Goal: Information Seeking & Learning: Learn about a topic

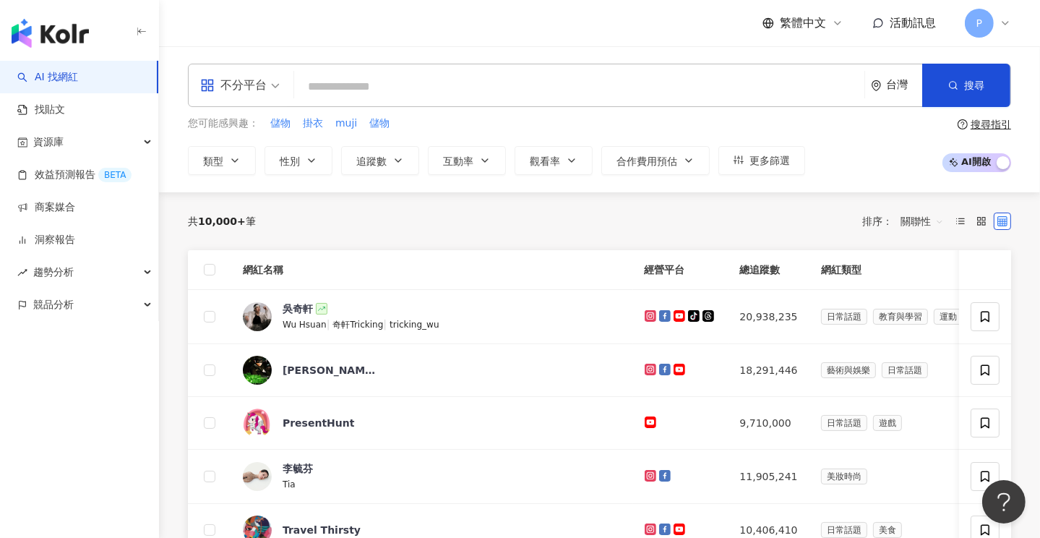
click at [349, 86] on input "search" at bounding box center [579, 86] width 559 height 27
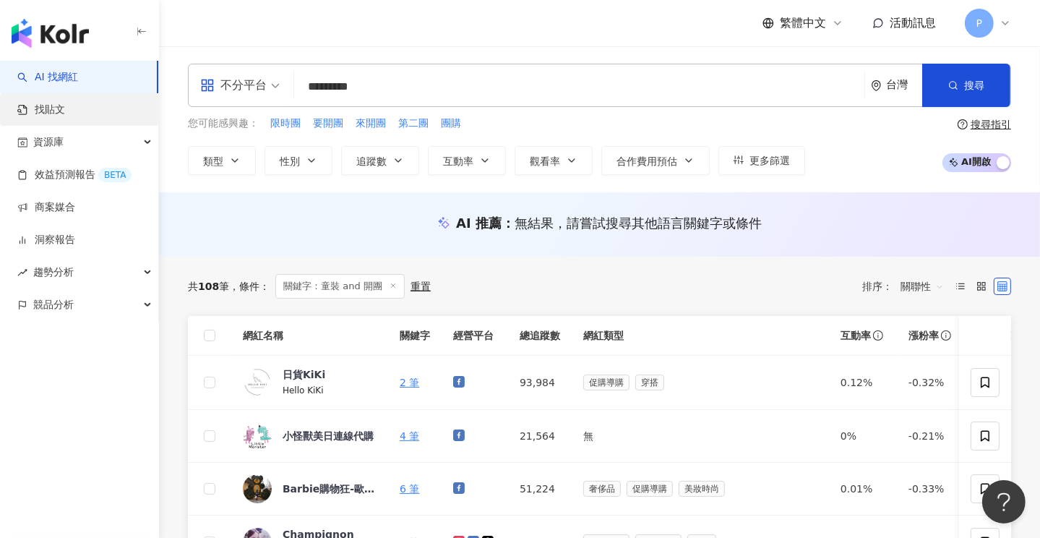
type input "*********"
click at [50, 108] on link "找貼文" at bounding box center [41, 110] width 48 height 14
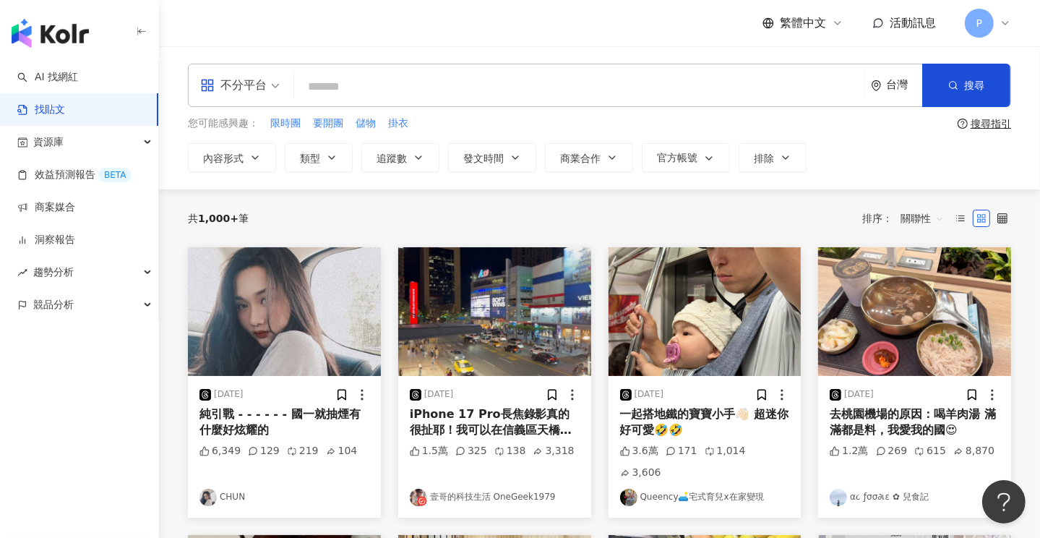
click at [372, 84] on input "search" at bounding box center [579, 86] width 559 height 31
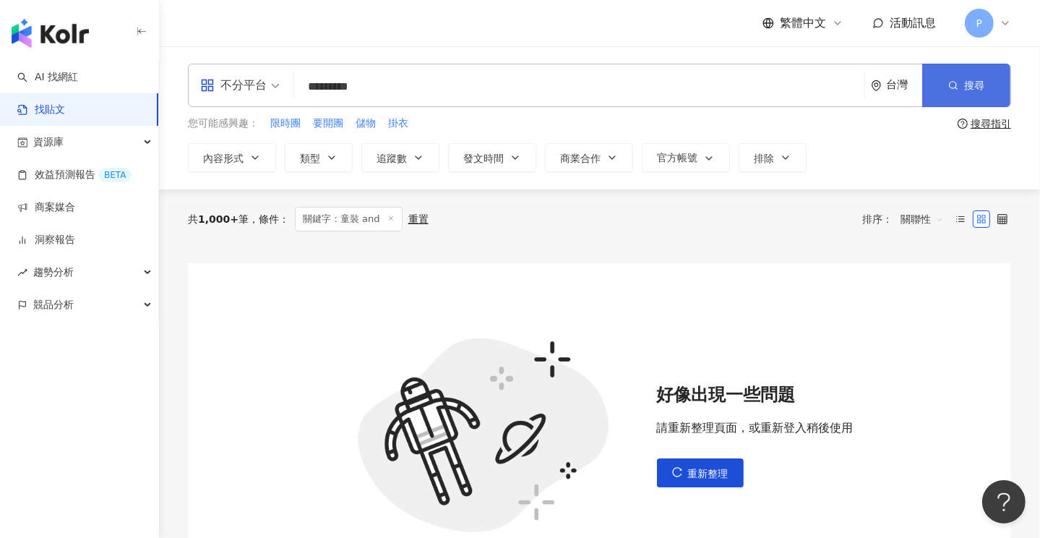
click at [966, 83] on span "搜尋" at bounding box center [974, 86] width 20 height 12
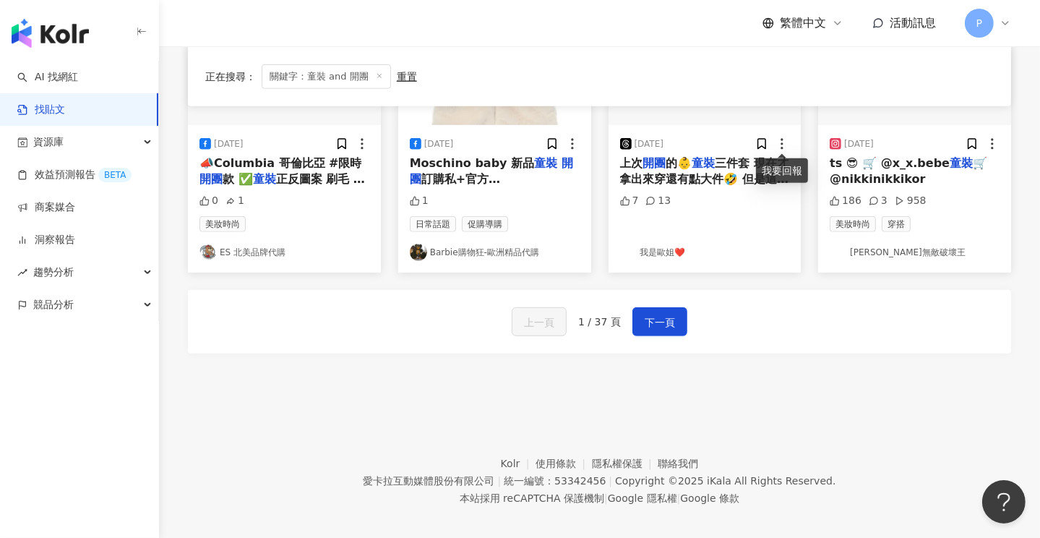
scroll to position [857, 0]
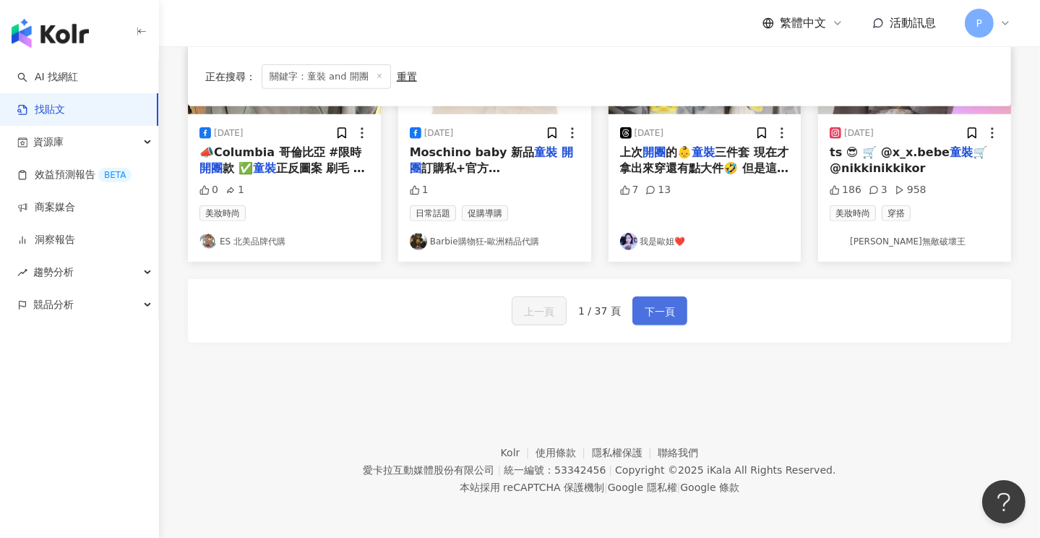
click at [656, 304] on span "下一頁" at bounding box center [660, 311] width 30 height 17
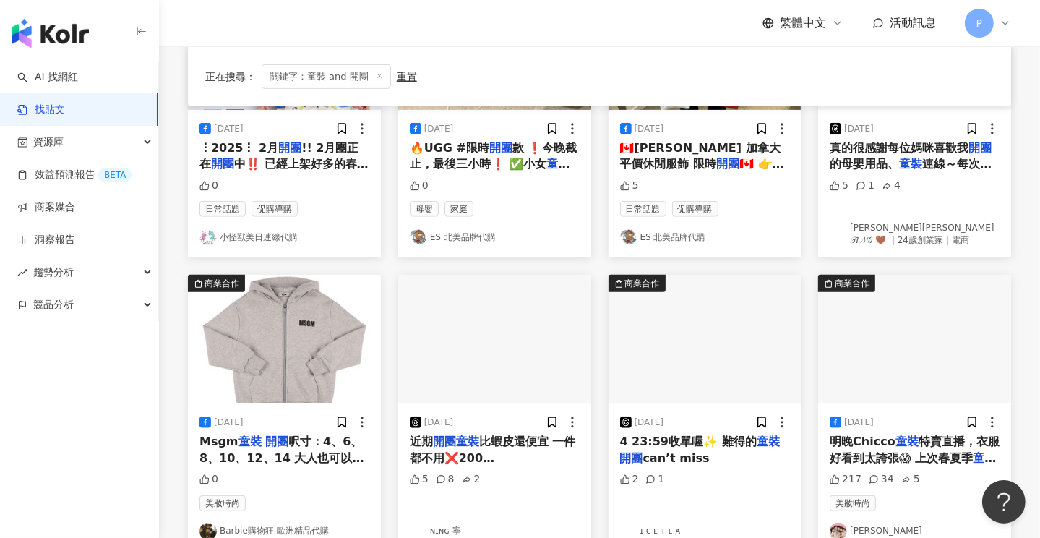
scroll to position [633, 0]
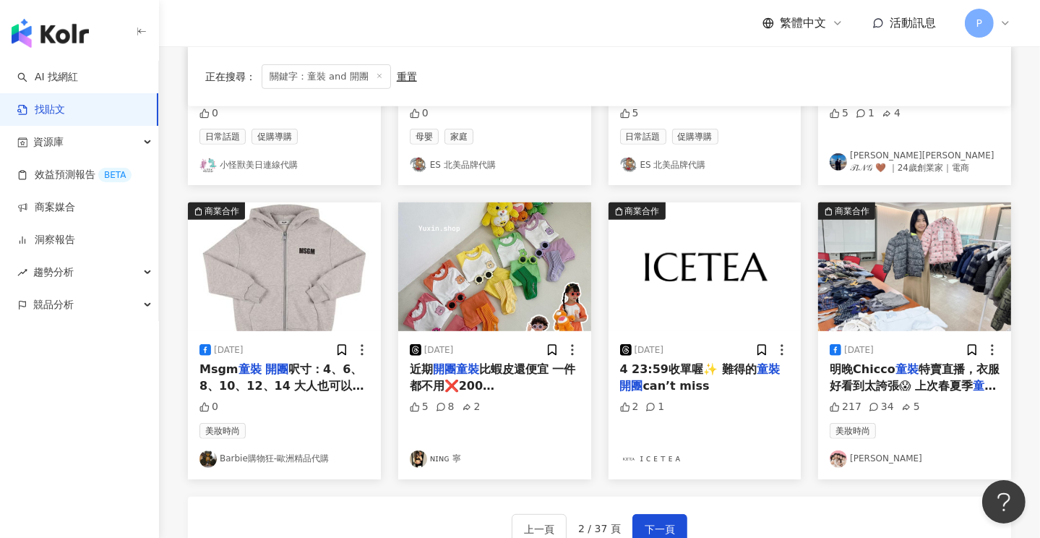
click at [896, 364] on mark "童裝" at bounding box center [907, 369] width 23 height 14
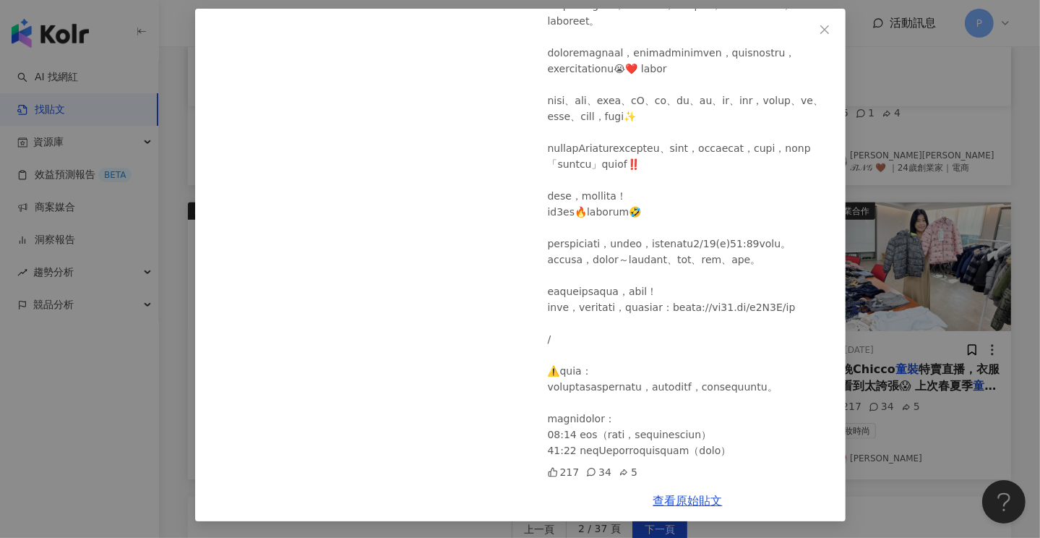
scroll to position [0, 0]
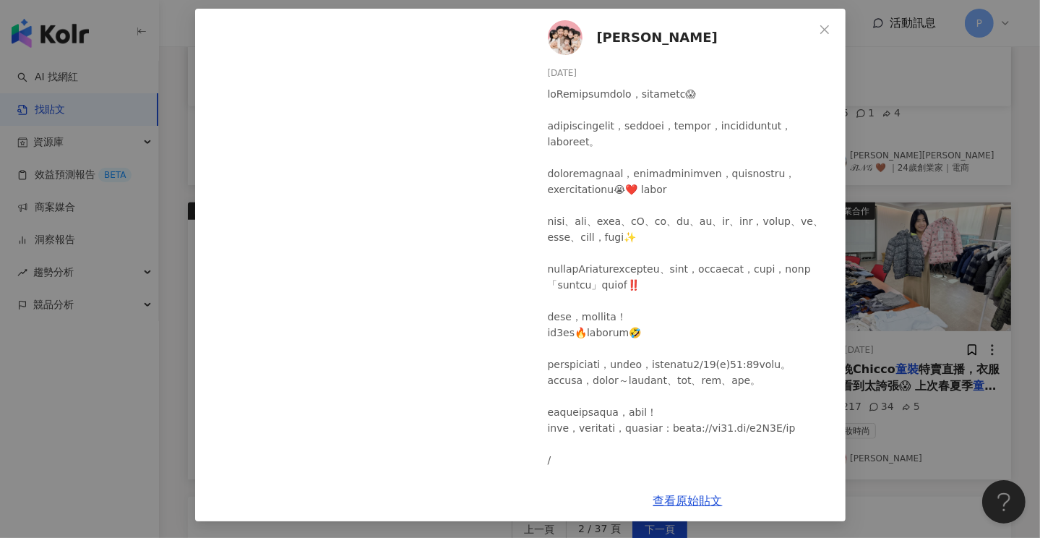
click at [820, 25] on icon "close" at bounding box center [825, 30] width 12 height 12
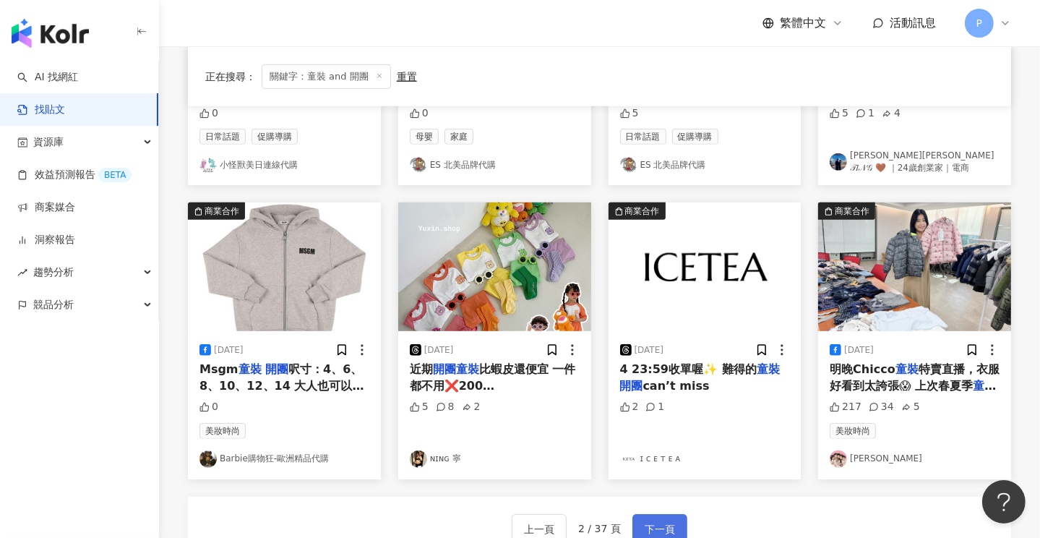
click at [655, 523] on span "下一頁" at bounding box center [660, 529] width 30 height 17
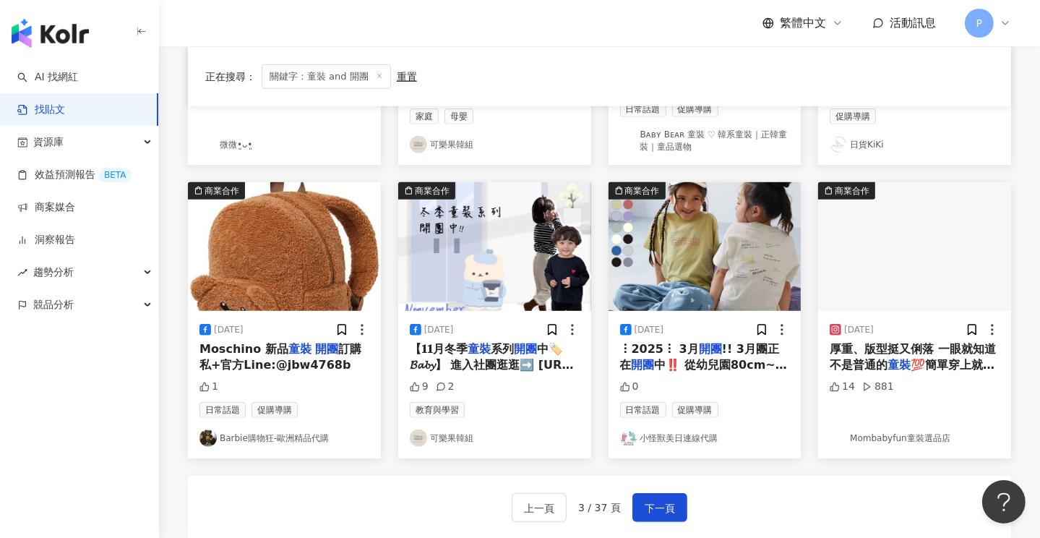
scroll to position [723, 0]
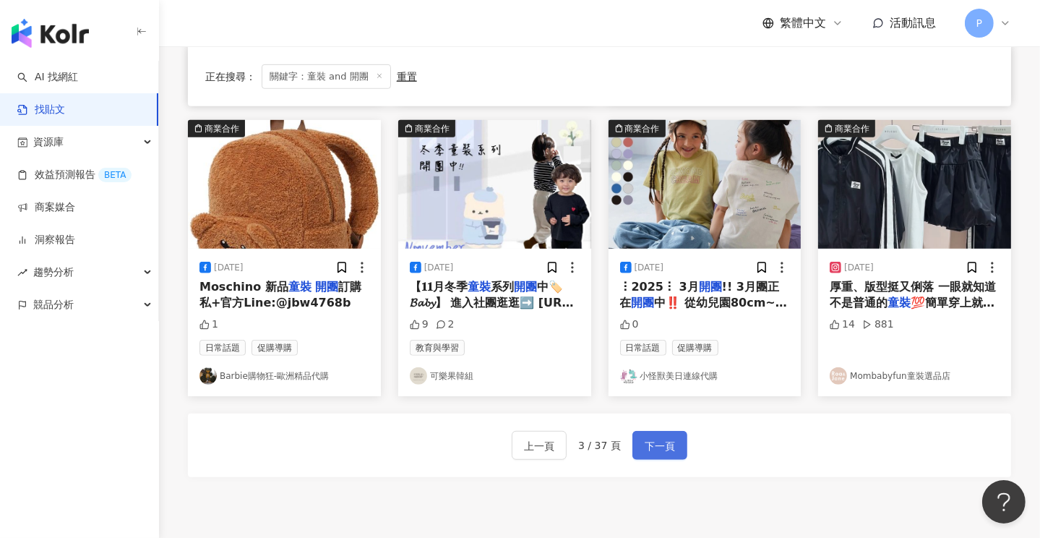
click at [654, 442] on span "下一頁" at bounding box center [660, 445] width 30 height 17
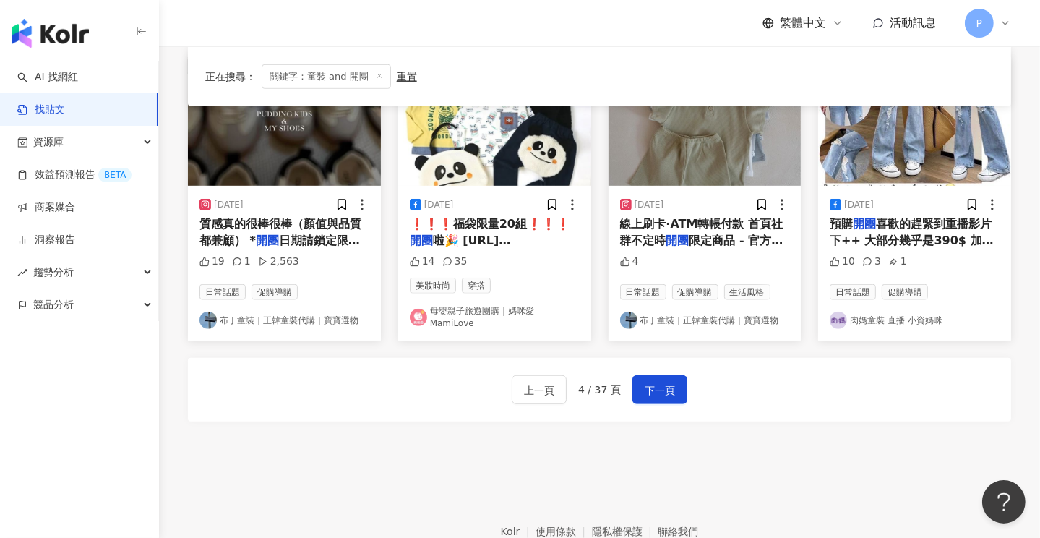
scroll to position [850, 0]
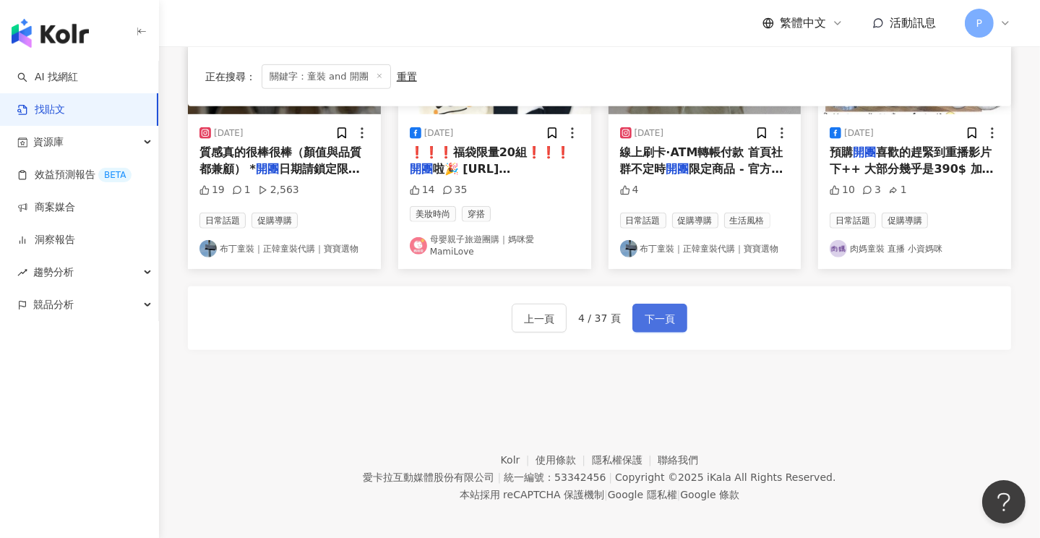
click at [650, 310] on span "下一頁" at bounding box center [660, 318] width 30 height 17
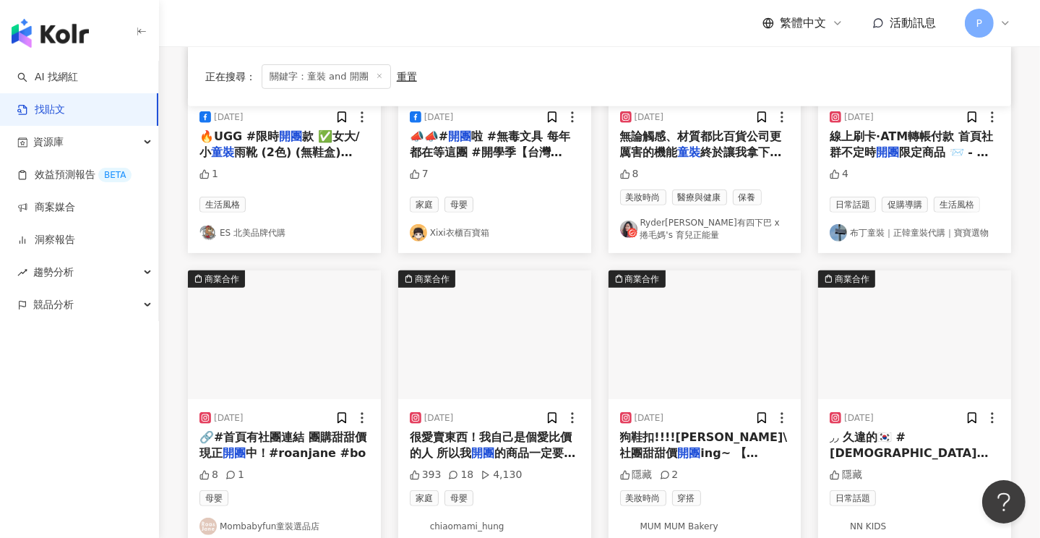
scroll to position [785, 0]
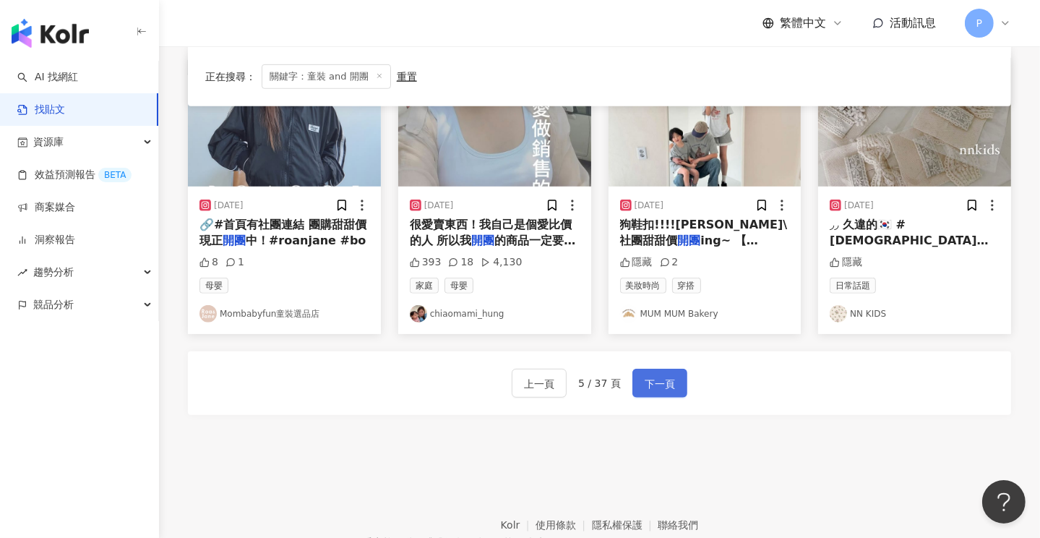
click at [657, 369] on button "下一頁" at bounding box center [660, 383] width 55 height 29
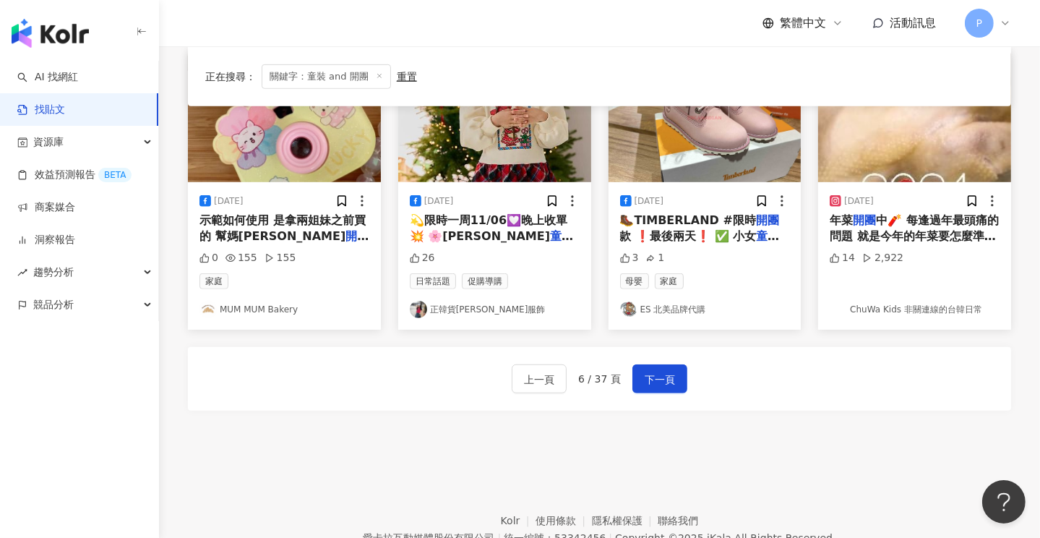
scroll to position [857, 0]
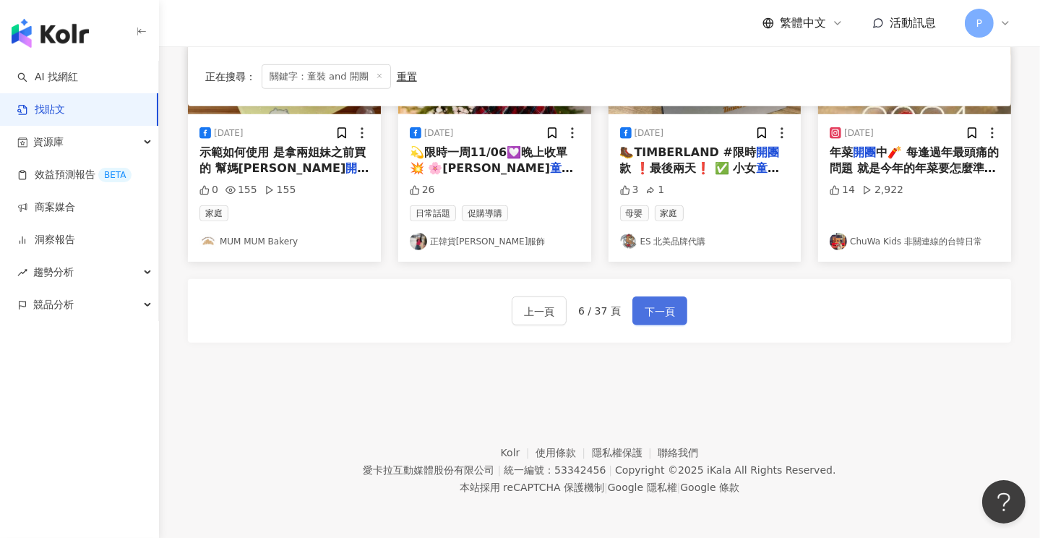
click at [666, 310] on span "下一頁" at bounding box center [660, 311] width 30 height 17
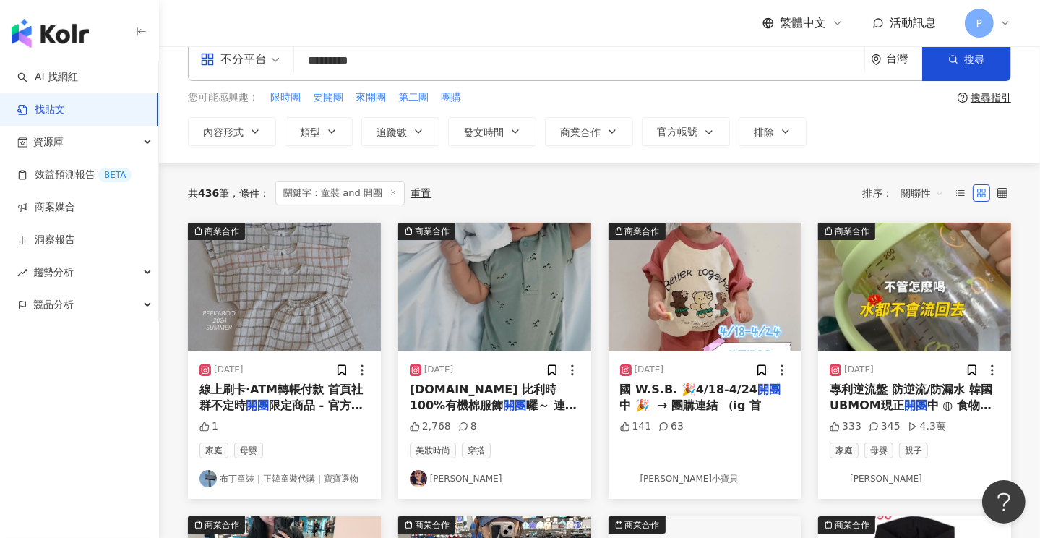
scroll to position [0, 0]
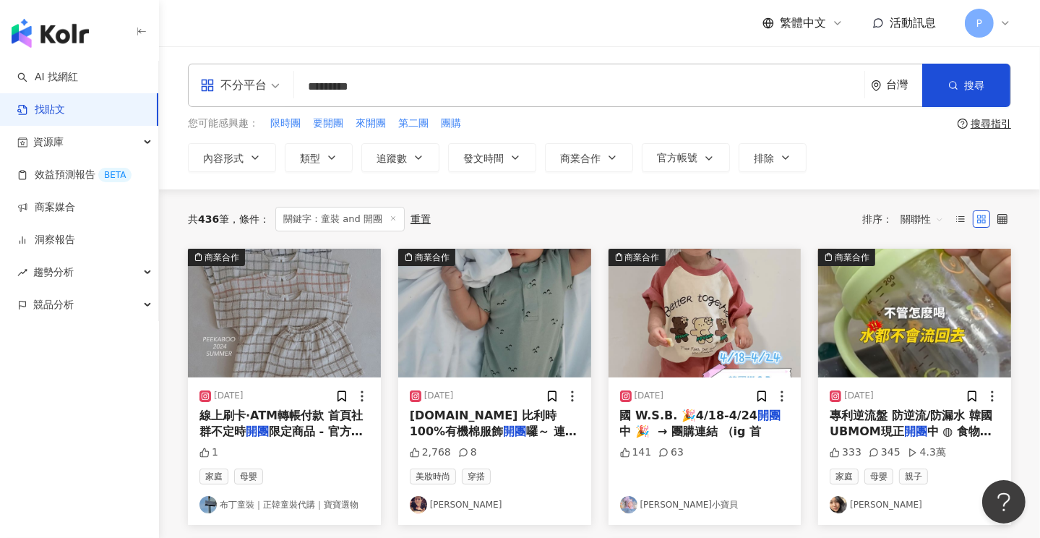
click at [413, 83] on input "*********" at bounding box center [579, 86] width 559 height 31
type input "*"
type input "****"
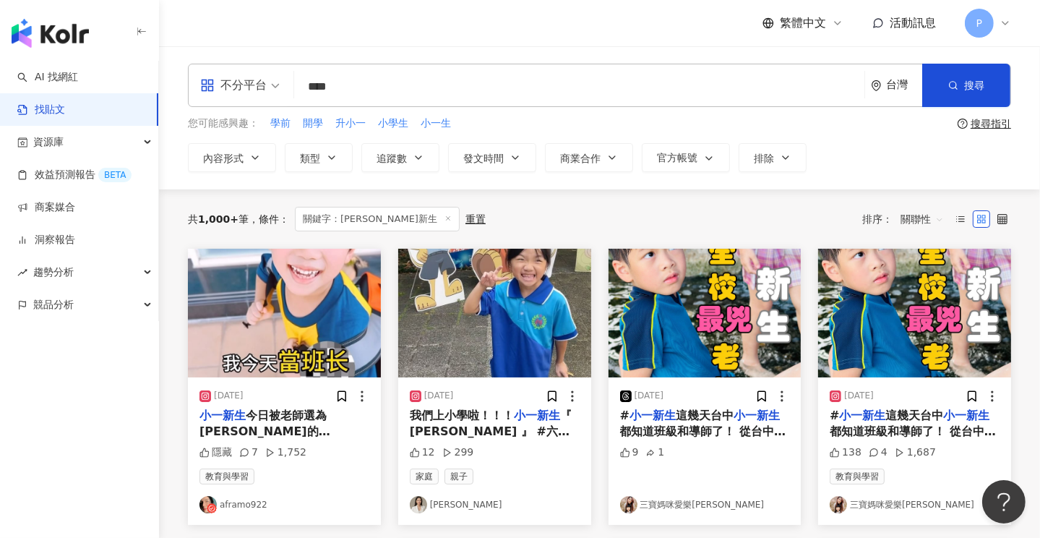
click at [59, 28] on img "button" at bounding box center [50, 33] width 77 height 29
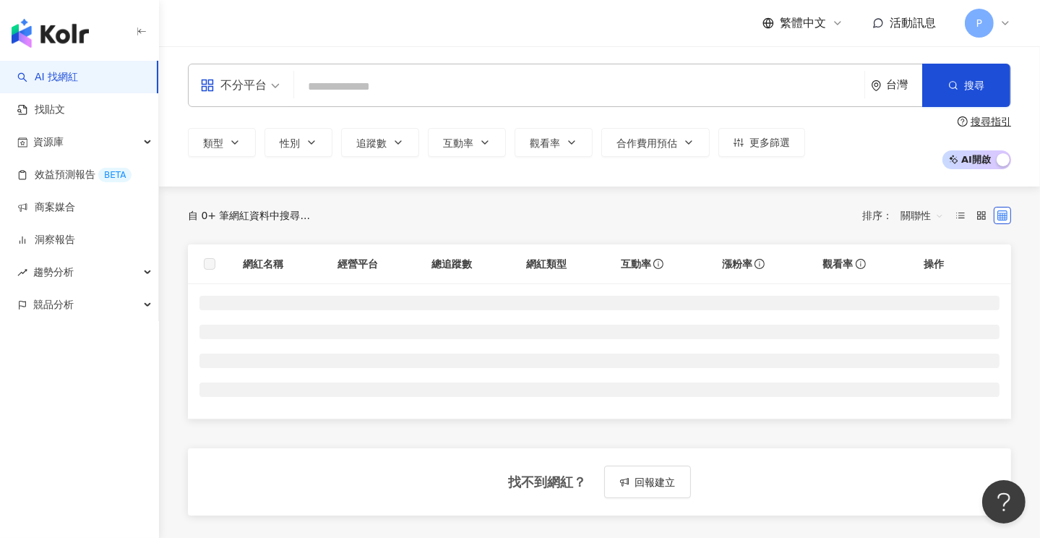
click at [341, 86] on input "search" at bounding box center [579, 86] width 559 height 27
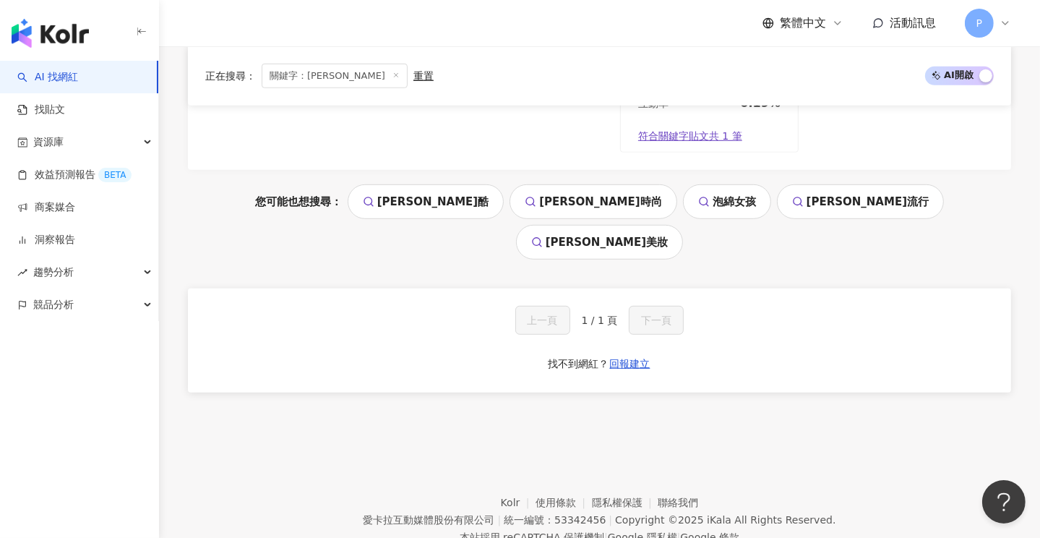
scroll to position [868, 0]
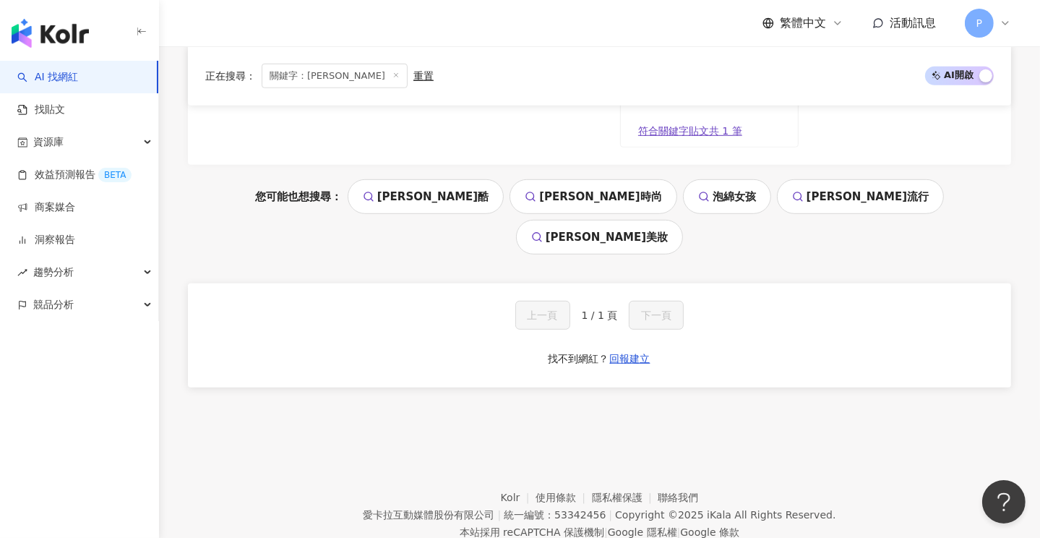
type input "***"
click at [469, 207] on link "琪琪酷" at bounding box center [426, 196] width 156 height 35
click at [61, 70] on link "AI 找網紅" at bounding box center [47, 77] width 61 height 14
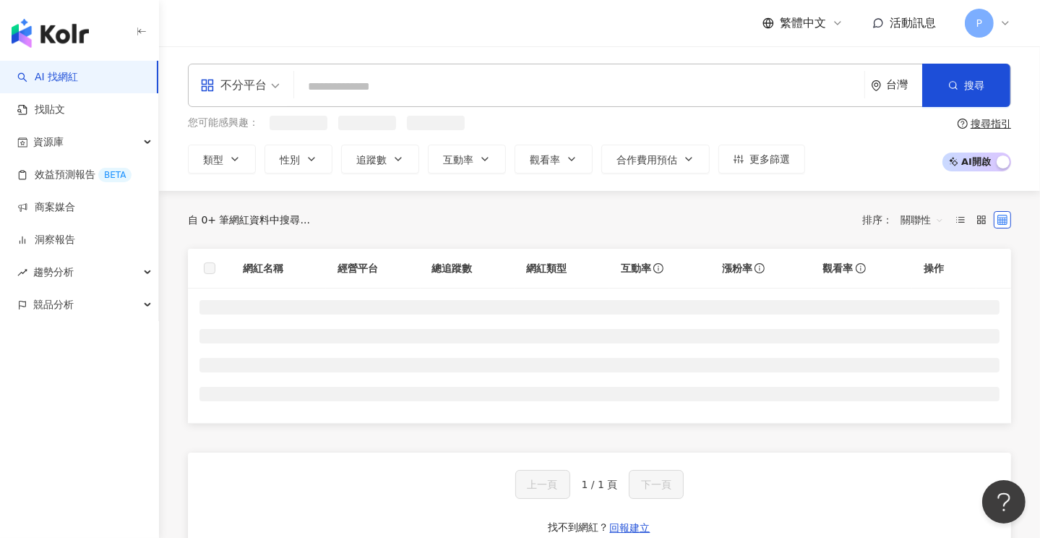
click at [61, 27] on img "button" at bounding box center [50, 33] width 77 height 29
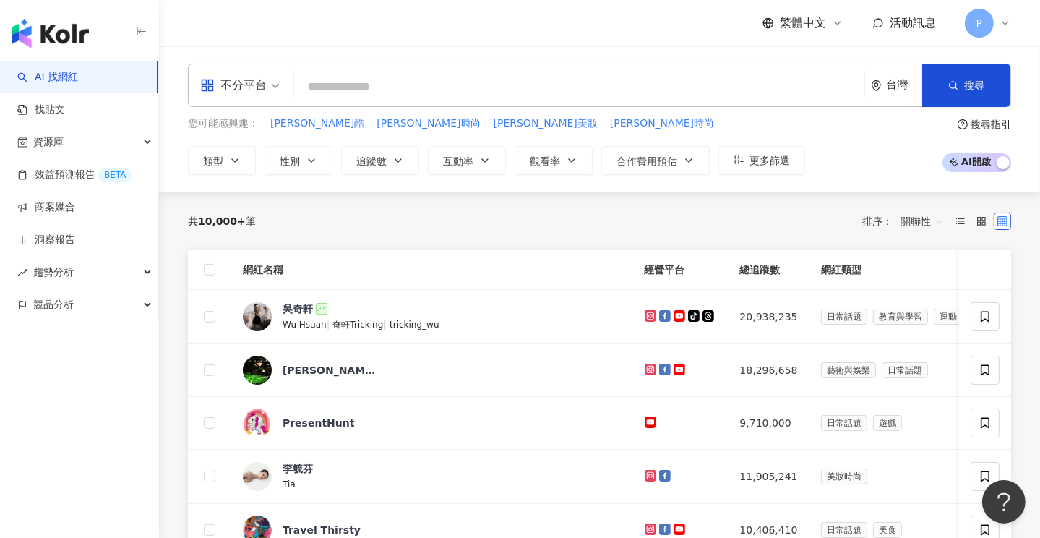
click at [367, 91] on input "search" at bounding box center [579, 86] width 559 height 27
paste input "***"
type input "***"
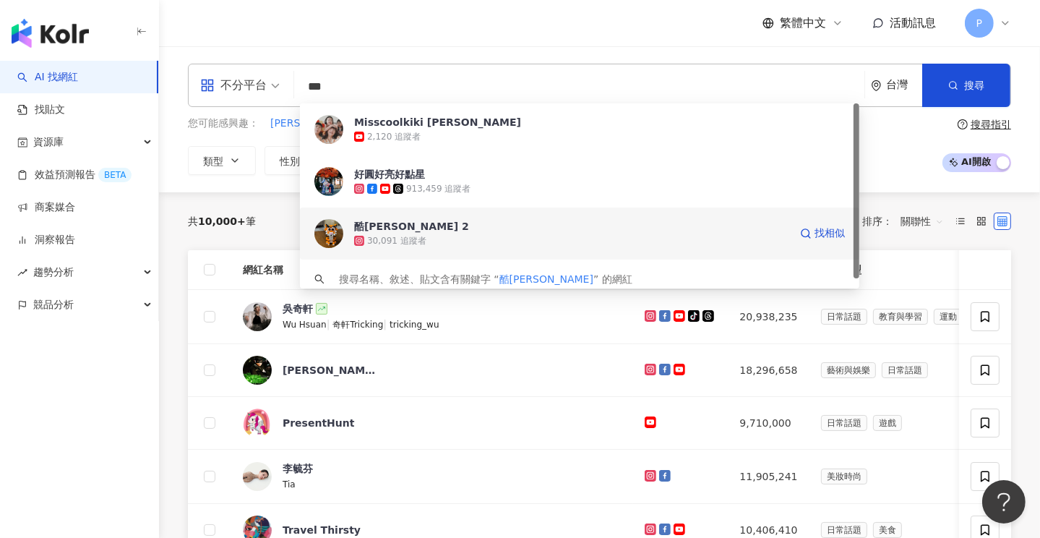
click at [384, 225] on div "酷琪琪 2" at bounding box center [411, 226] width 115 height 14
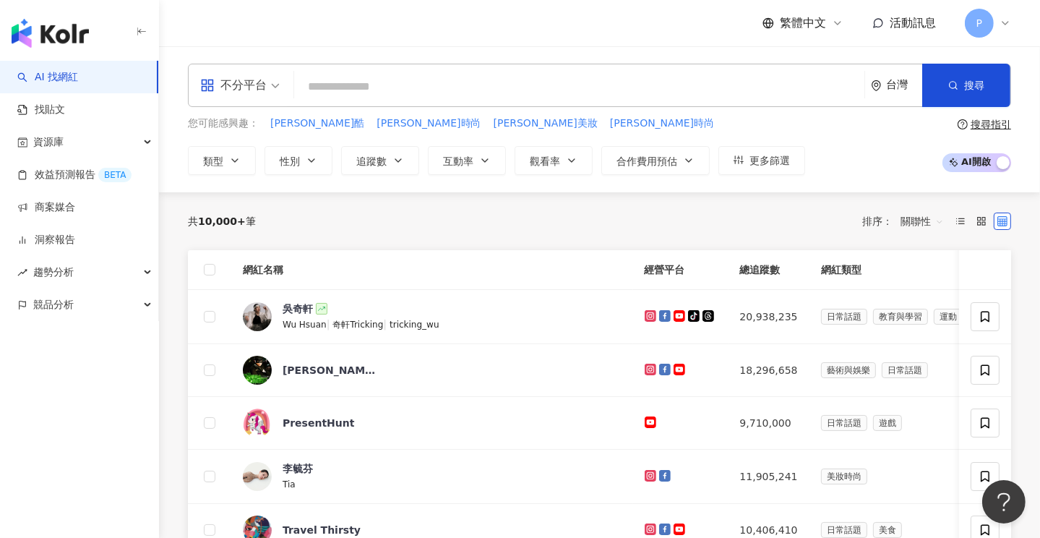
click at [335, 90] on input "search" at bounding box center [579, 86] width 559 height 27
paste input "******"
type input "******"
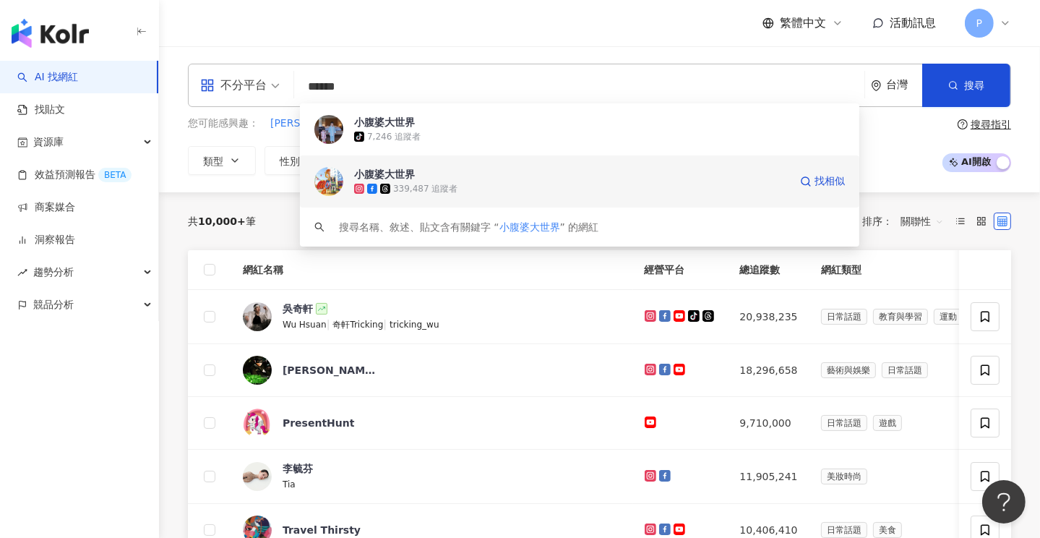
click at [402, 176] on div "小腹婆大世界" at bounding box center [384, 174] width 61 height 14
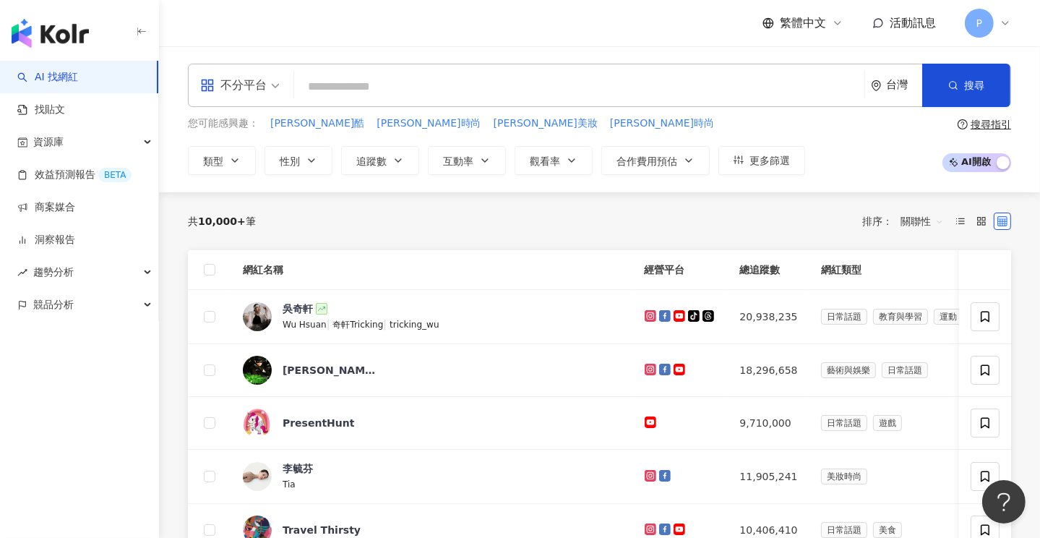
click at [348, 89] on input "search" at bounding box center [579, 86] width 559 height 27
paste input "********"
type input "********"
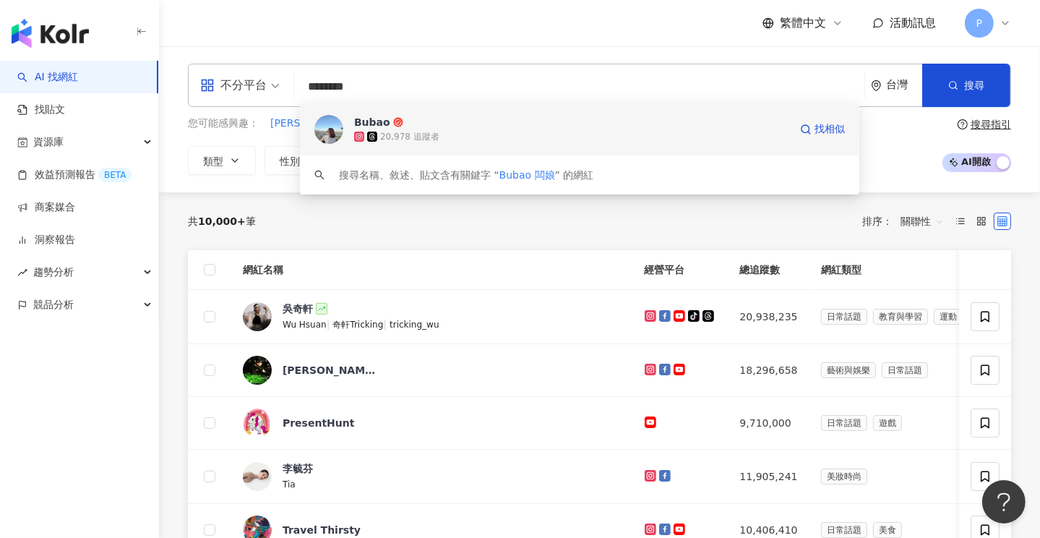
click at [370, 121] on div "Bubao" at bounding box center [372, 122] width 36 height 14
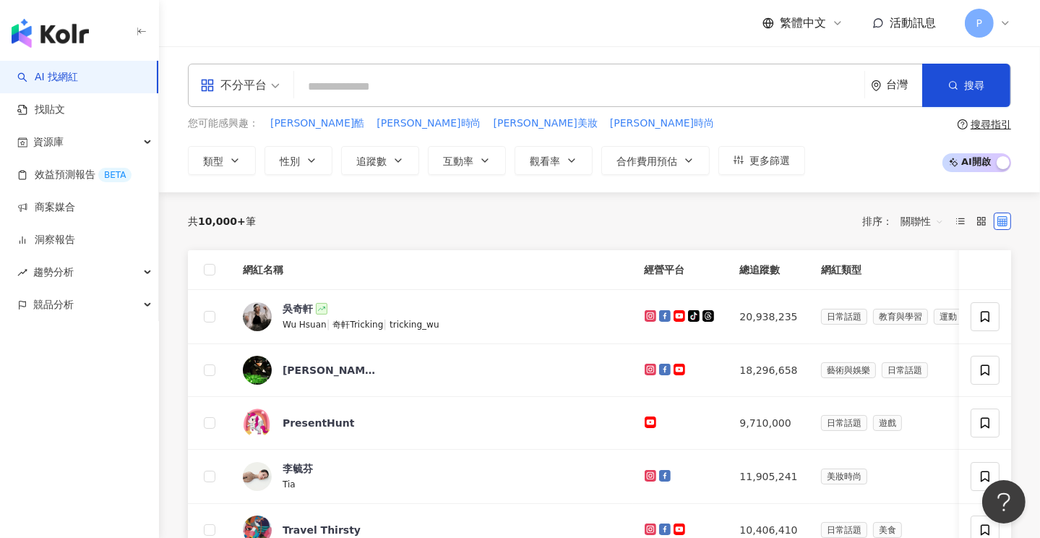
paste input "**********"
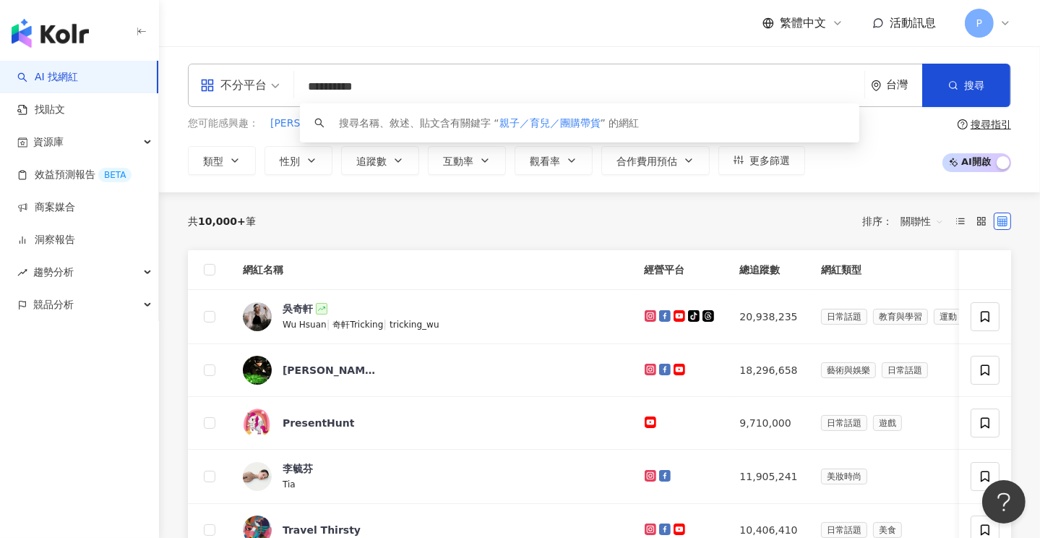
click at [344, 82] on input "**********" at bounding box center [579, 86] width 559 height 27
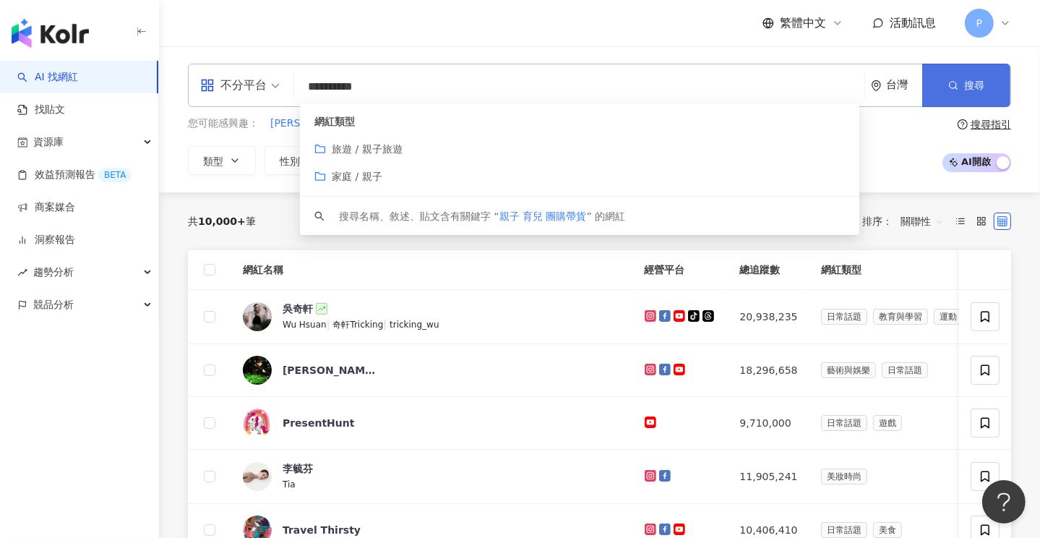
type input "**********"
click at [957, 85] on icon "button" at bounding box center [954, 85] width 10 height 10
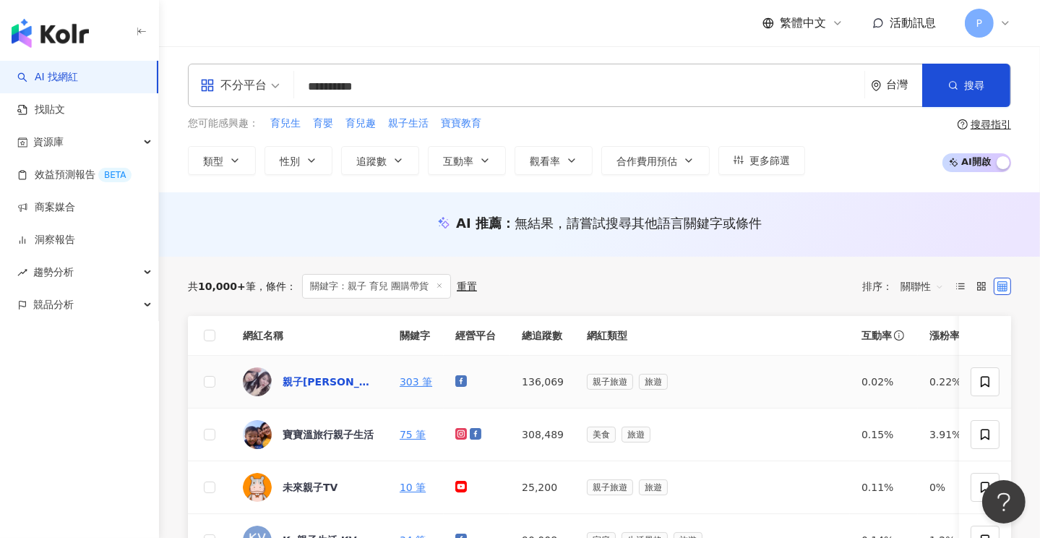
click at [315, 381] on div "親子童享-親子飯店&住宿卷" at bounding box center [330, 381] width 94 height 14
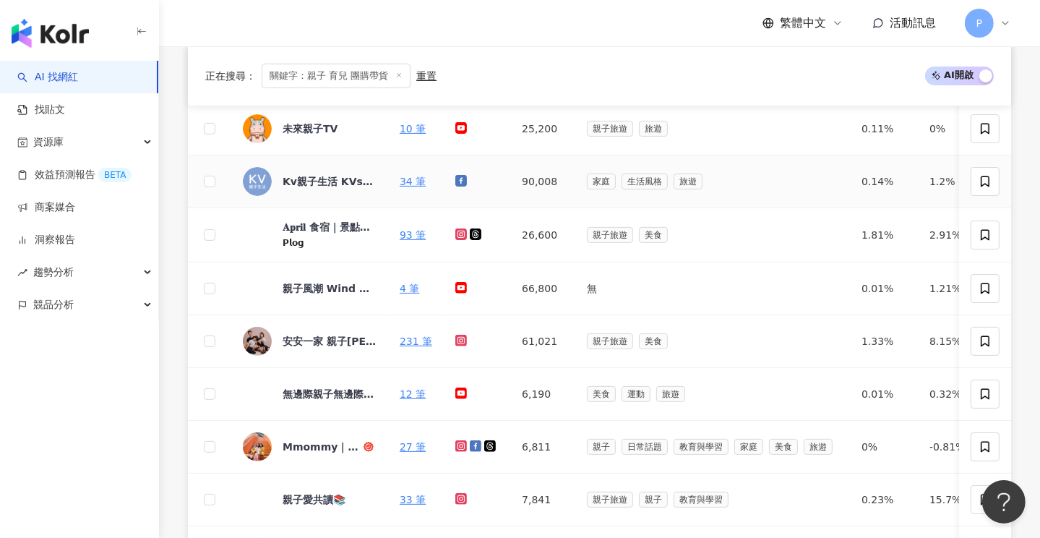
scroll to position [361, 0]
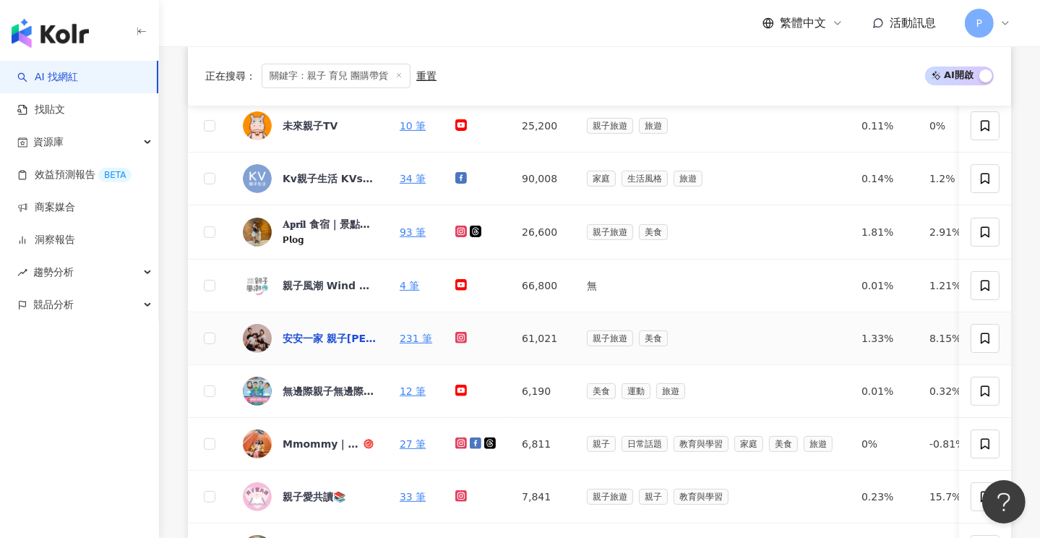
click at [331, 336] on div "安安一家 親子遊" at bounding box center [330, 338] width 94 height 14
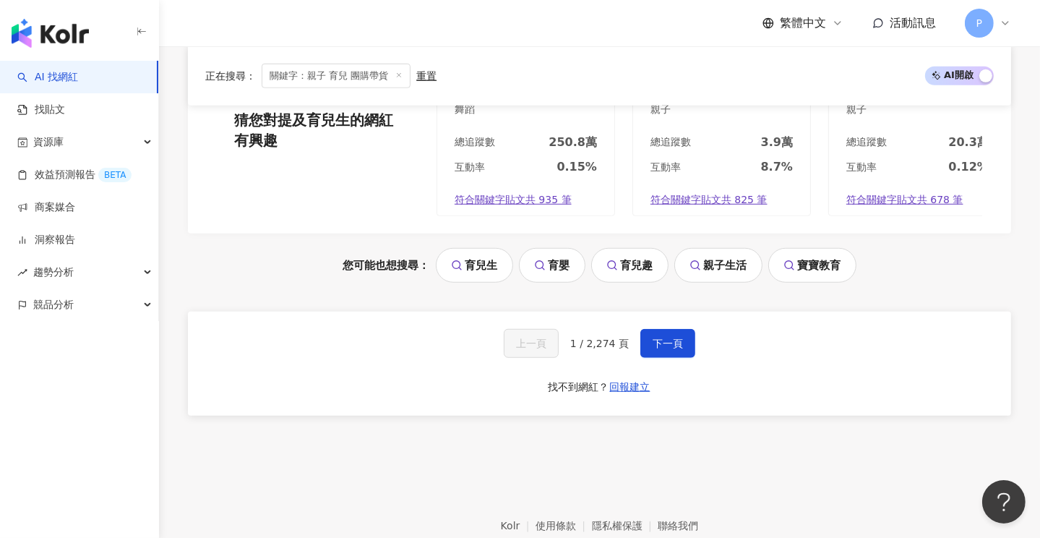
scroll to position [1012, 0]
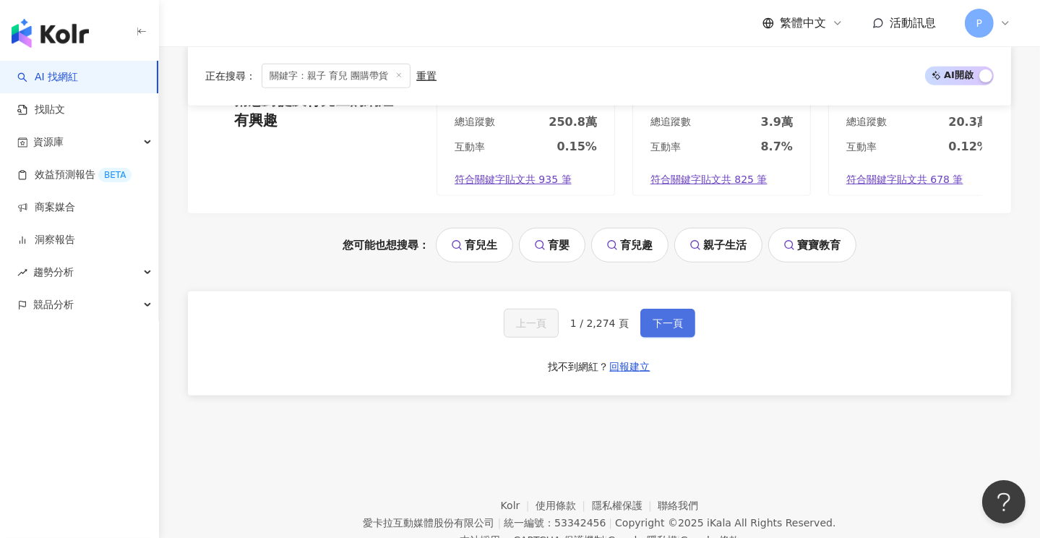
click at [656, 329] on span "下一頁" at bounding box center [668, 323] width 30 height 12
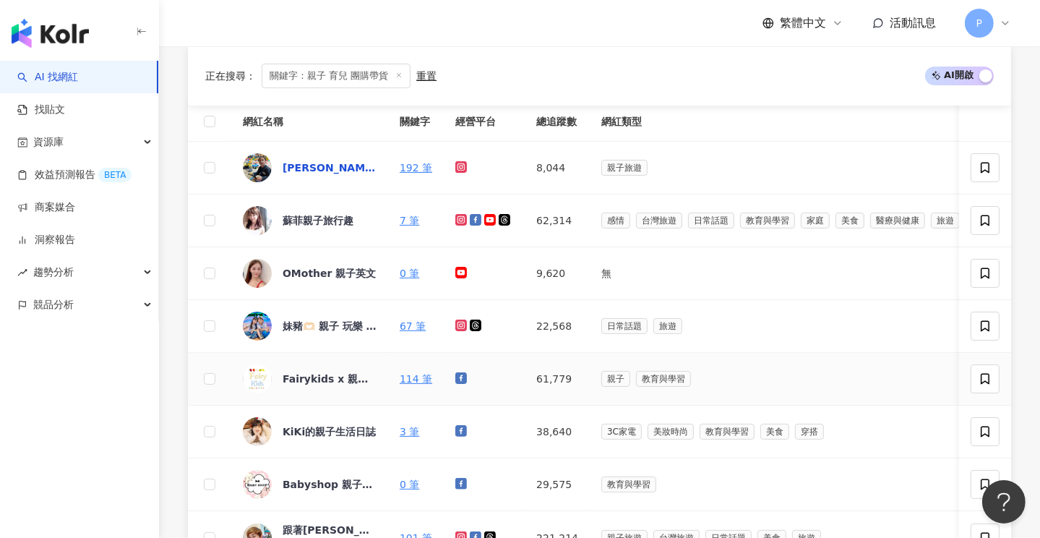
scroll to position [217, 0]
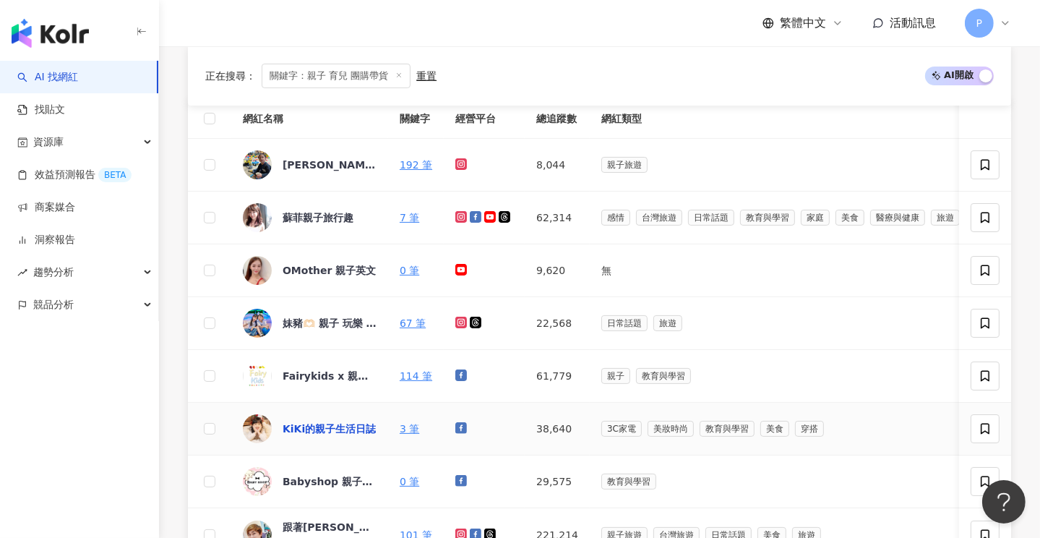
click at [329, 421] on div "KiKi的親子生活日誌" at bounding box center [329, 428] width 93 height 14
click at [333, 219] on div "蘇菲親子旅行趣" at bounding box center [318, 217] width 71 height 14
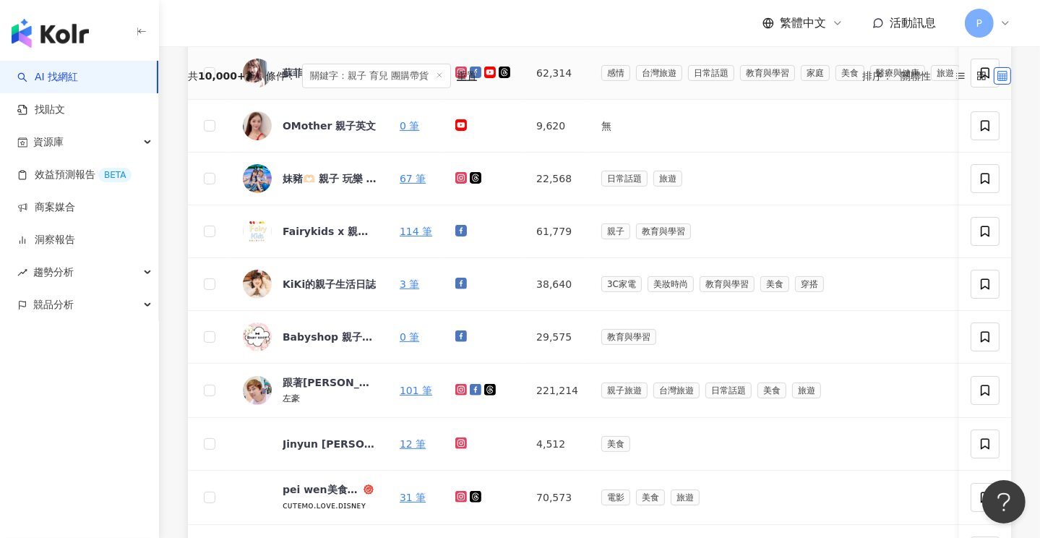
scroll to position [0, 0]
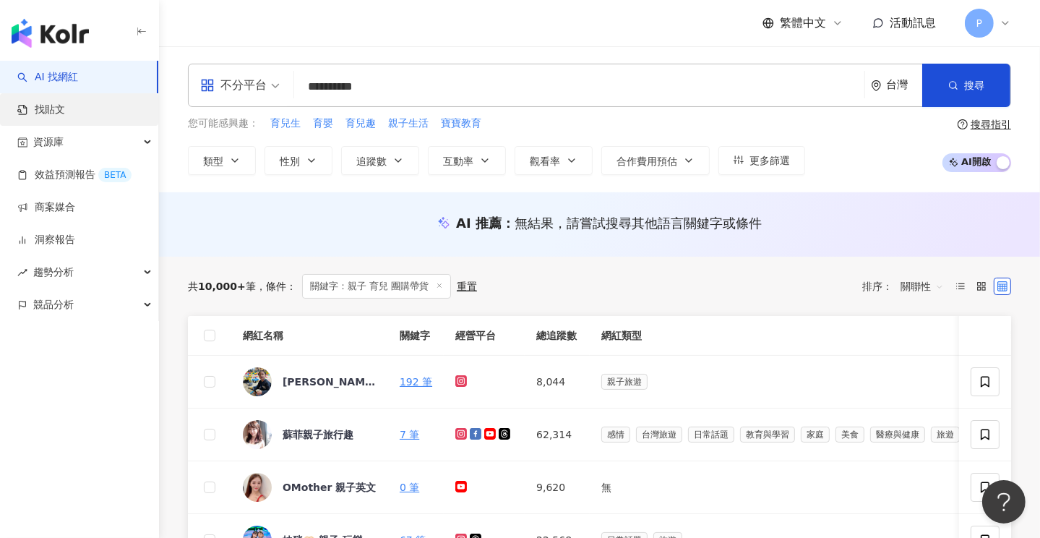
click at [51, 112] on link "找貼文" at bounding box center [41, 110] width 48 height 14
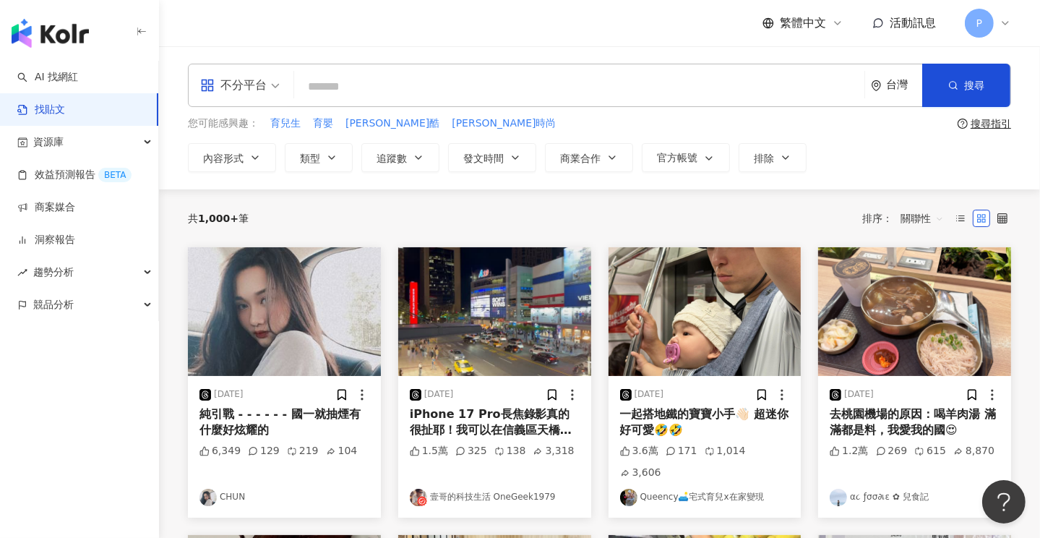
click at [51, 33] on img "button" at bounding box center [50, 33] width 77 height 29
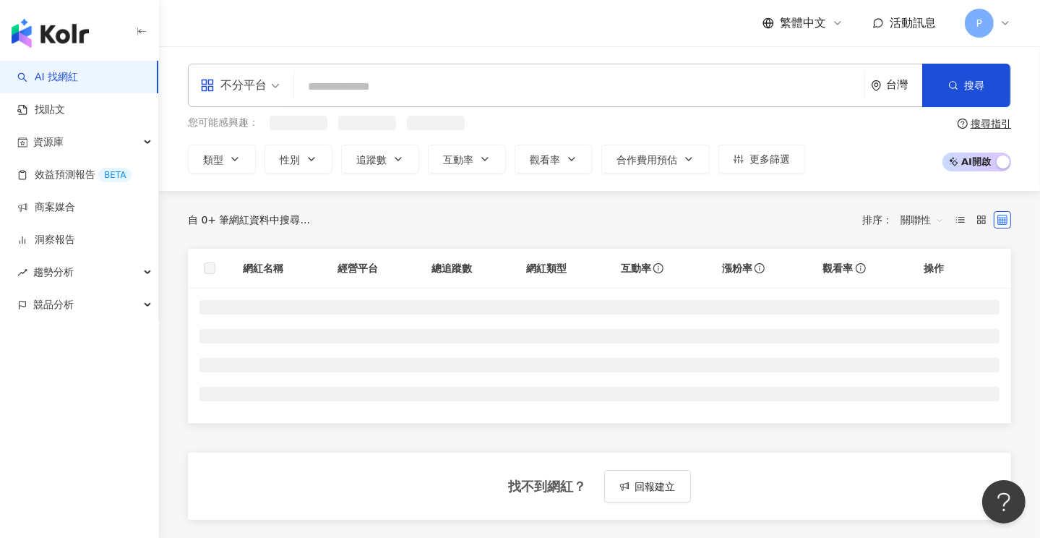
click at [366, 85] on input "search" at bounding box center [579, 86] width 559 height 27
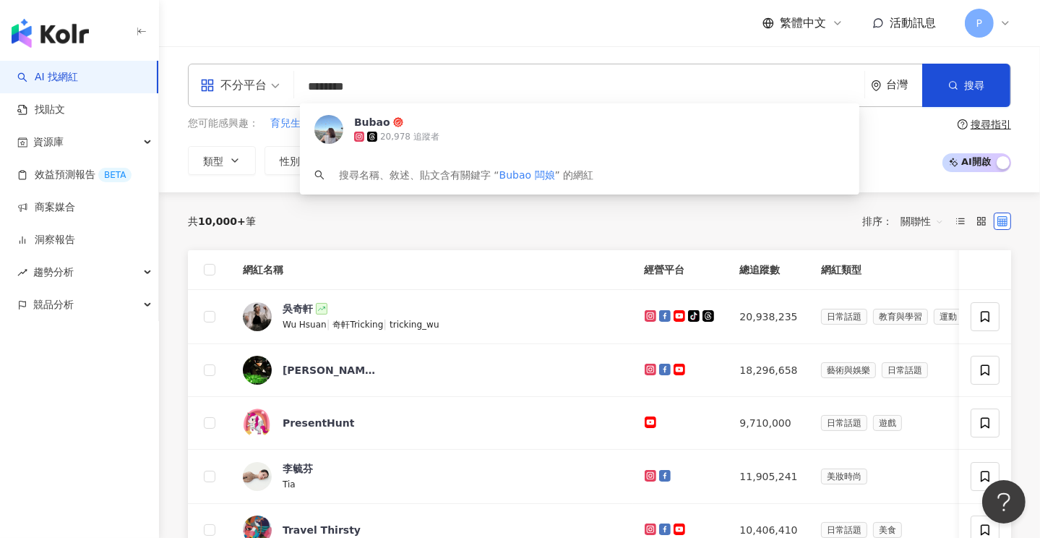
drag, startPoint x: 395, startPoint y: 93, endPoint x: 301, endPoint y: 90, distance: 94.0
click at [301, 90] on input "********" at bounding box center [579, 86] width 559 height 27
paste input "*"
type input "*********"
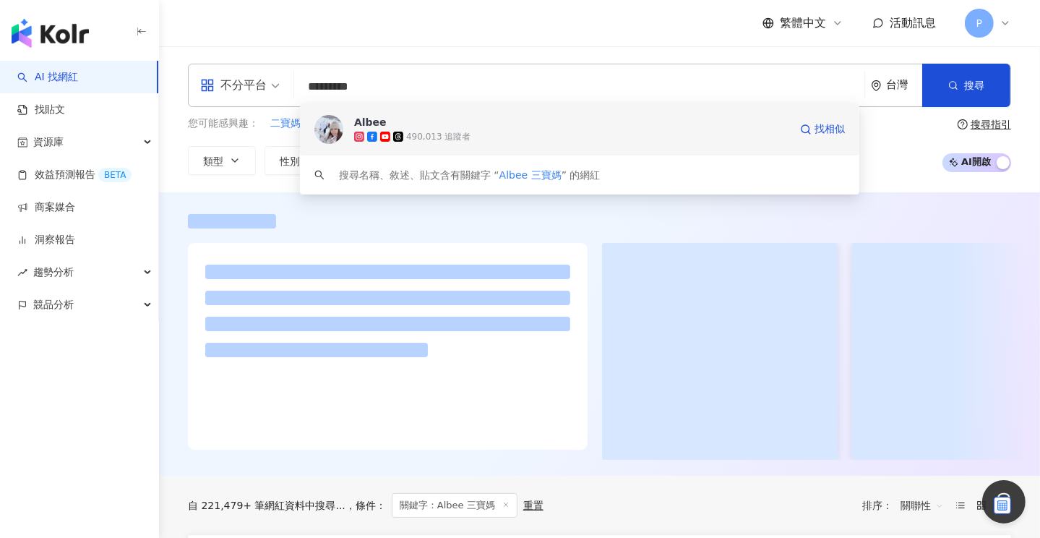
click at [331, 129] on img at bounding box center [328, 129] width 29 height 29
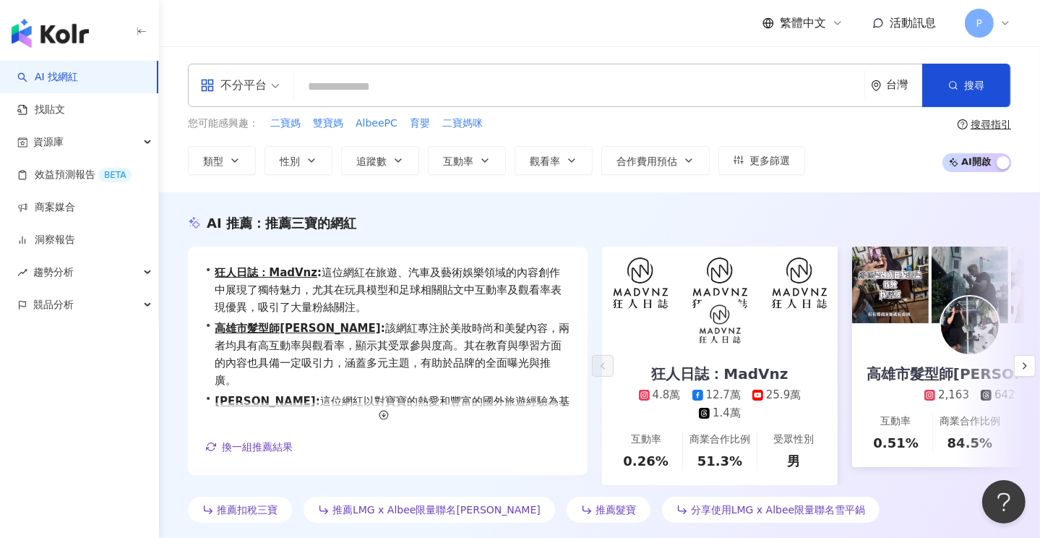
click at [60, 27] on img "button" at bounding box center [50, 33] width 77 height 29
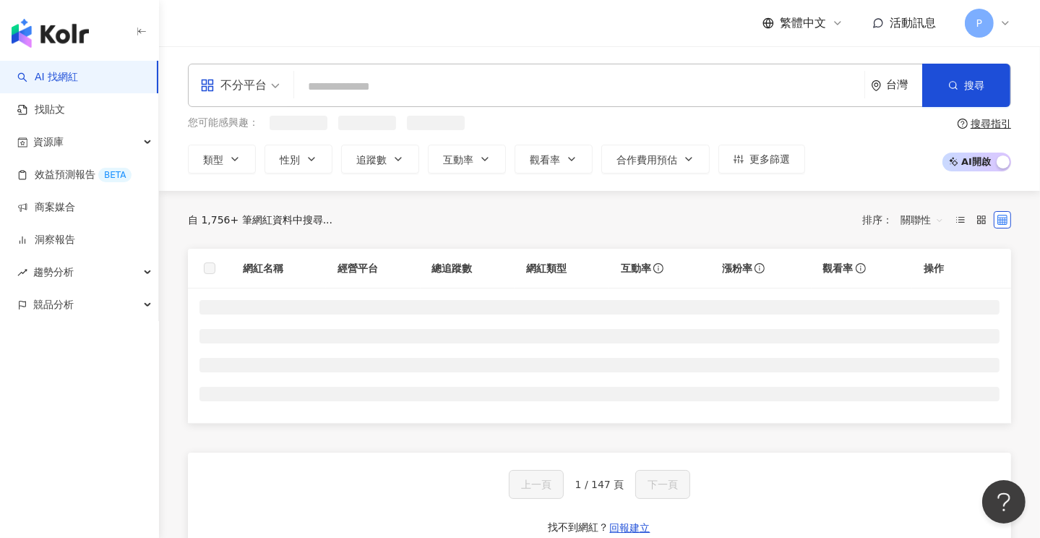
click at [350, 83] on input "search" at bounding box center [579, 86] width 559 height 27
paste input "****"
type input "****"
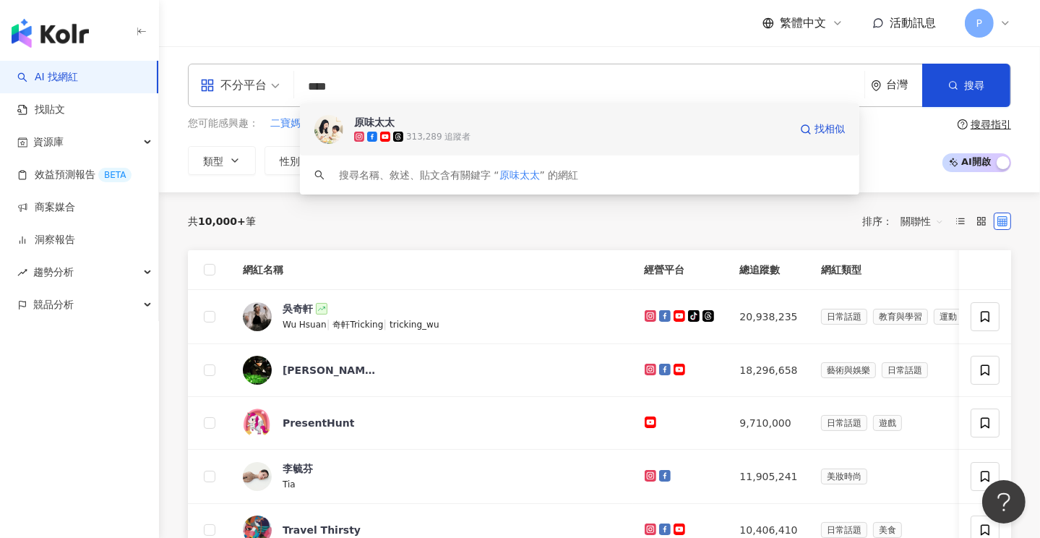
click at [374, 124] on div "原味太太" at bounding box center [374, 122] width 40 height 14
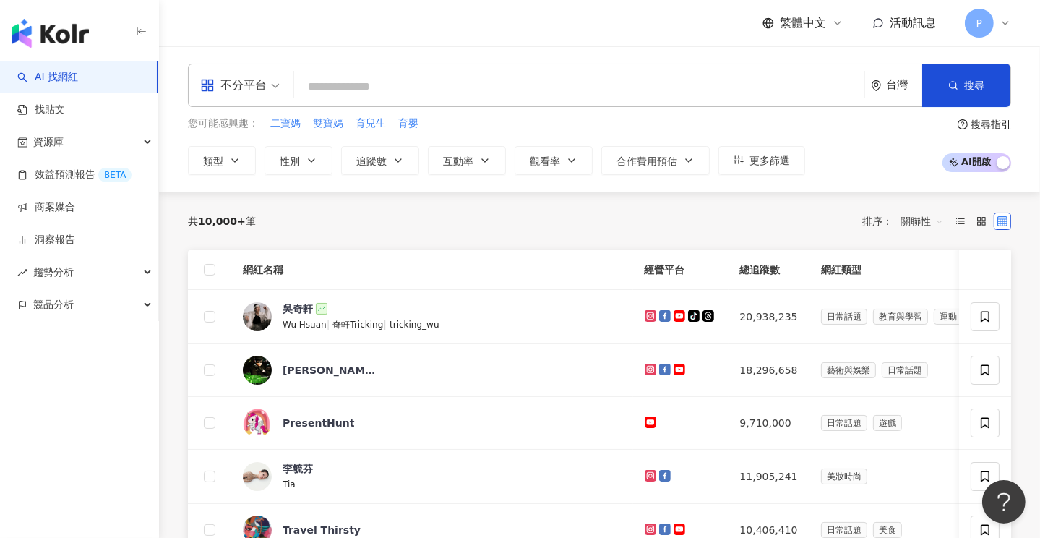
click at [354, 78] on input "search" at bounding box center [579, 86] width 559 height 27
paste input "****"
type input "****"
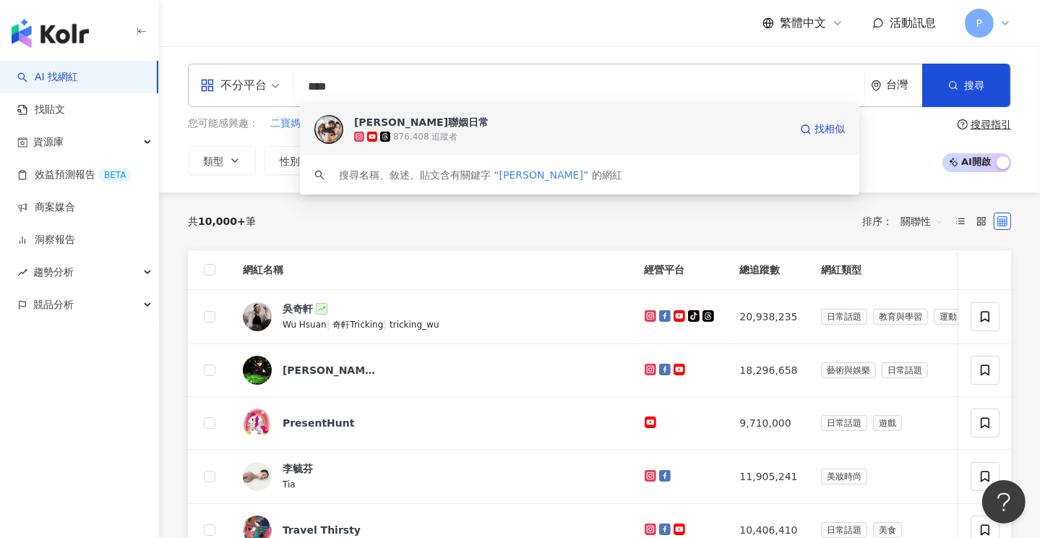
click at [391, 120] on div "朱李聯姻日常" at bounding box center [421, 122] width 134 height 14
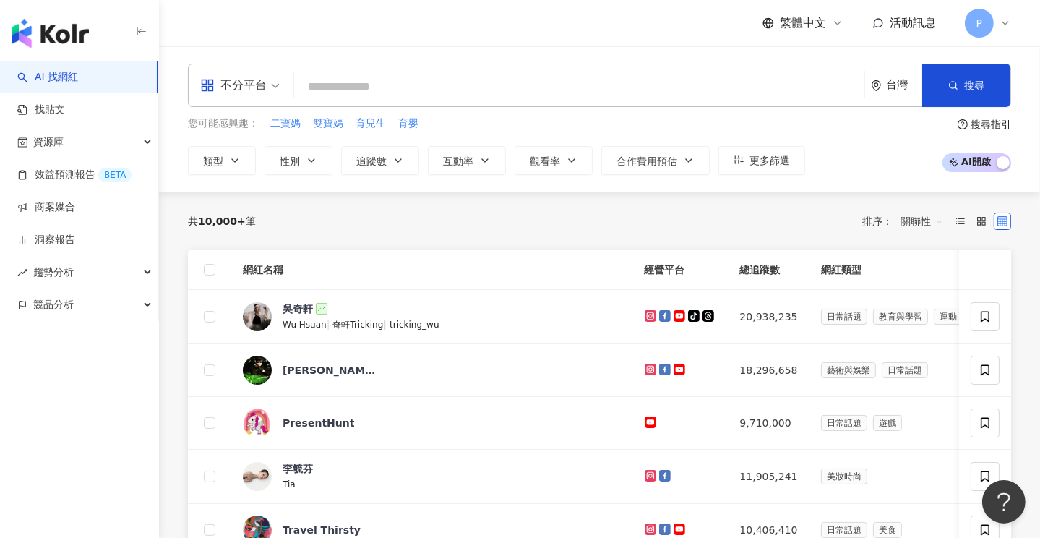
click at [66, 80] on link "AI 找網紅" at bounding box center [47, 77] width 61 height 14
click at [241, 159] on button "類型" at bounding box center [222, 160] width 68 height 29
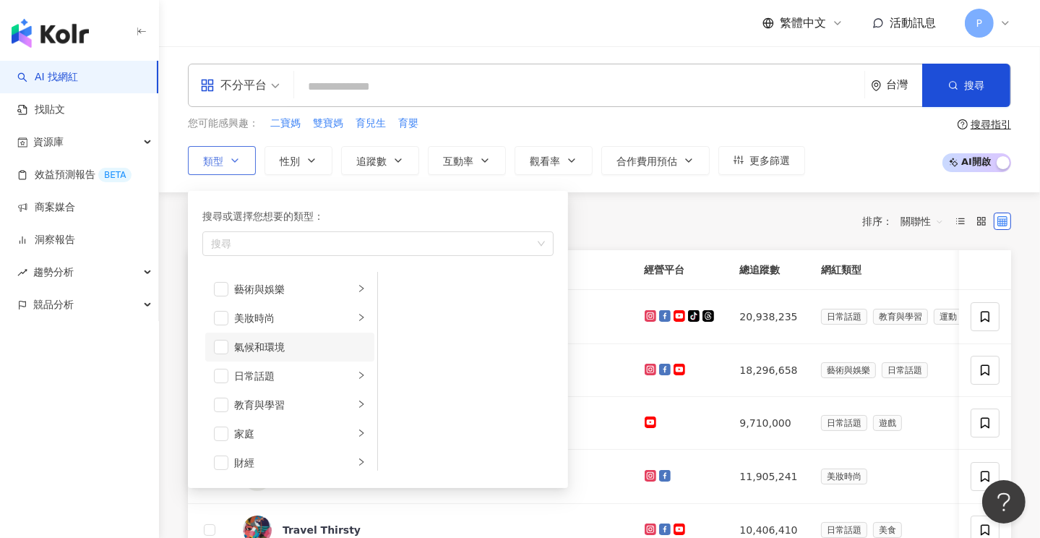
scroll to position [72, 0]
click at [226, 364] on span "button" at bounding box center [221, 361] width 14 height 14
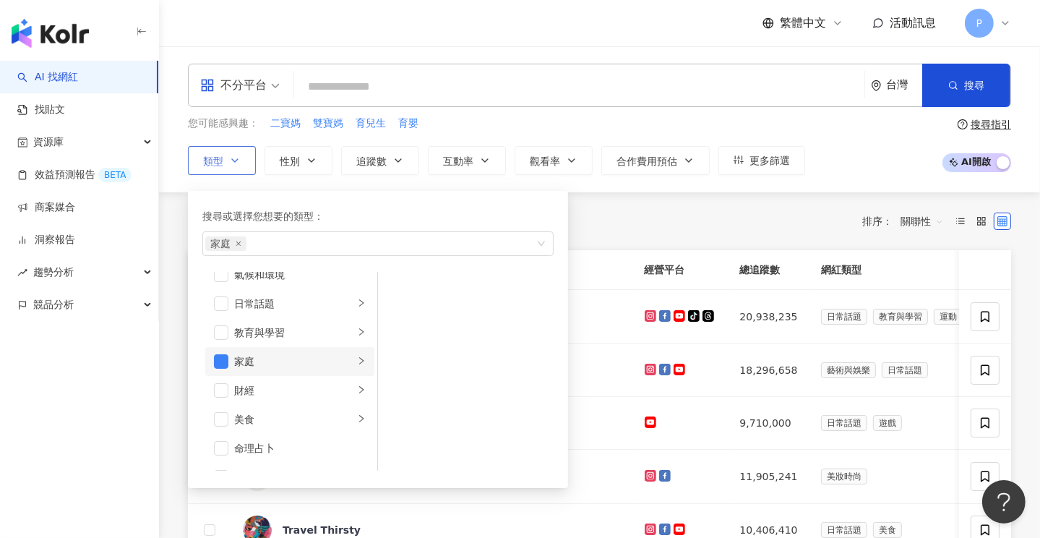
click at [357, 361] on icon "right" at bounding box center [361, 360] width 9 height 9
click at [393, 284] on span "button" at bounding box center [397, 289] width 14 height 14
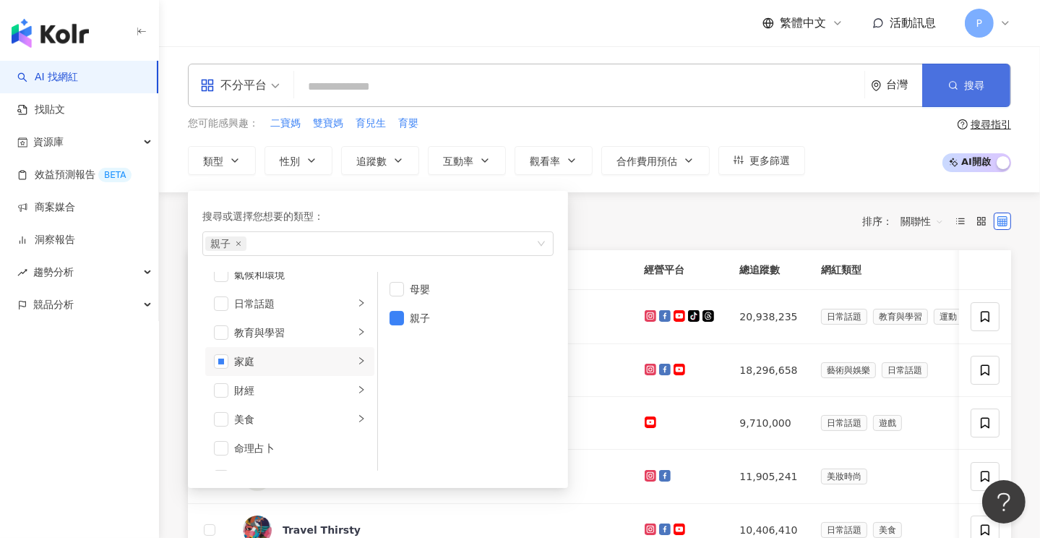
click at [969, 91] on span "搜尋" at bounding box center [974, 86] width 20 height 12
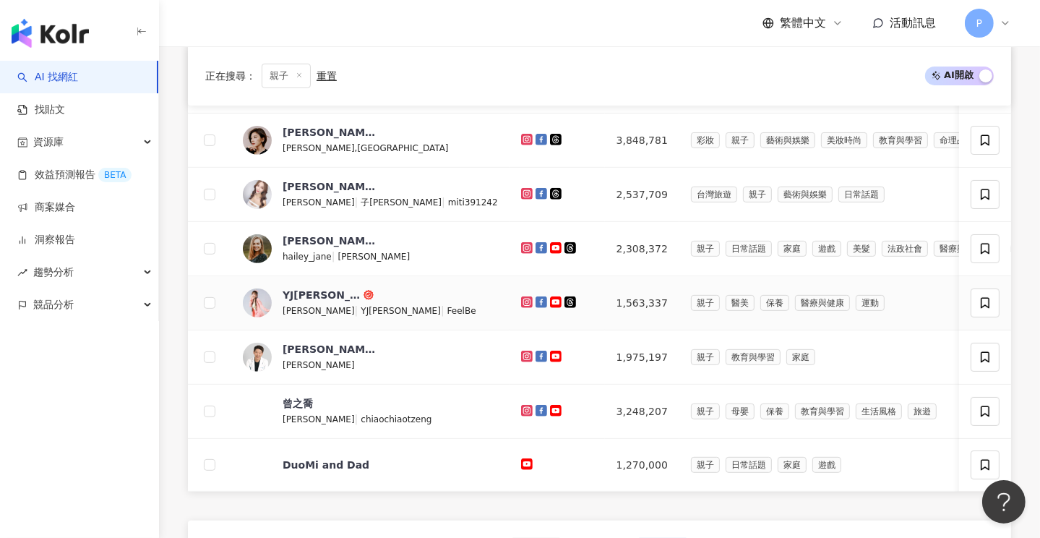
scroll to position [651, 0]
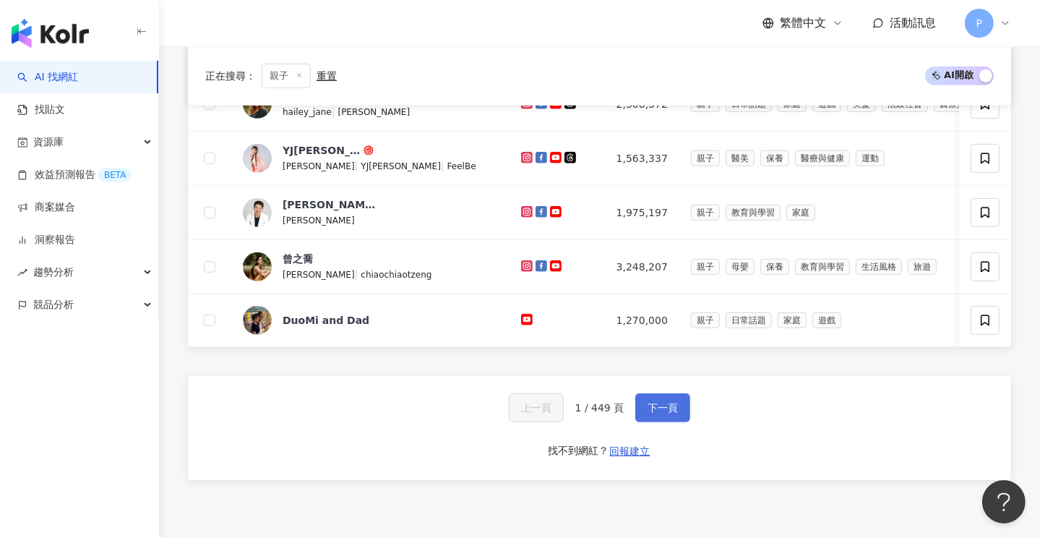
click at [667, 414] on span "下一頁" at bounding box center [663, 408] width 30 height 12
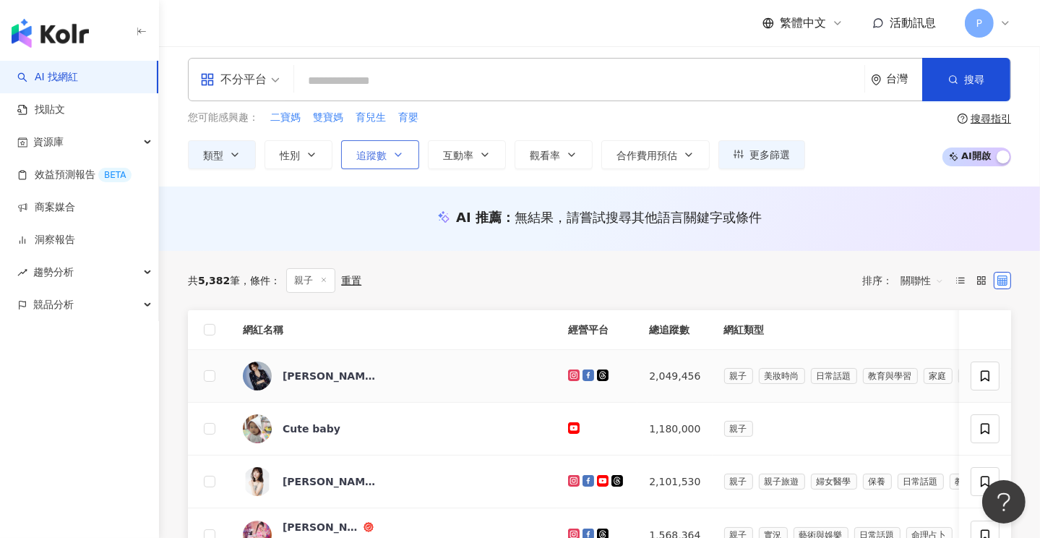
scroll to position [0, 0]
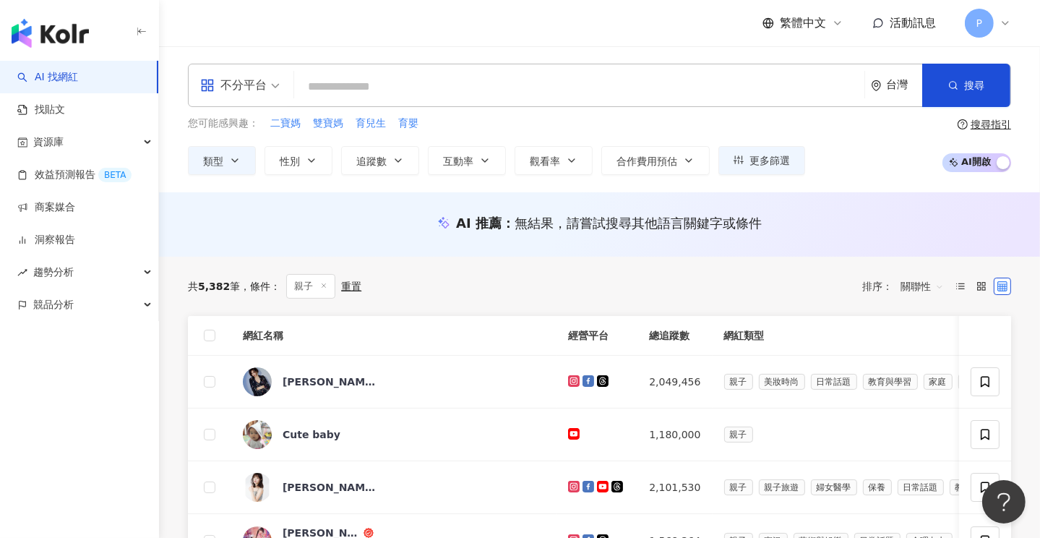
click at [381, 86] on input "search" at bounding box center [579, 86] width 559 height 27
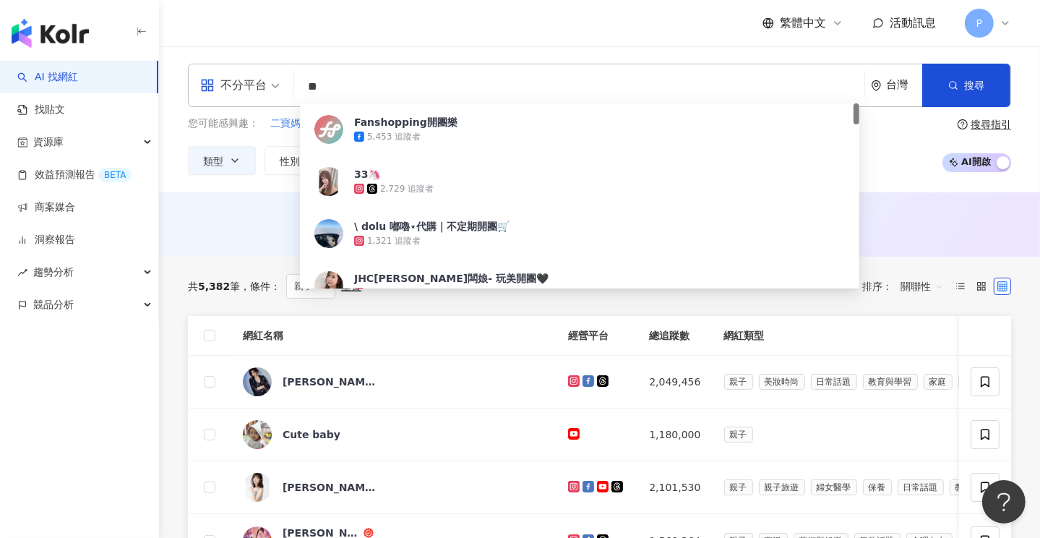
type input "**"
click at [1018, 69] on div "不分平台 ** 台灣 搜尋 5443994a-e4ca-4206-b0a4-da1706a1878d Fanshopping開團樂 5,453 追蹤者 33🦄…" at bounding box center [599, 119] width 881 height 111
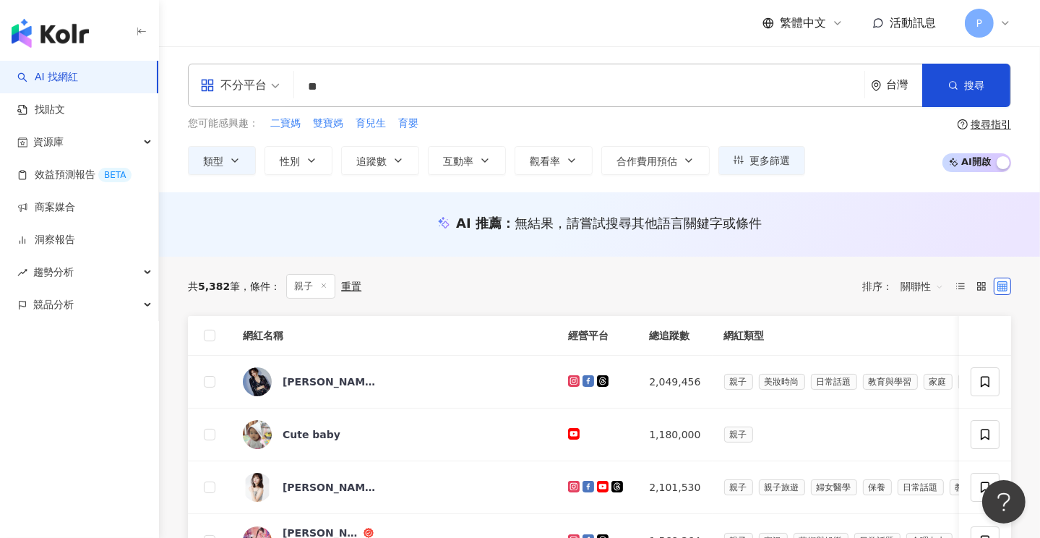
click at [349, 286] on div "重置" at bounding box center [351, 287] width 20 height 12
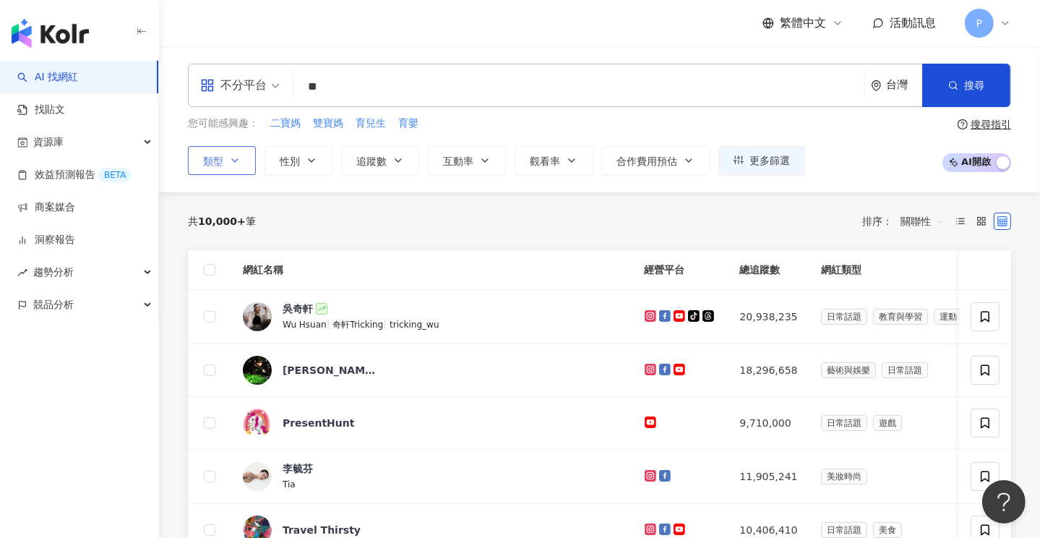
click at [238, 160] on icon "button" at bounding box center [235, 161] width 12 height 12
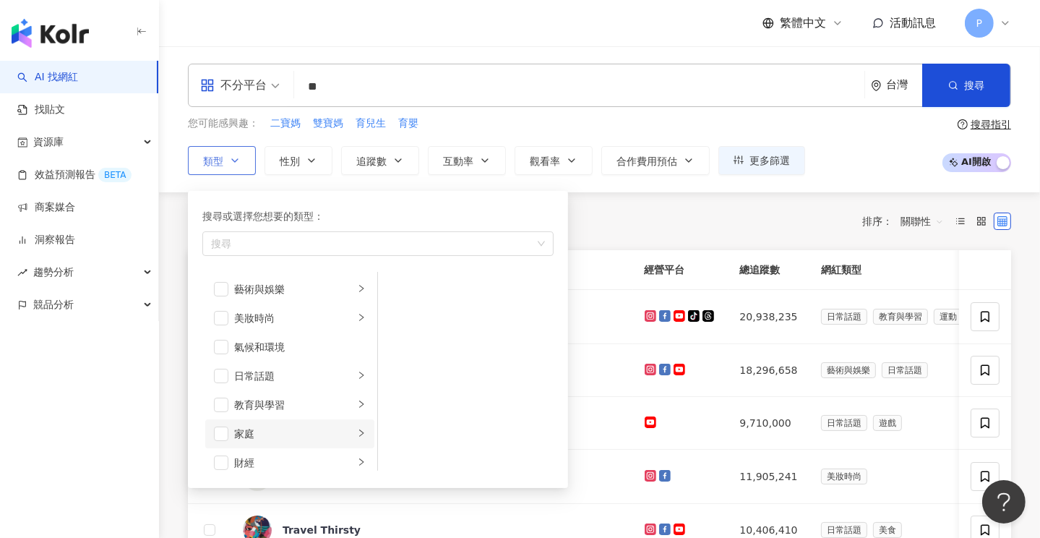
click at [253, 439] on div "家庭" at bounding box center [294, 434] width 120 height 16
click at [410, 295] on div "母嬰" at bounding box center [476, 289] width 132 height 16
click at [404, 283] on li "母嬰" at bounding box center [466, 289] width 170 height 29
click at [403, 291] on span "button" at bounding box center [397, 289] width 14 height 14
click at [407, 312] on li "親子" at bounding box center [466, 318] width 170 height 29
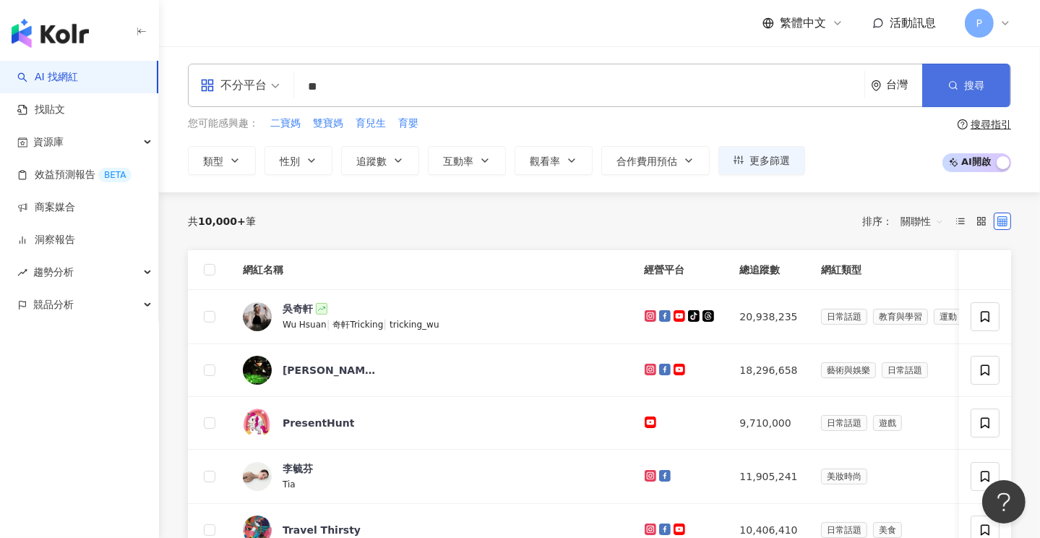
click at [977, 84] on span "搜尋" at bounding box center [974, 86] width 20 height 12
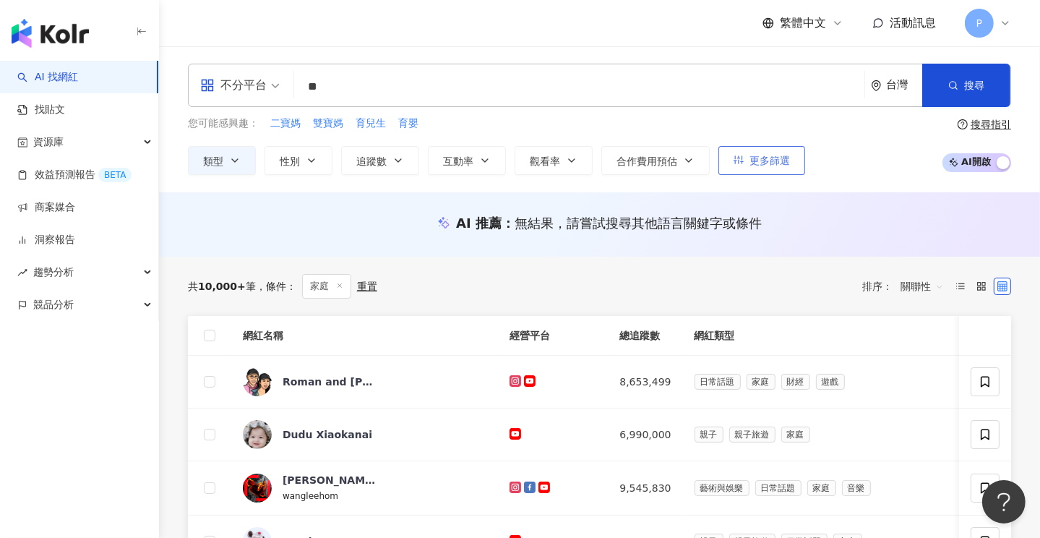
click at [766, 167] on button "更多篩選" at bounding box center [762, 160] width 87 height 29
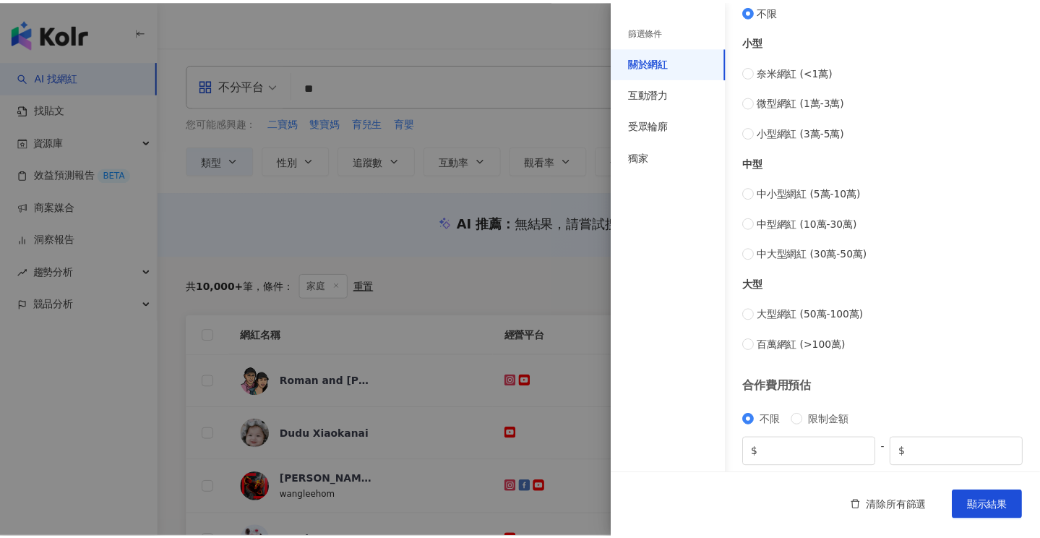
scroll to position [552, 0]
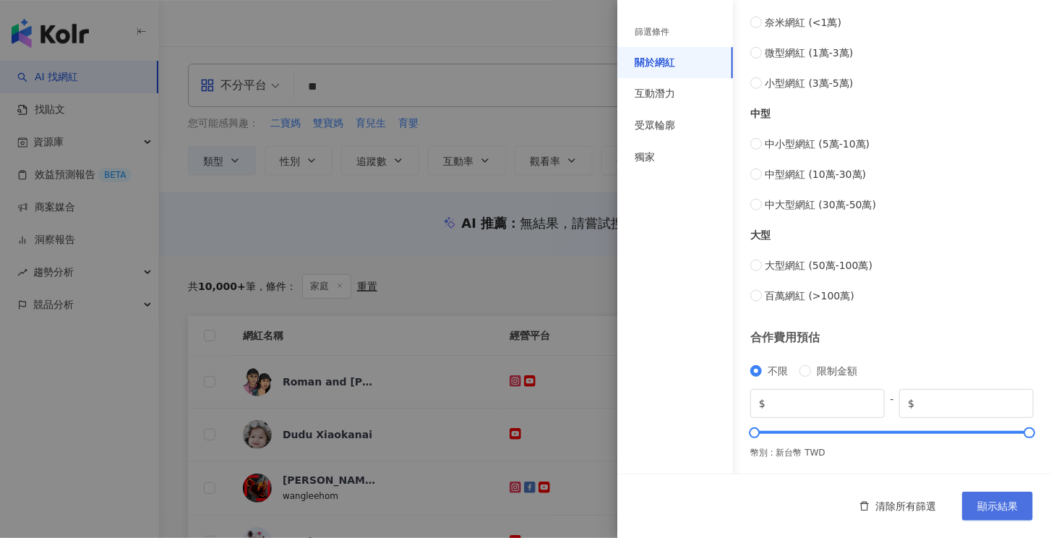
click at [999, 505] on span "顯示結果" at bounding box center [997, 506] width 40 height 12
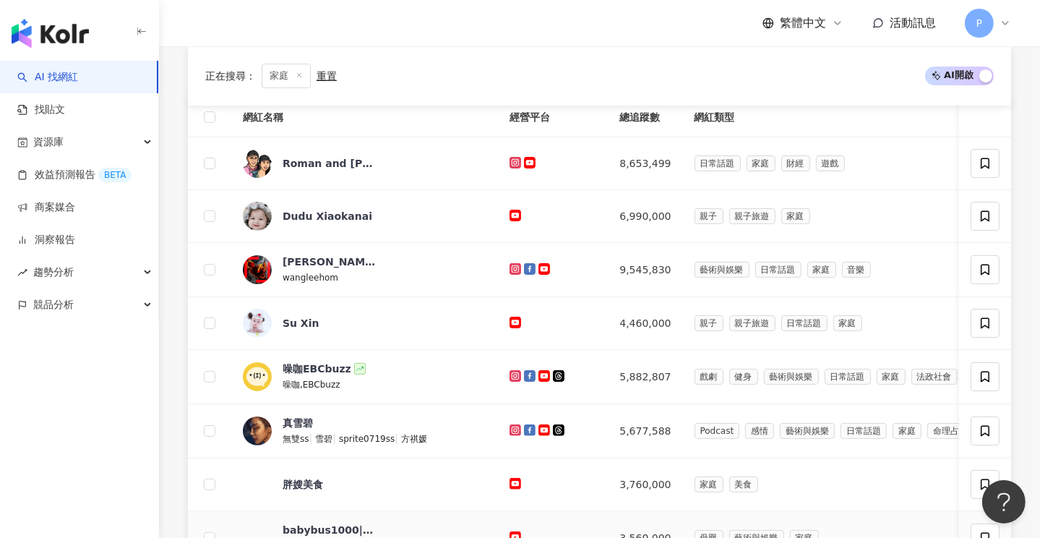
scroll to position [0, 0]
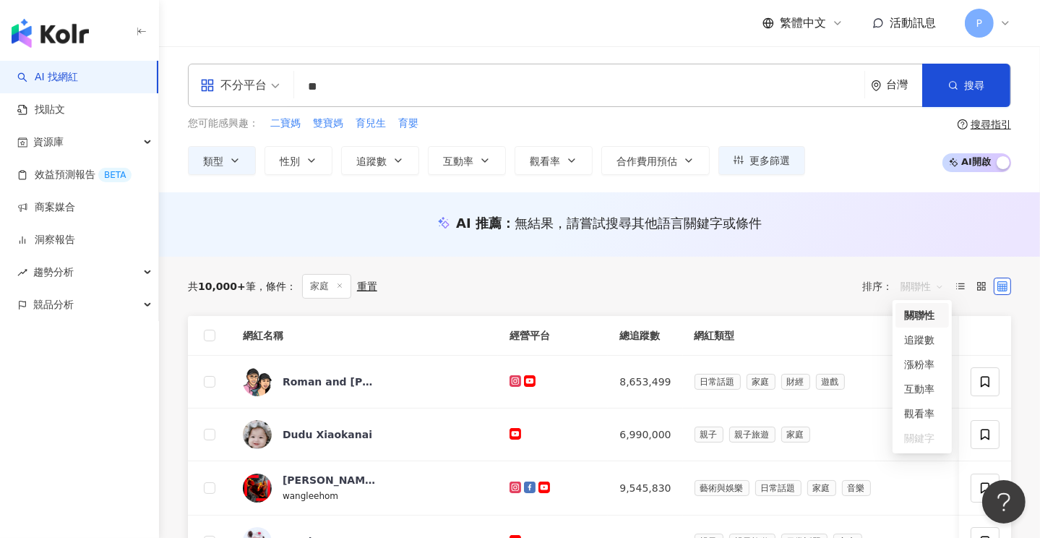
click at [927, 278] on span "關聯性" at bounding box center [922, 286] width 43 height 23
click at [913, 389] on div "互動率" at bounding box center [922, 389] width 36 height 16
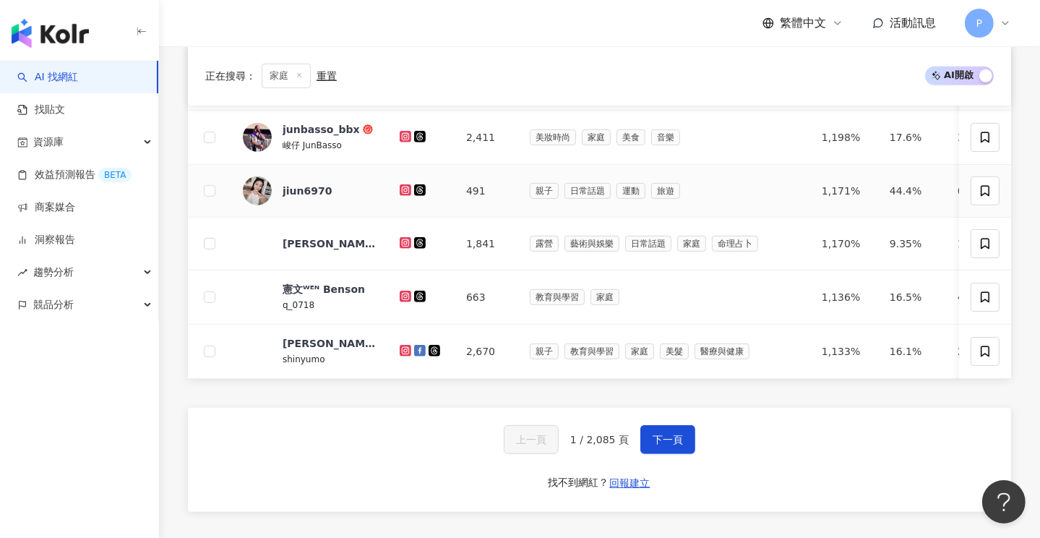
scroll to position [651, 0]
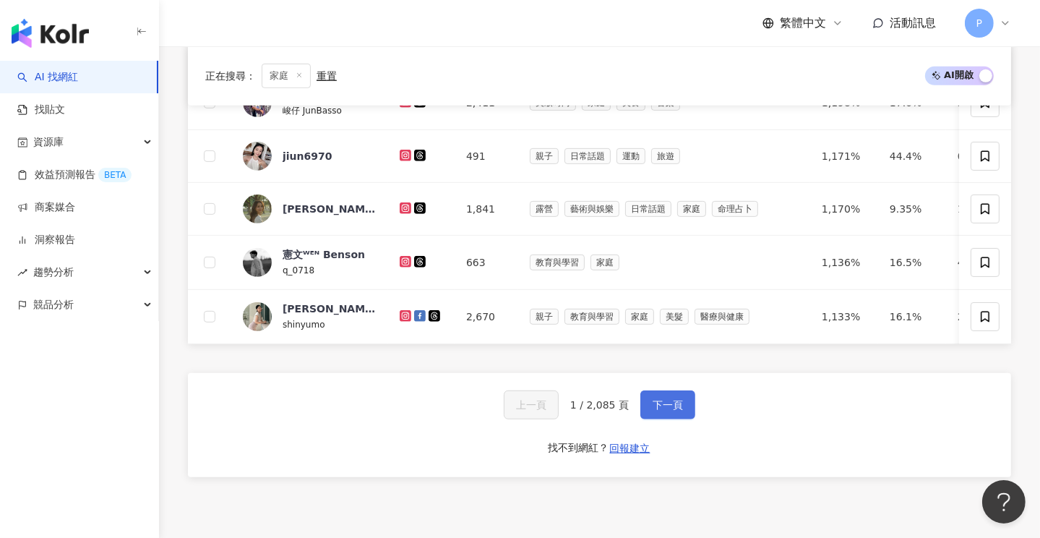
click at [665, 406] on span "下一頁" at bounding box center [668, 405] width 30 height 12
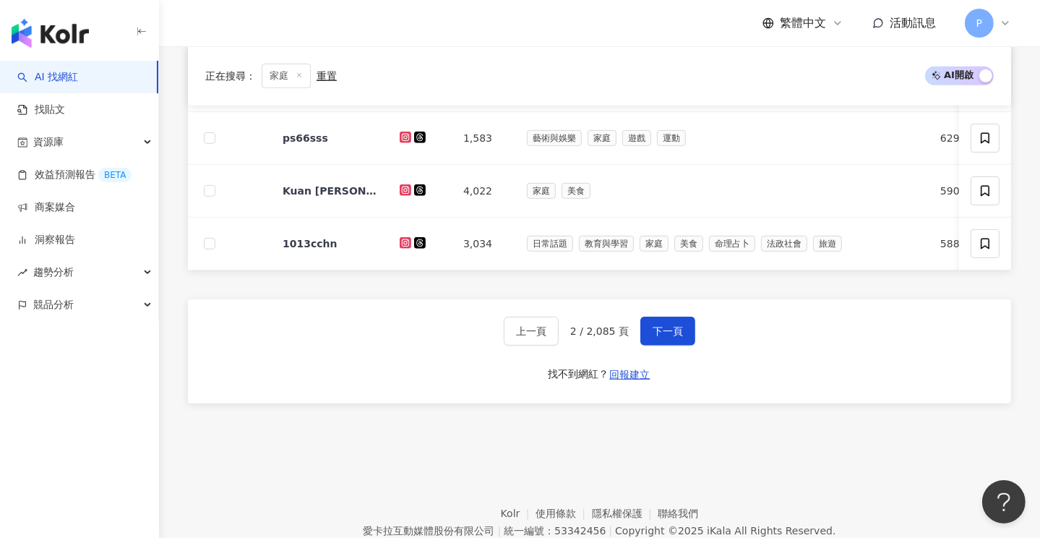
scroll to position [723, 0]
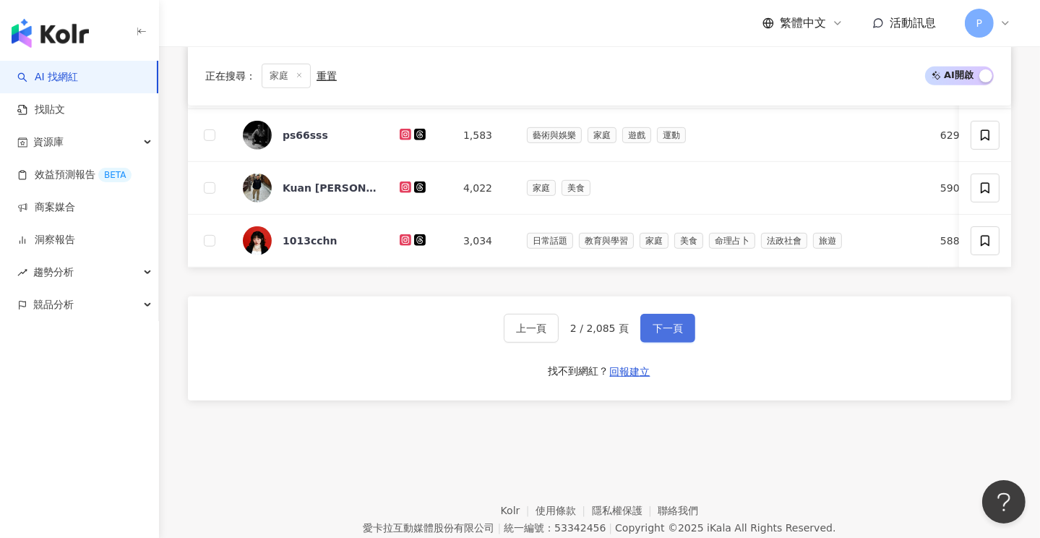
click at [659, 333] on span "下一頁" at bounding box center [668, 328] width 30 height 12
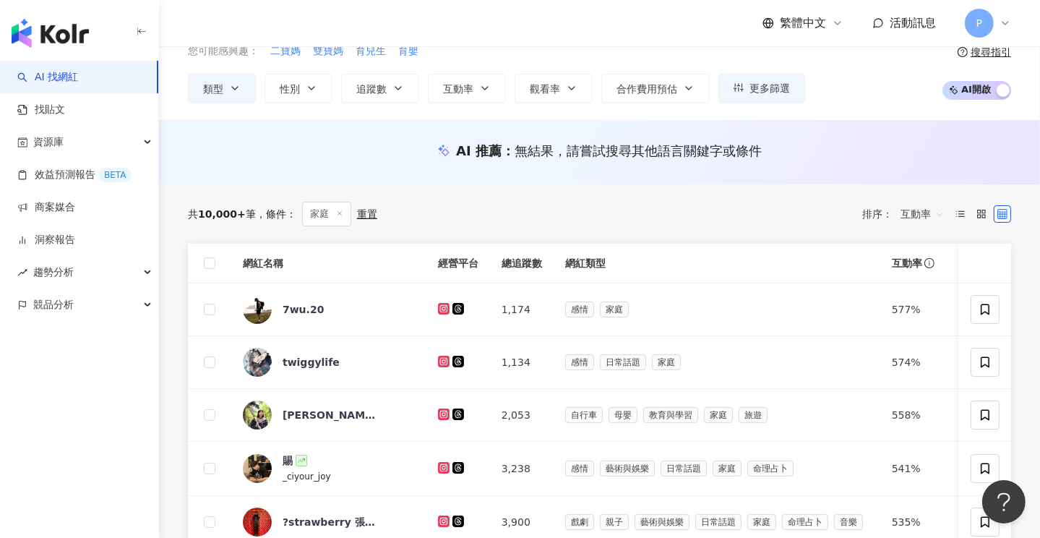
scroll to position [0, 0]
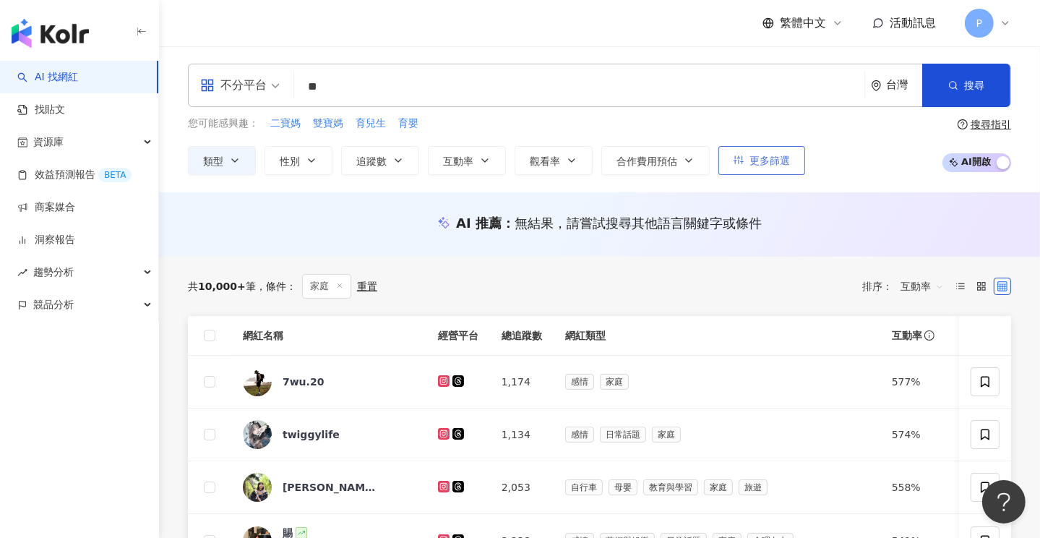
click at [757, 164] on span "更多篩選" at bounding box center [770, 161] width 40 height 12
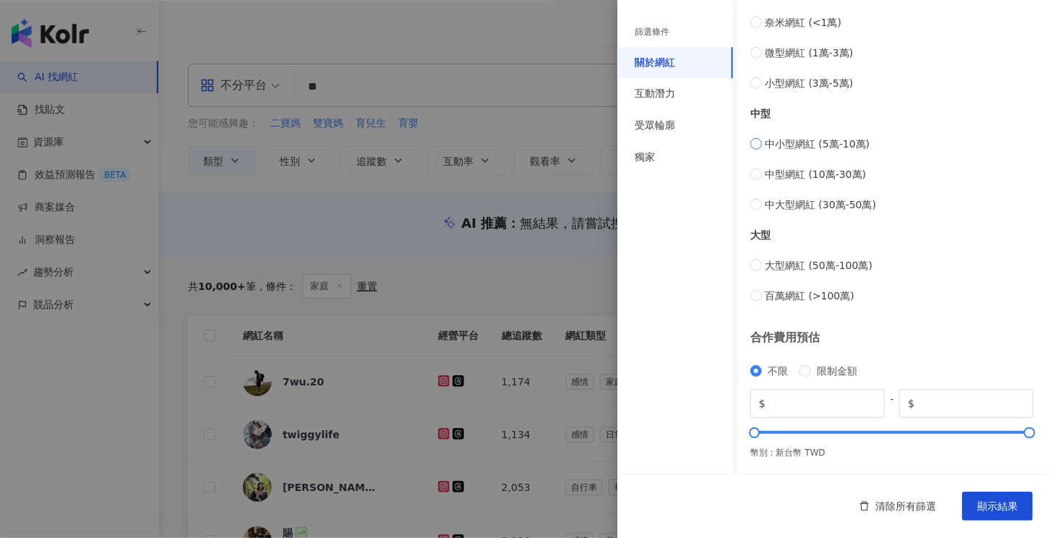
click at [762, 141] on label "中小型網紅 (5萬-10萬)" at bounding box center [891, 144] width 283 height 16
type input "*****"
click at [1000, 504] on span "顯示結果" at bounding box center [997, 506] width 40 height 12
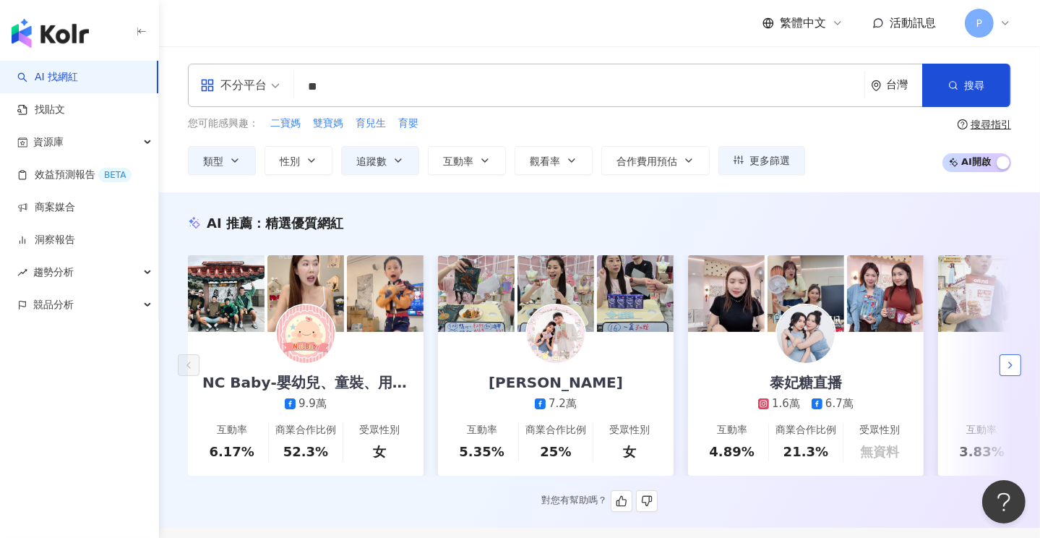
click at [1010, 367] on icon "button" at bounding box center [1011, 365] width 12 height 12
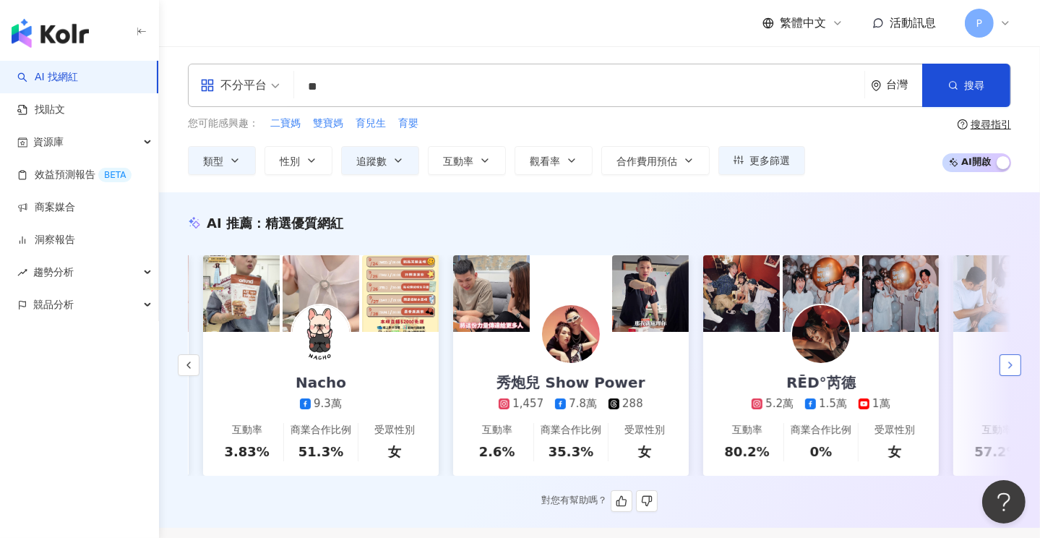
scroll to position [0, 750]
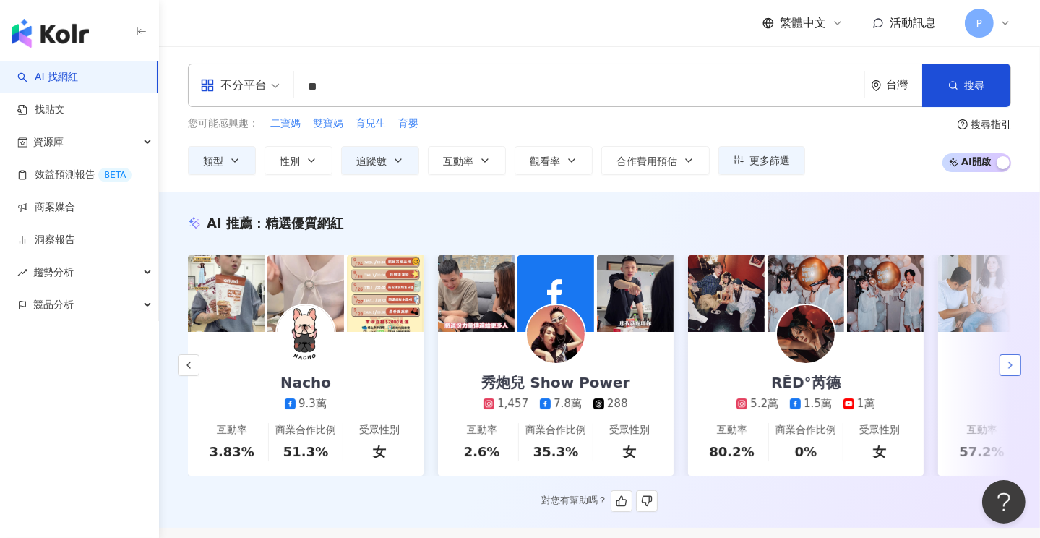
click at [1010, 367] on icon "button" at bounding box center [1011, 365] width 12 height 12
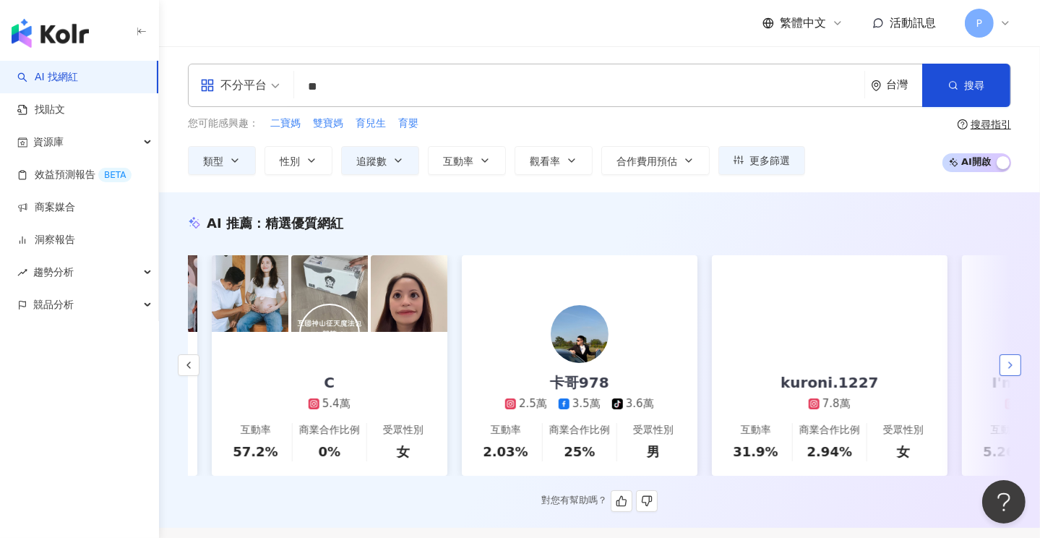
scroll to position [0, 1501]
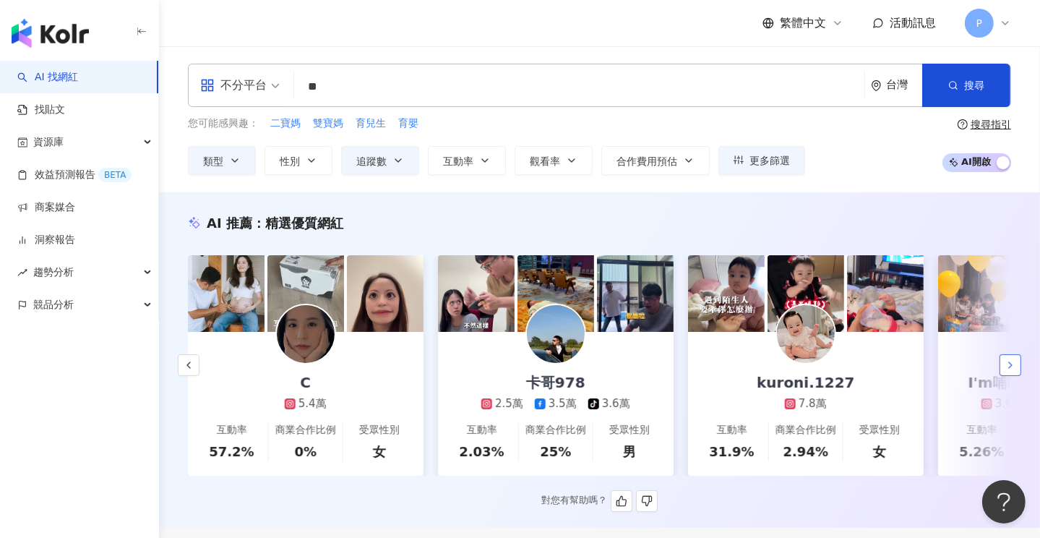
click at [1010, 367] on icon "button" at bounding box center [1011, 365] width 12 height 12
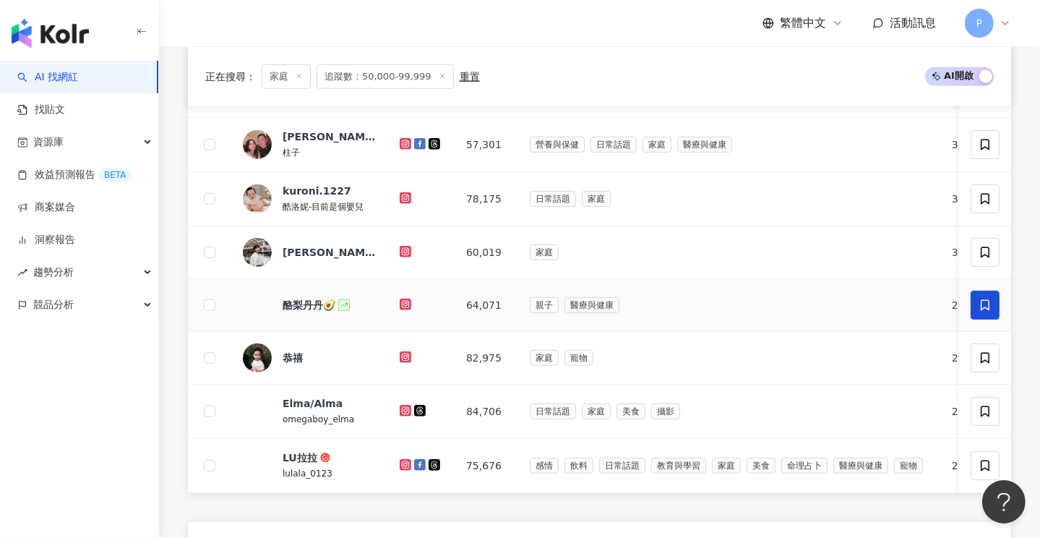
scroll to position [868, 0]
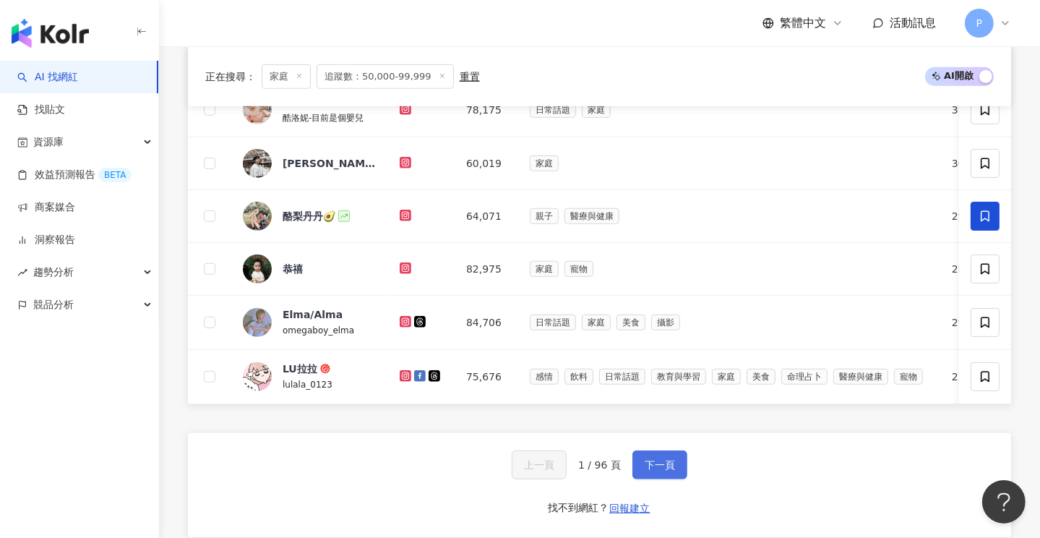
click at [654, 471] on span "下一頁" at bounding box center [660, 465] width 30 height 12
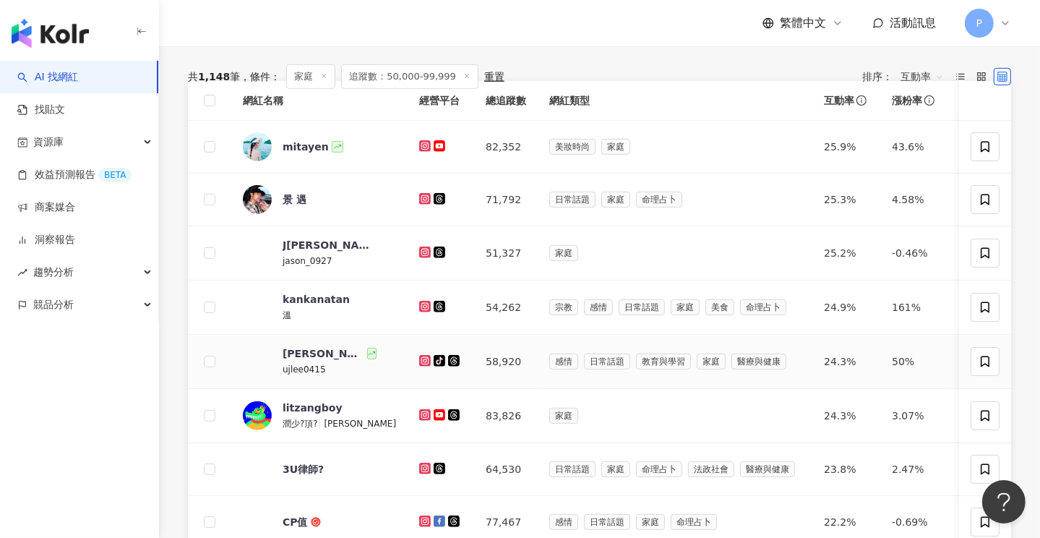
scroll to position [217, 0]
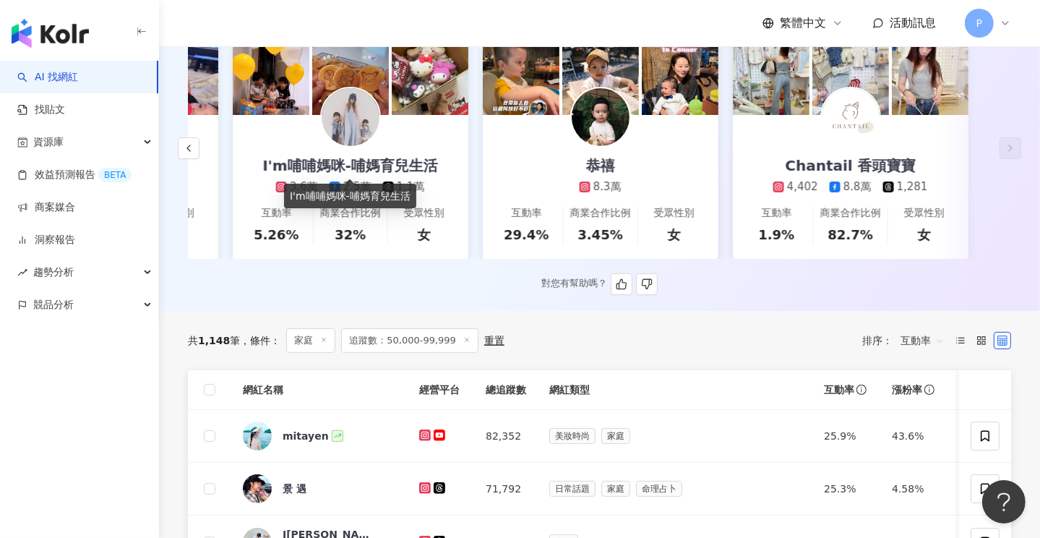
click at [412, 160] on div "I'm哺哺媽咪-哺媽育兒生活" at bounding box center [351, 165] width 205 height 20
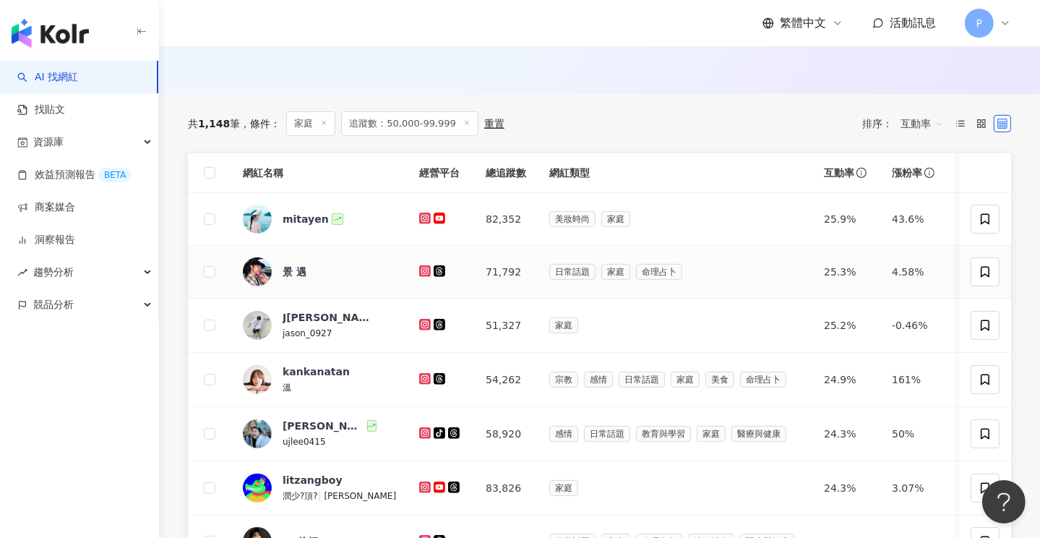
scroll to position [0, 0]
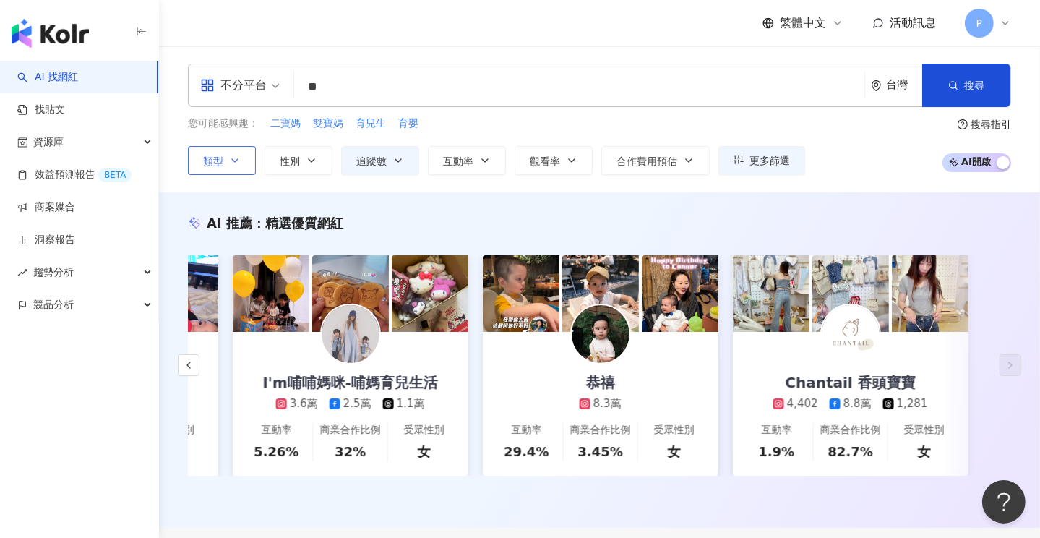
click at [241, 161] on button "類型" at bounding box center [222, 160] width 68 height 29
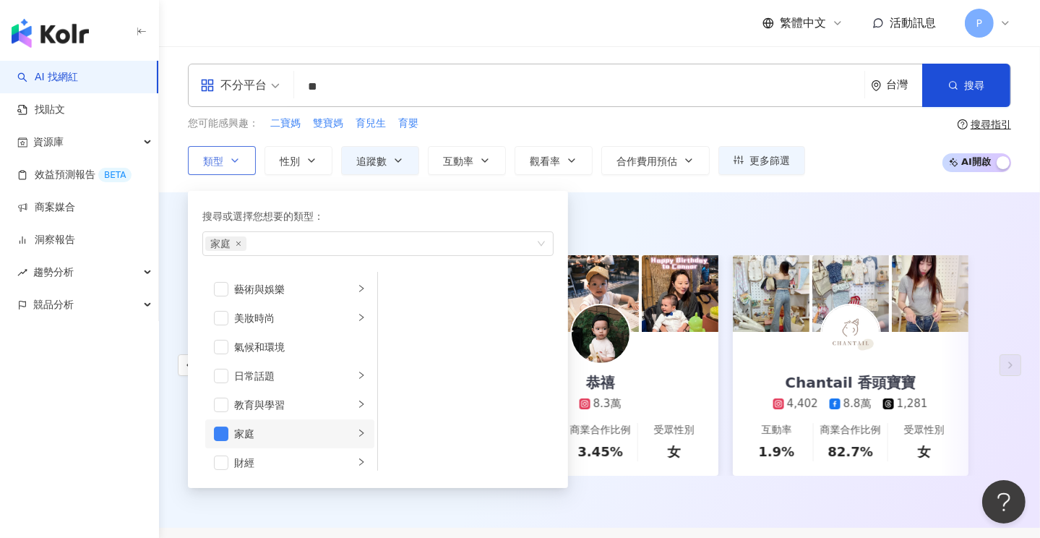
click at [342, 434] on div "家庭" at bounding box center [294, 434] width 120 height 16
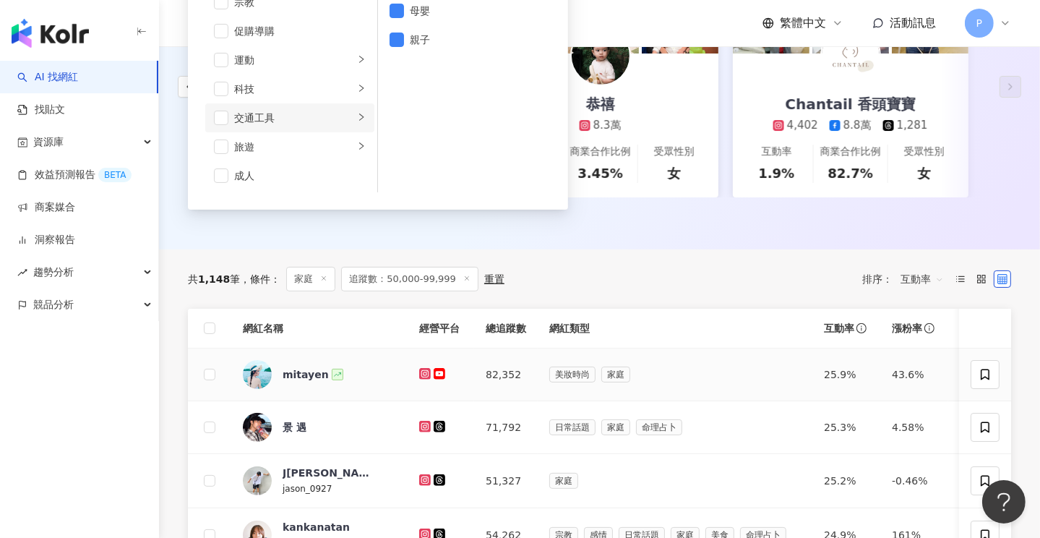
scroll to position [289, 0]
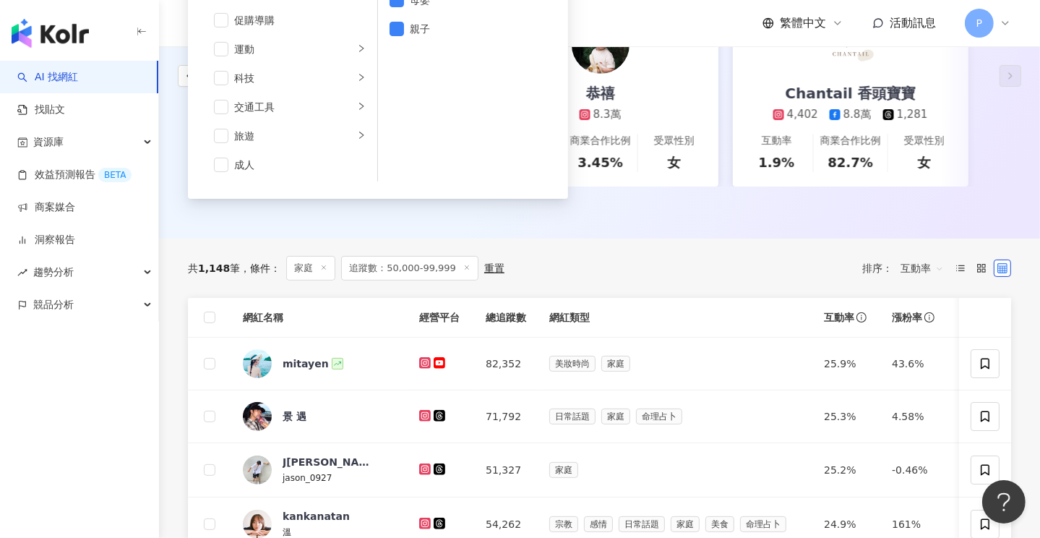
click at [237, 248] on div "共 1,148 筆 條件 ： 家庭 追蹤數：50,000-99,999 重置 排序： 互動率" at bounding box center [599, 268] width 823 height 59
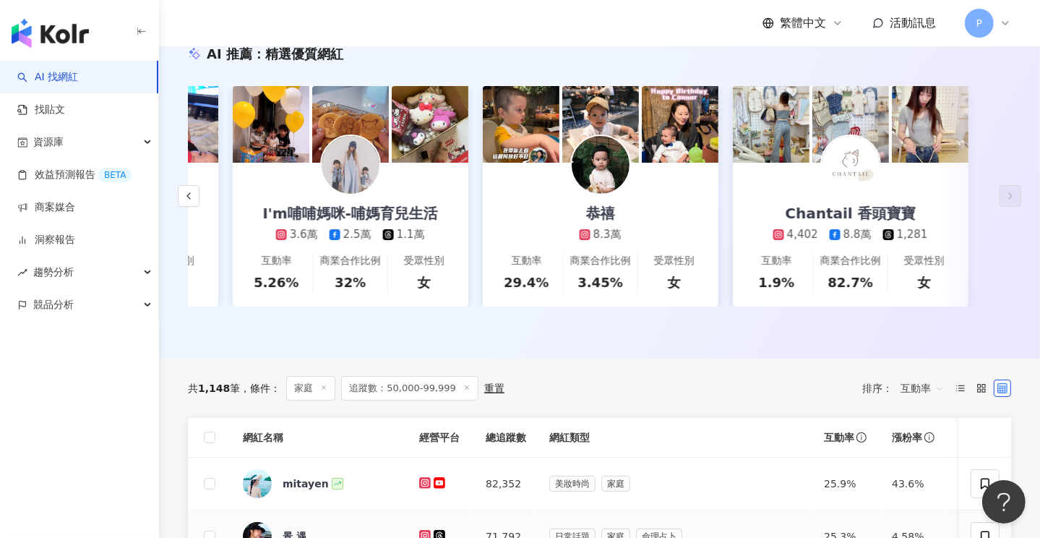
scroll to position [0, 0]
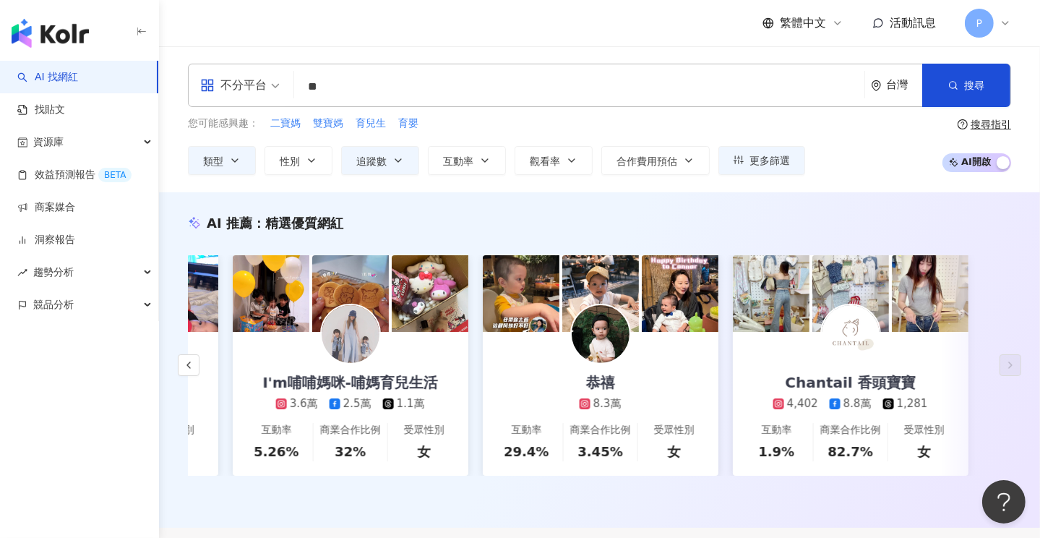
click at [307, 87] on input "**" at bounding box center [579, 86] width 559 height 27
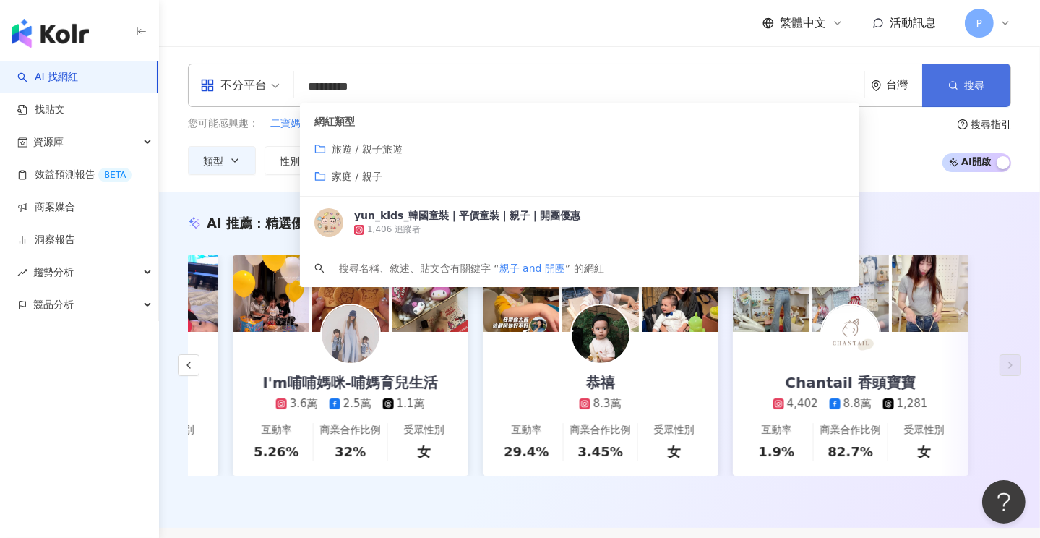
type input "*********"
click at [967, 74] on button "搜尋" at bounding box center [966, 85] width 88 height 43
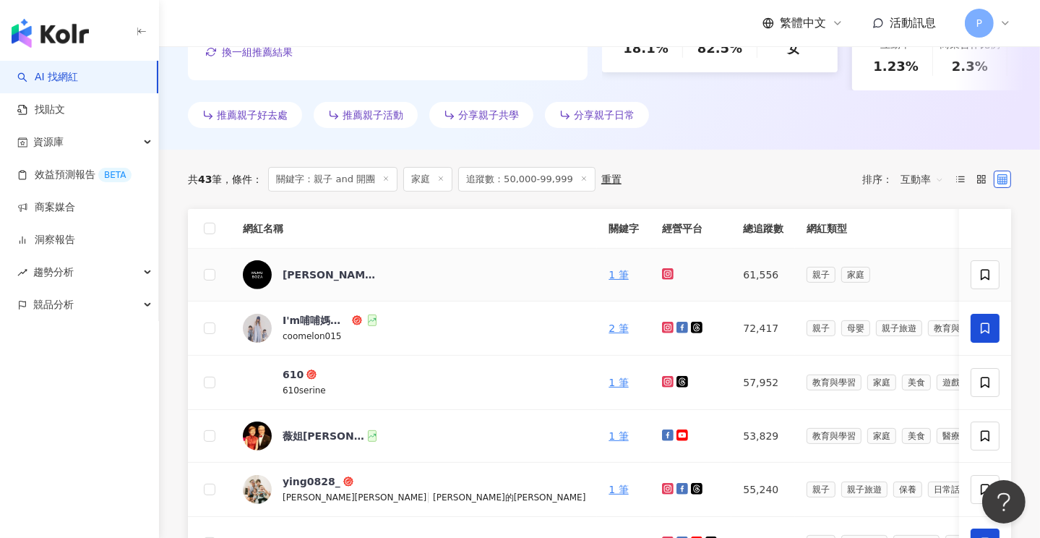
scroll to position [459, 0]
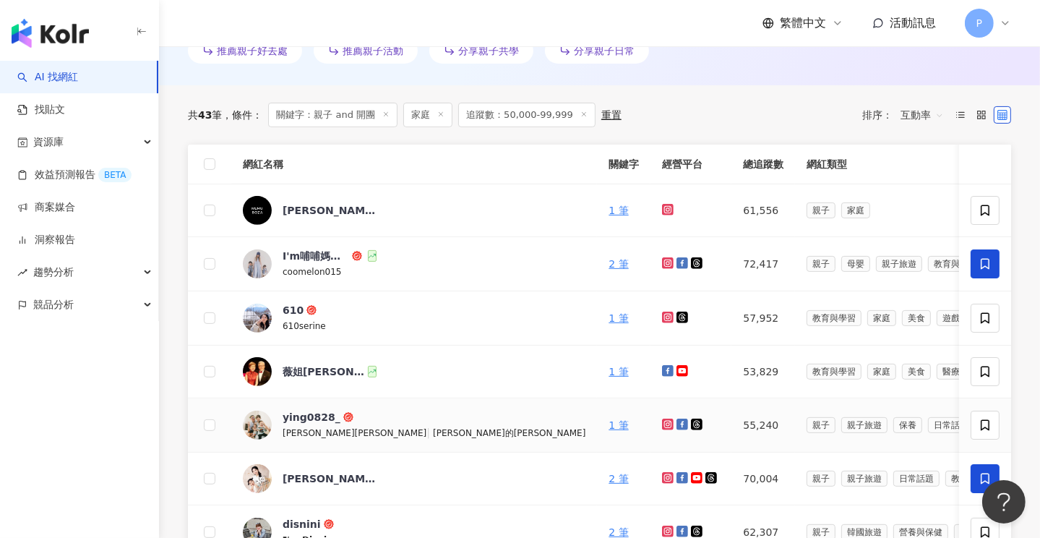
click at [433, 438] on span "李李夫妻的李太太" at bounding box center [509, 433] width 153 height 10
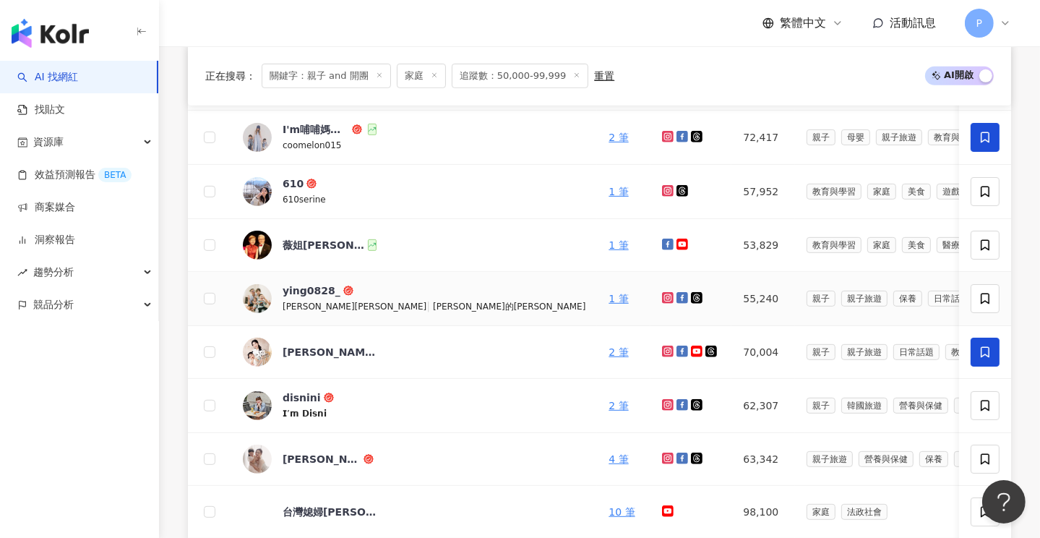
scroll to position [604, 0]
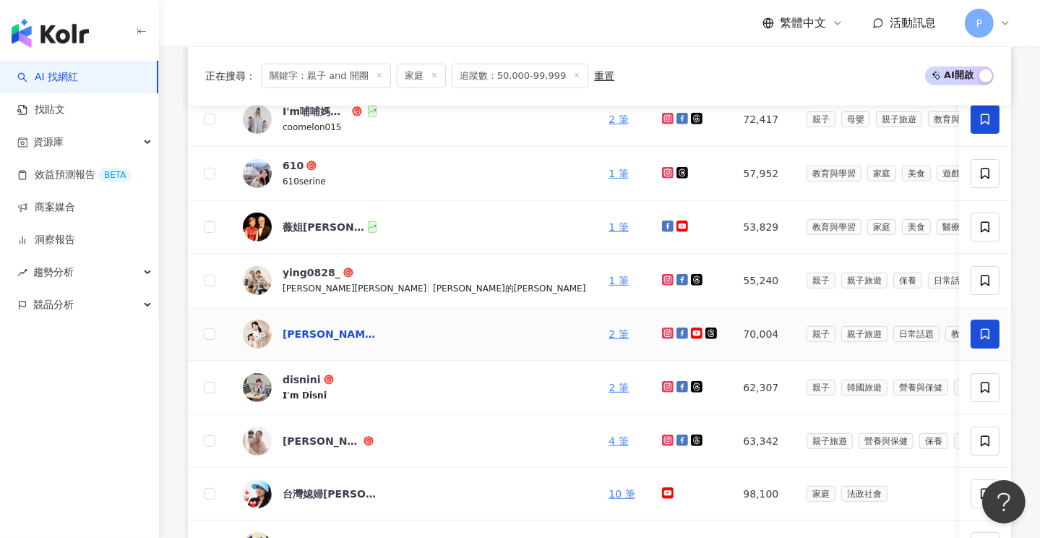
click at [316, 341] on div "小艾的育兒日誌 ｜Montessori Life" at bounding box center [330, 334] width 94 height 14
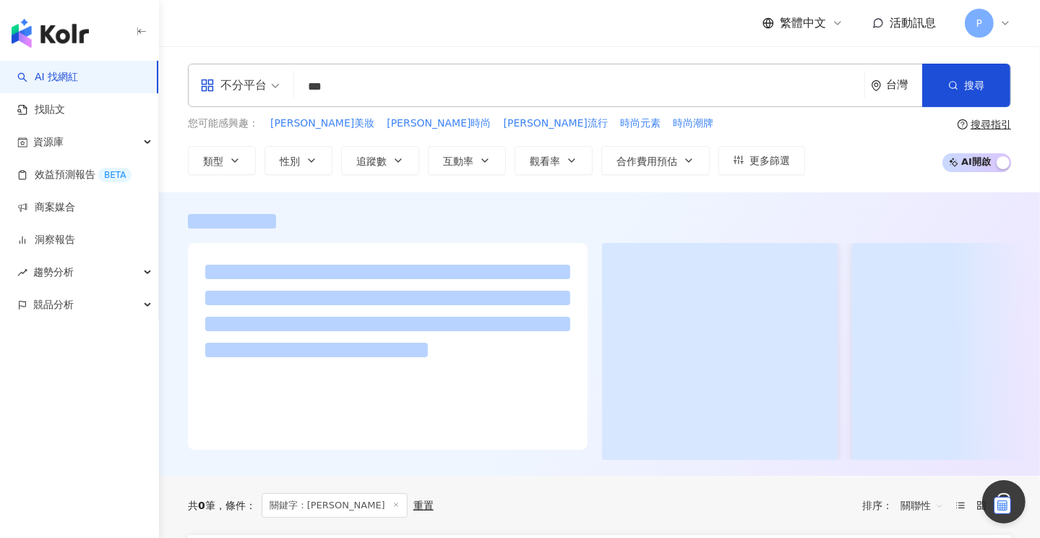
click at [58, 80] on link "AI 找網紅" at bounding box center [47, 77] width 61 height 14
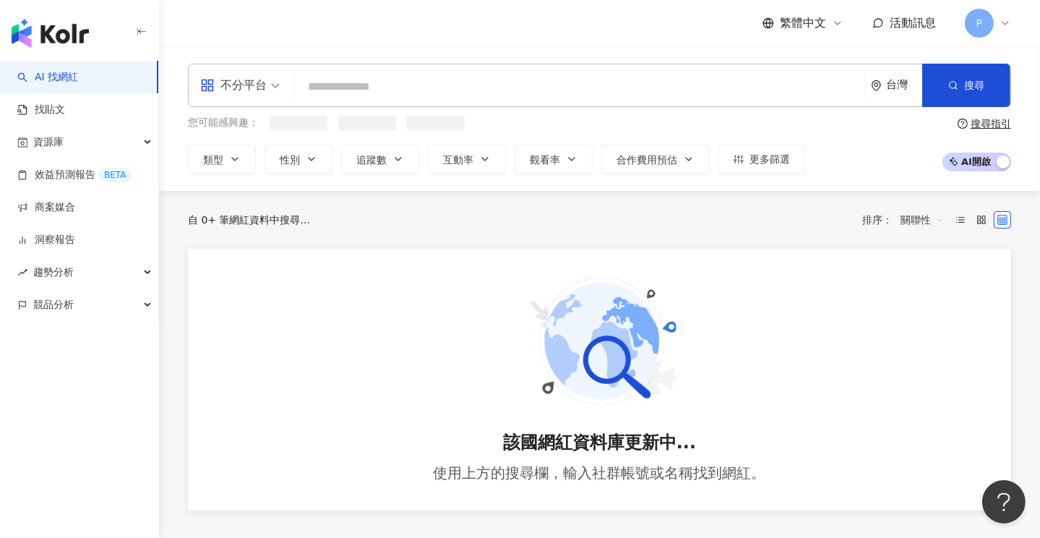
click at [346, 83] on input "search" at bounding box center [579, 86] width 559 height 27
paste input "***"
type input "***"
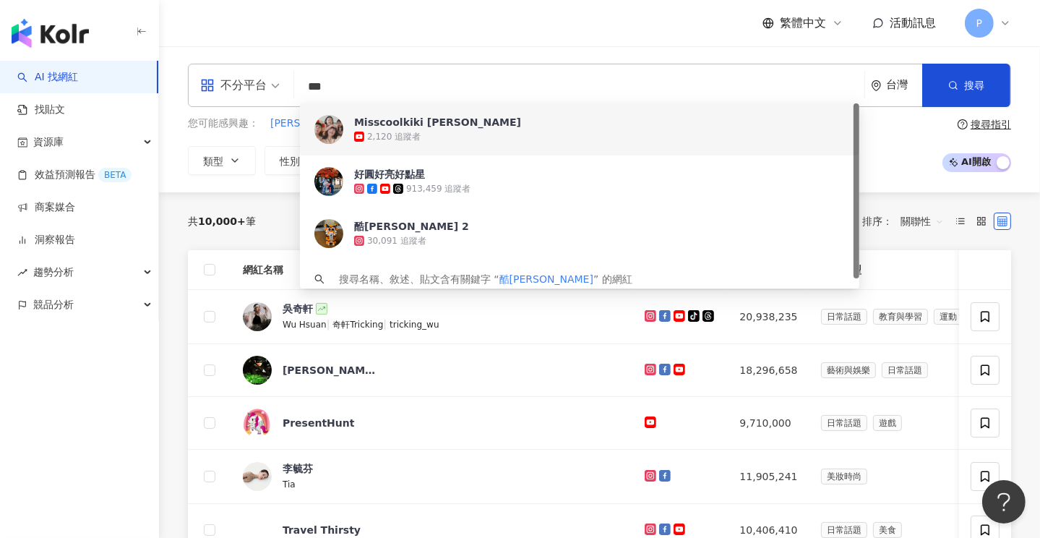
click at [419, 124] on div "Misscoolkiki 酷琪琪" at bounding box center [437, 122] width 167 height 14
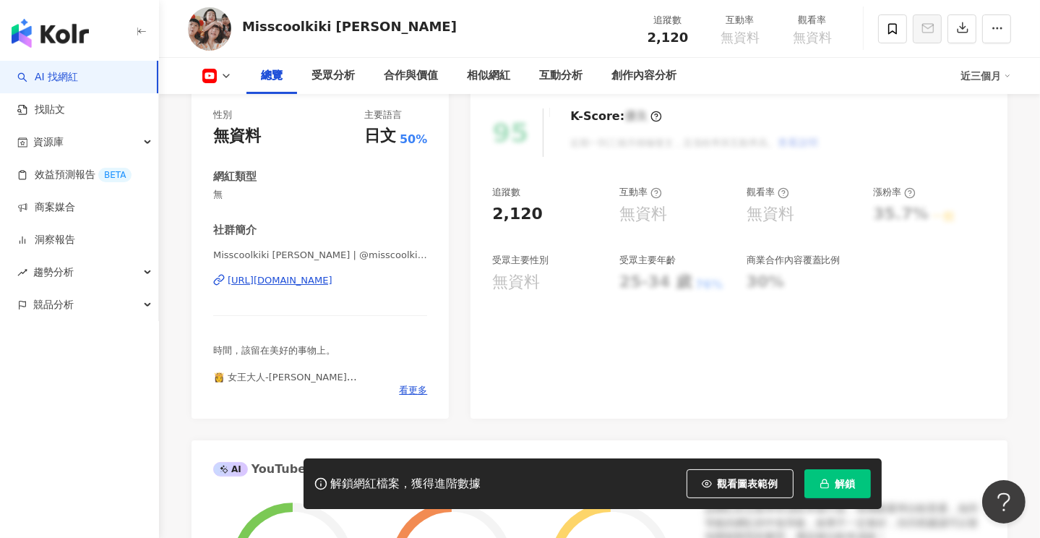
scroll to position [72, 0]
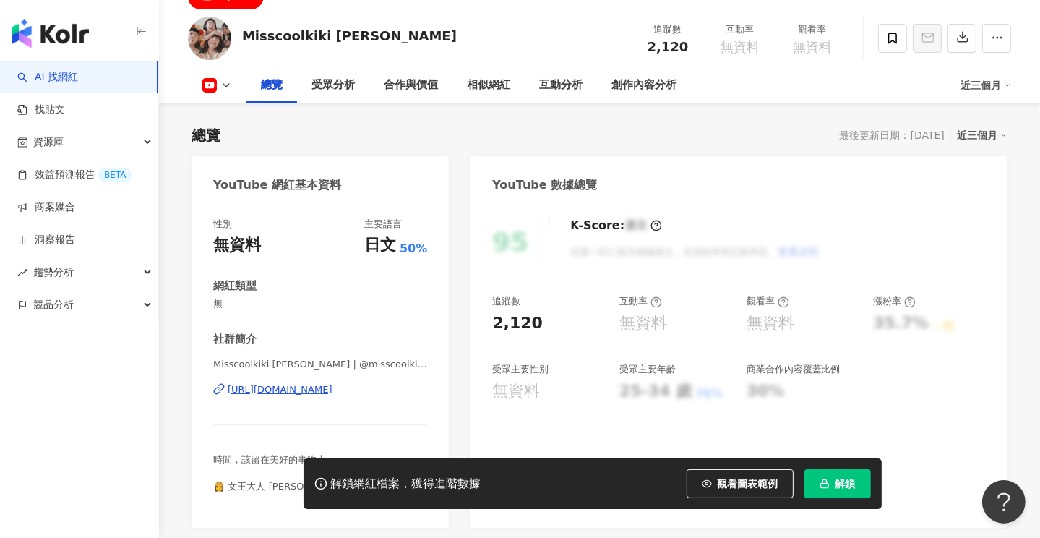
click at [333, 391] on div "https://www.youtube.com/channel/UCY-mOK353bD06Z2WpEUxh5Q" at bounding box center [280, 389] width 105 height 13
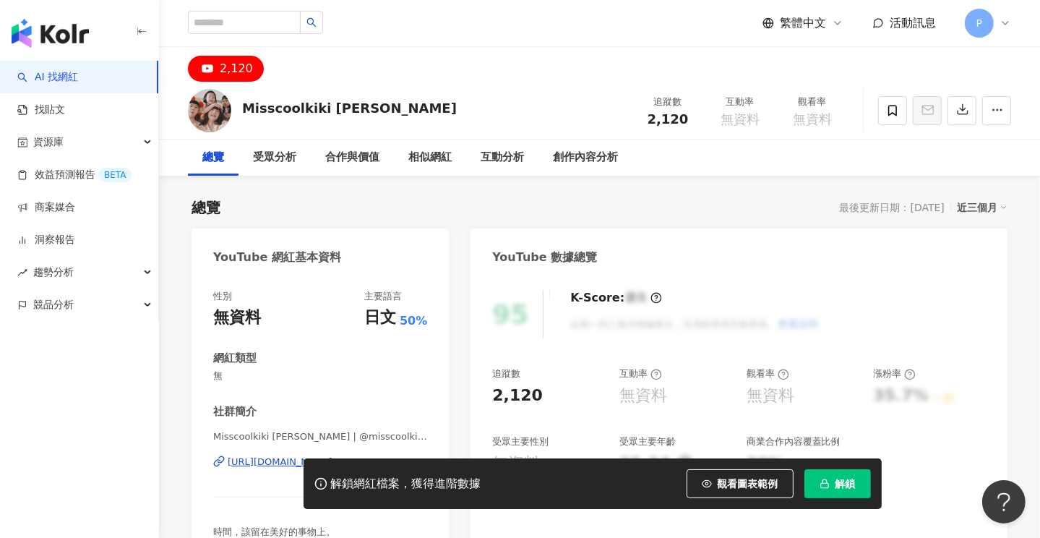
click at [66, 25] on img "button" at bounding box center [50, 33] width 77 height 29
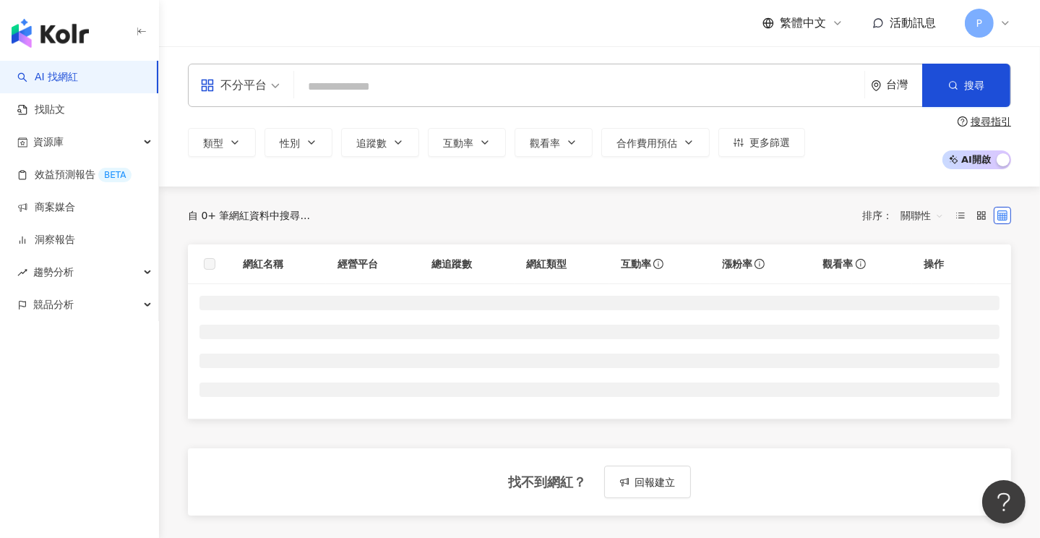
click at [327, 82] on input "search" at bounding box center [579, 86] width 559 height 27
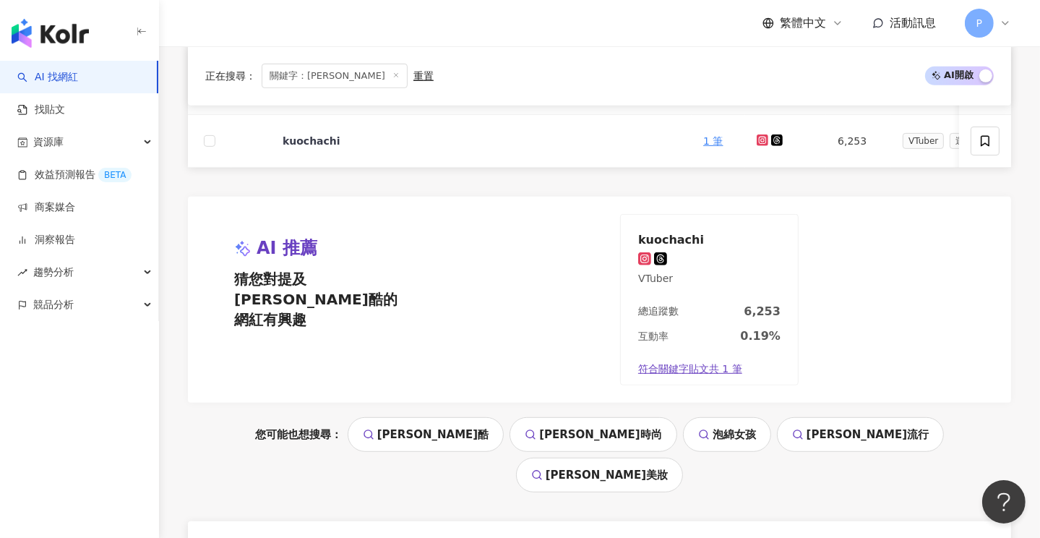
scroll to position [795, 0]
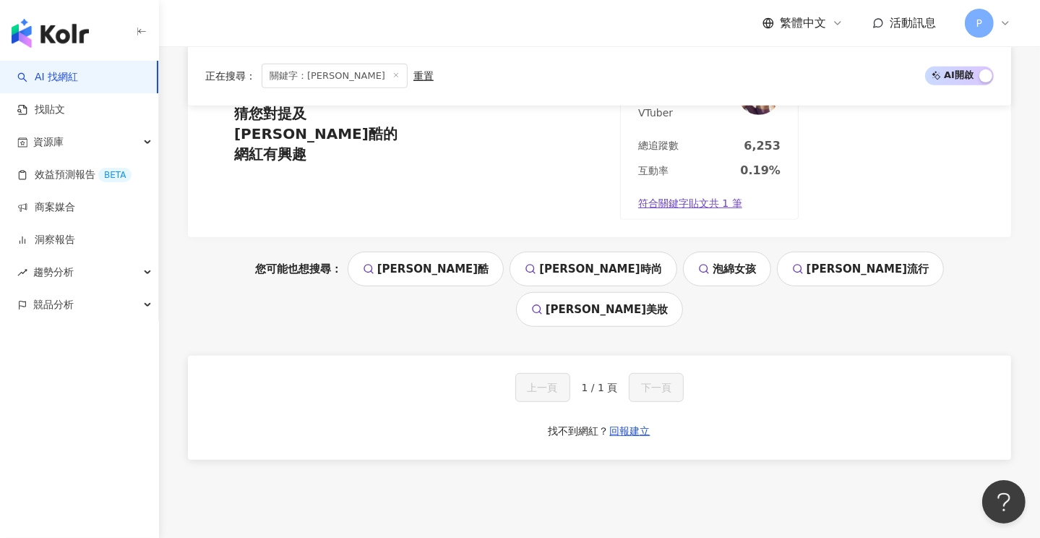
type input "***"
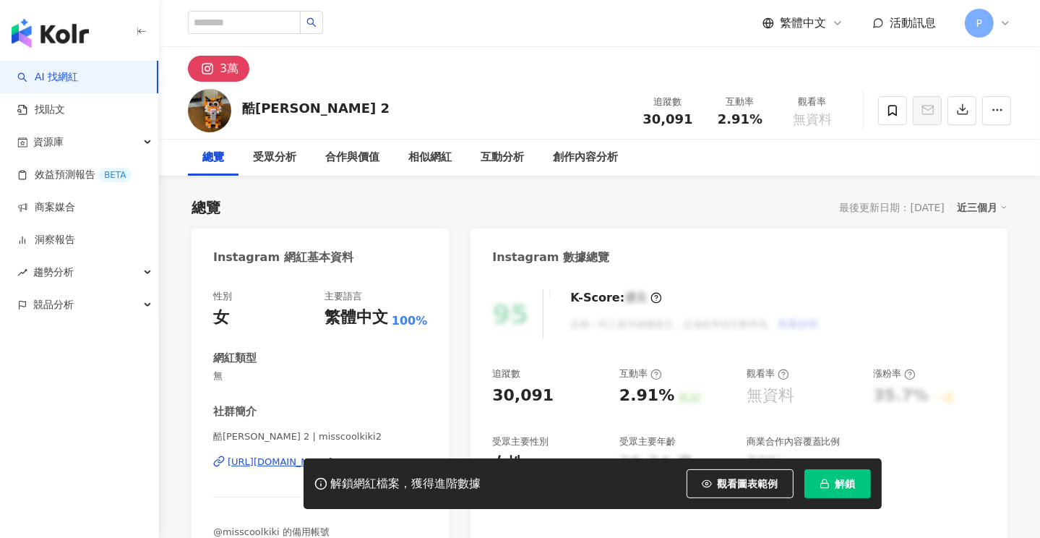
scroll to position [145, 0]
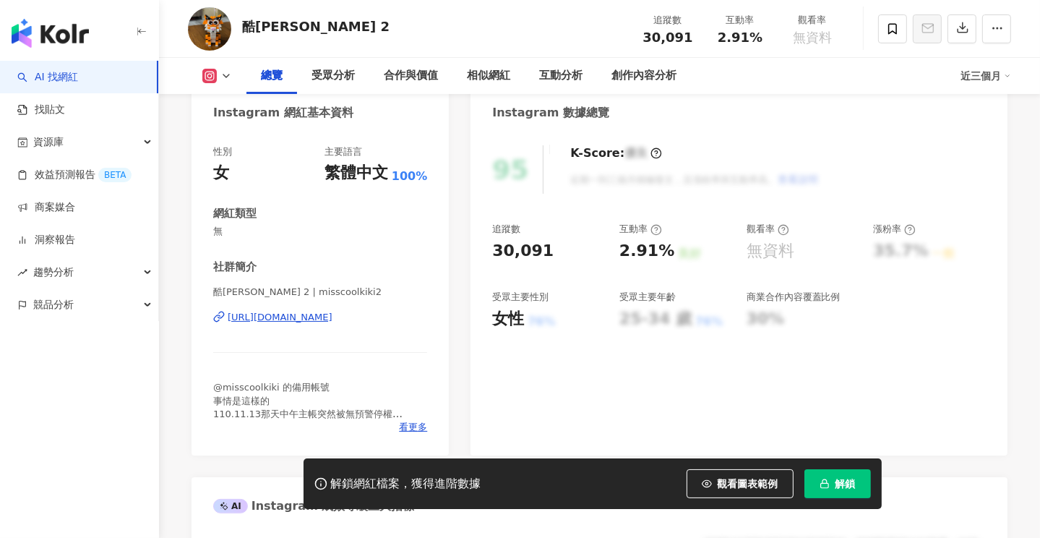
click at [317, 320] on div "https://www.instagram.com/misscoolkiki2/" at bounding box center [280, 317] width 105 height 13
click at [58, 33] on img "button" at bounding box center [50, 33] width 77 height 29
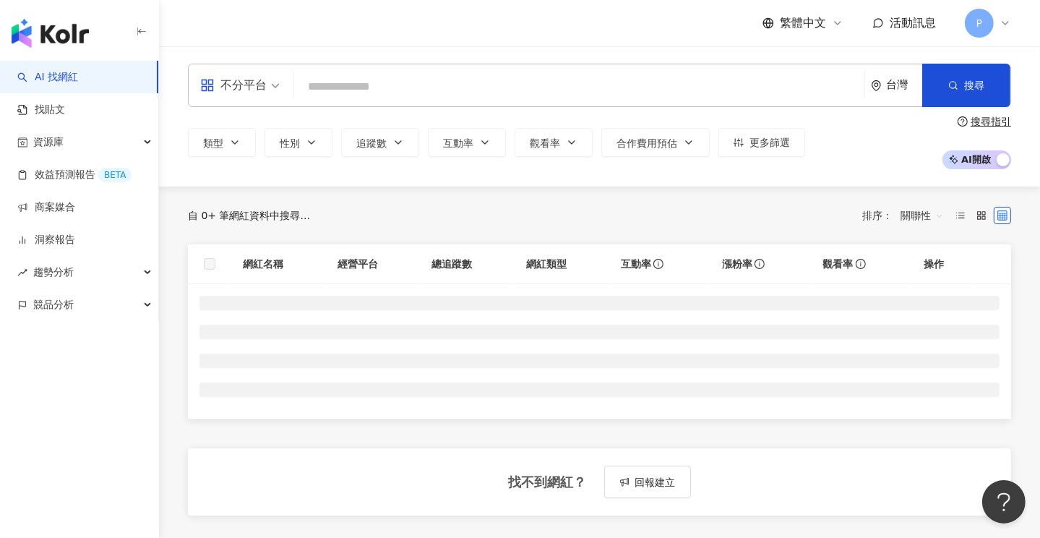
click at [333, 85] on input "search" at bounding box center [579, 86] width 559 height 27
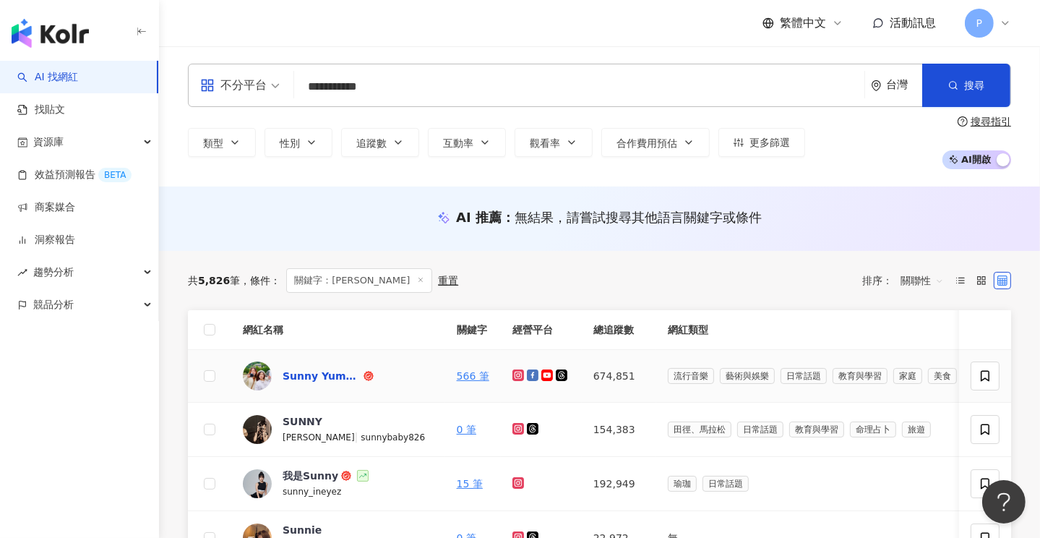
type input "**********"
click at [314, 377] on div "Sunny Yummy" at bounding box center [322, 376] width 78 height 14
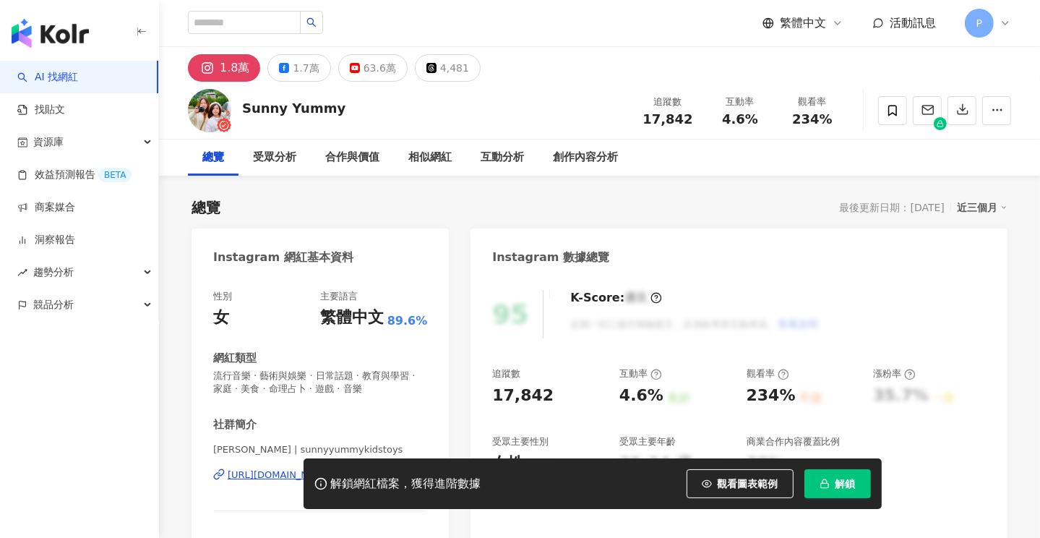
scroll to position [72, 0]
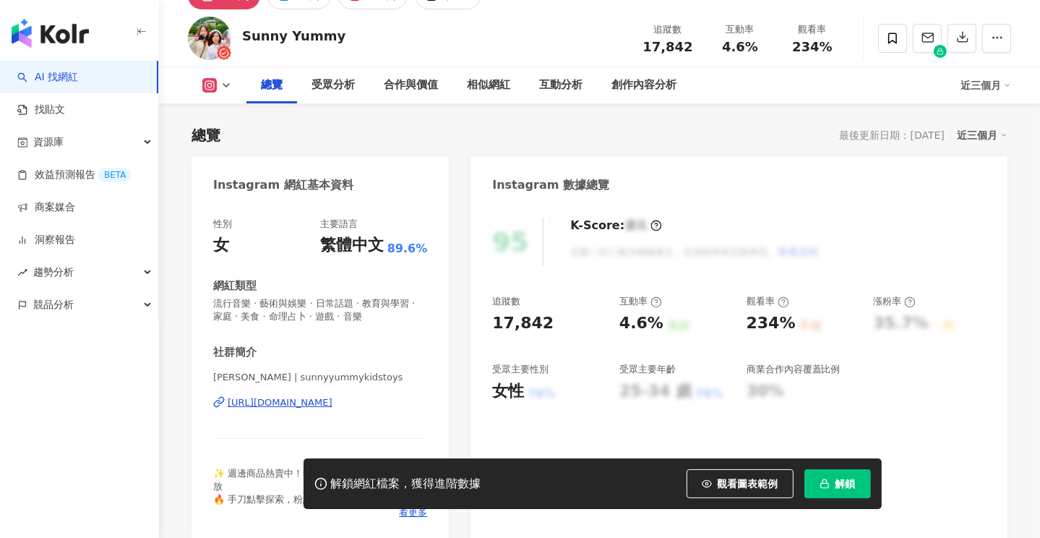
click at [333, 402] on div "[URL][DOMAIN_NAME]" at bounding box center [280, 402] width 105 height 13
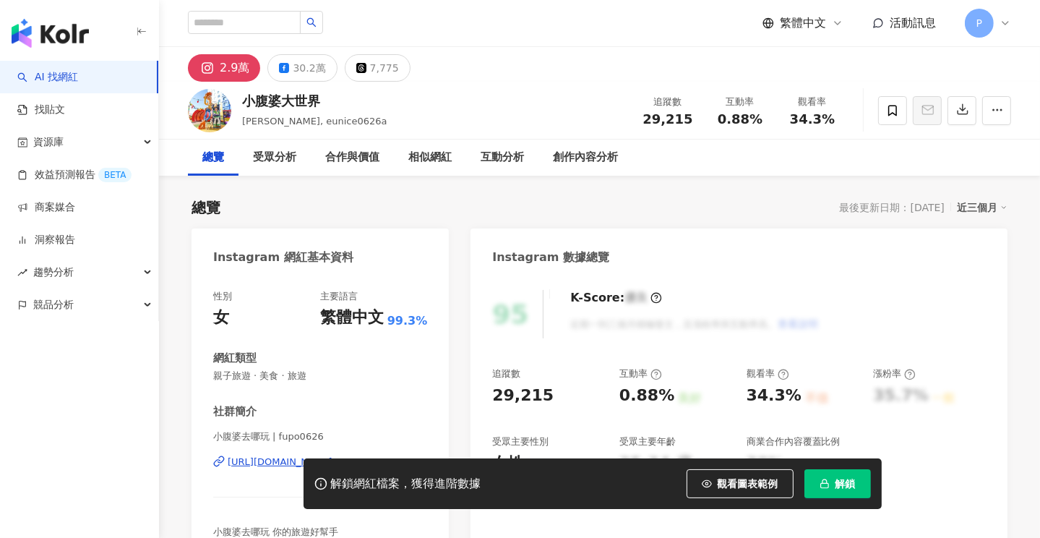
scroll to position [145, 0]
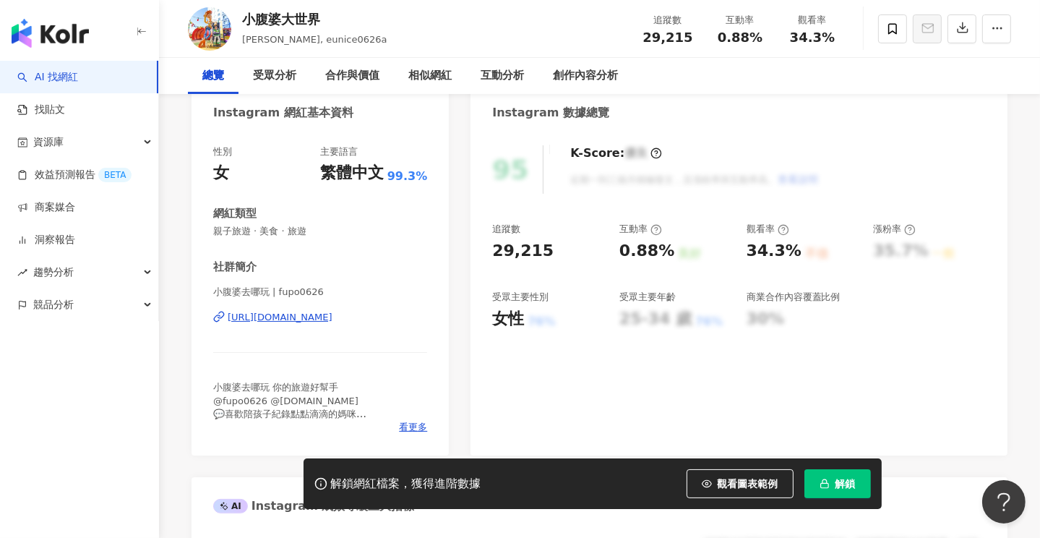
click at [333, 320] on div "https://www.instagram.com/fupo0626/" at bounding box center [280, 317] width 105 height 13
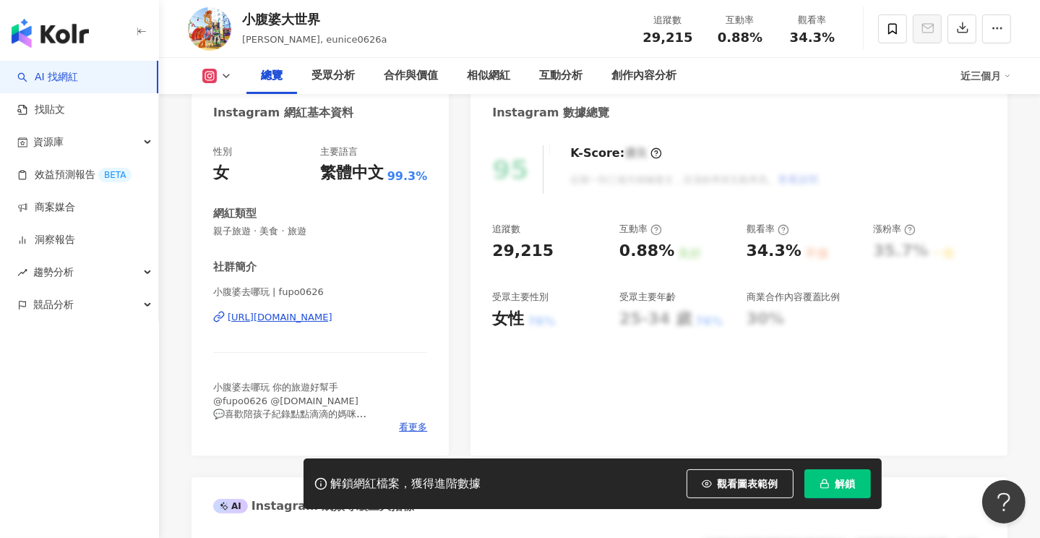
scroll to position [0, 0]
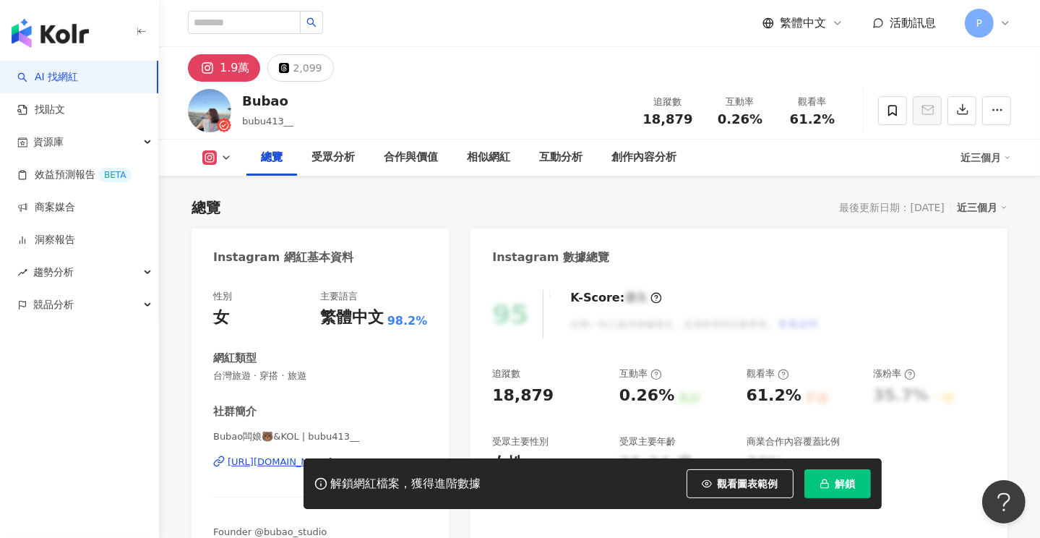
scroll to position [217, 0]
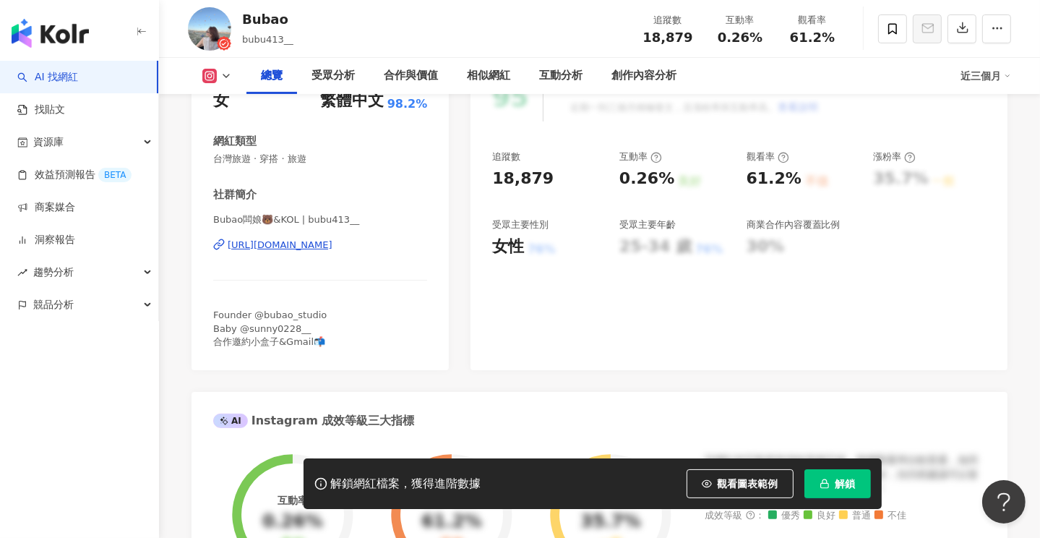
click at [321, 245] on div "[URL][DOMAIN_NAME]" at bounding box center [280, 245] width 105 height 13
click at [71, 30] on img "button" at bounding box center [50, 33] width 77 height 29
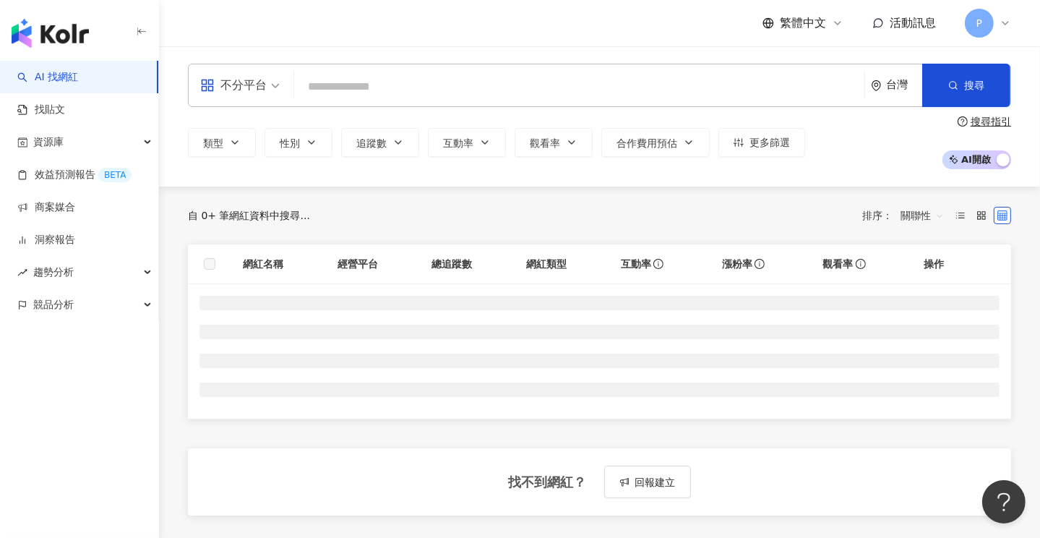
click at [356, 82] on input "search" at bounding box center [579, 86] width 559 height 27
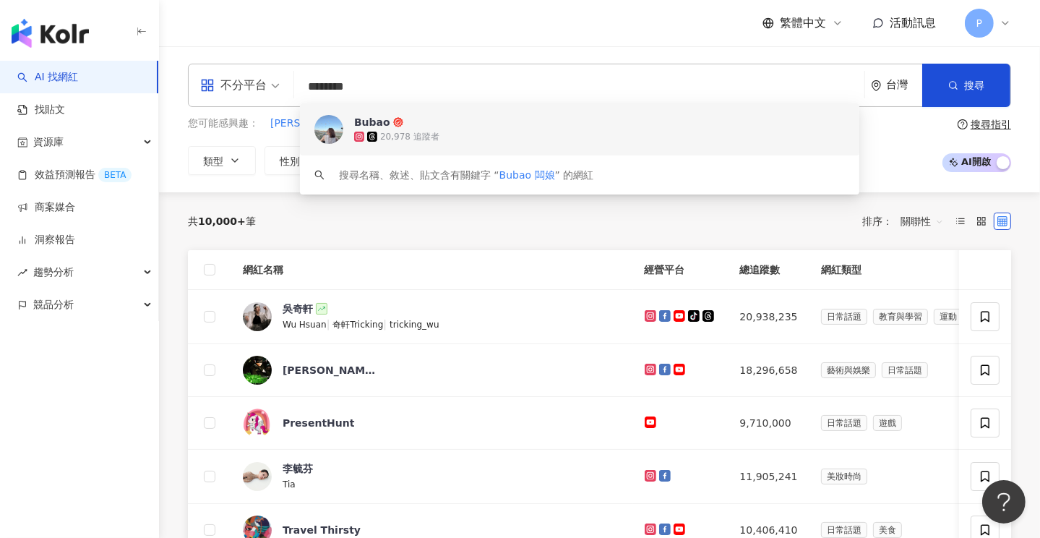
type input "********"
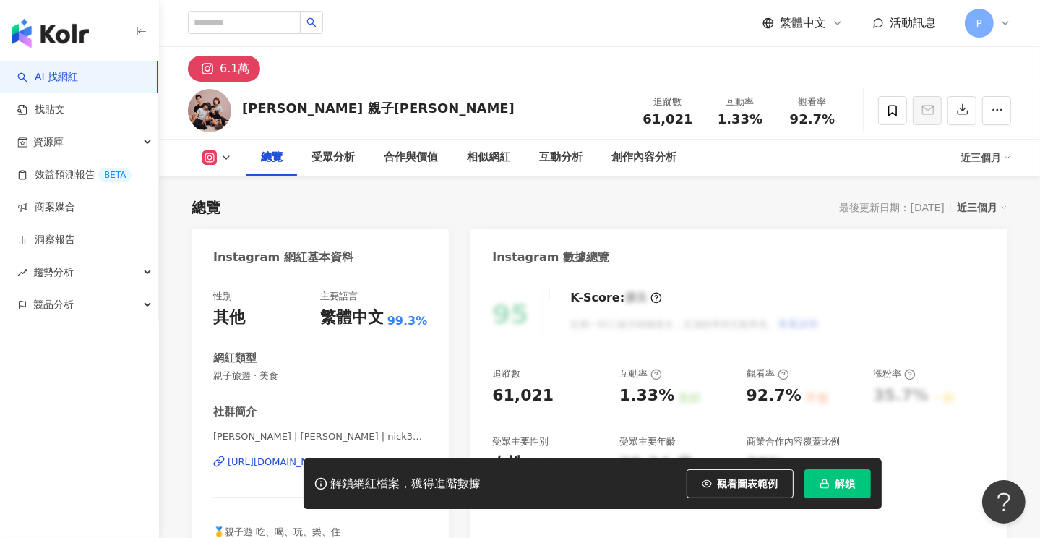
scroll to position [145, 0]
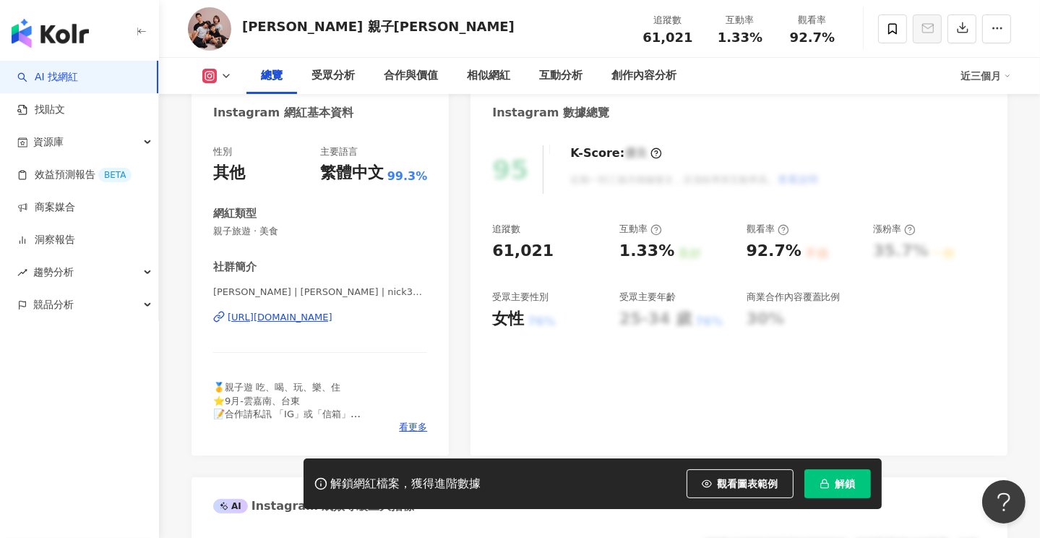
click at [312, 315] on div "[URL][DOMAIN_NAME]" at bounding box center [280, 317] width 105 height 13
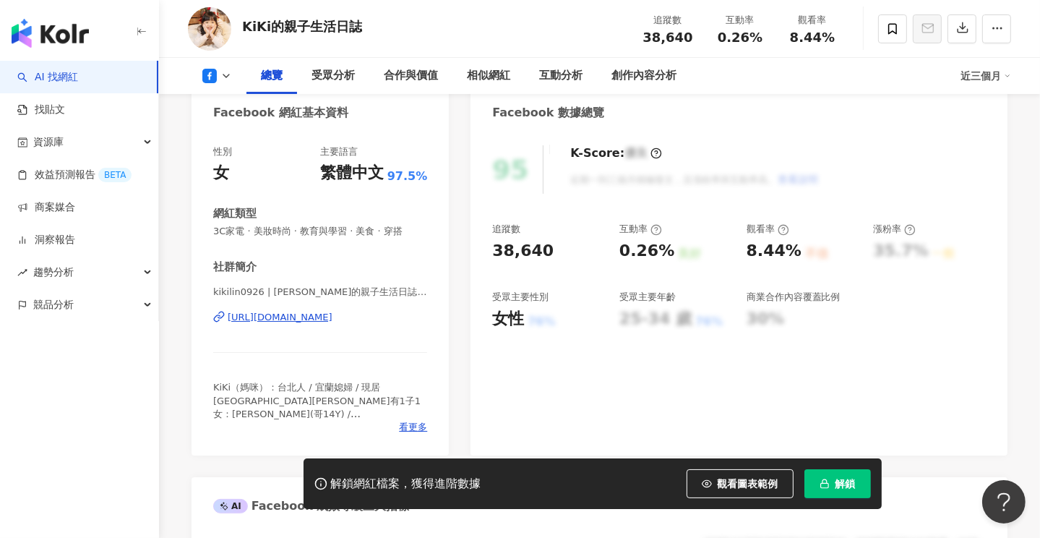
scroll to position [217, 0]
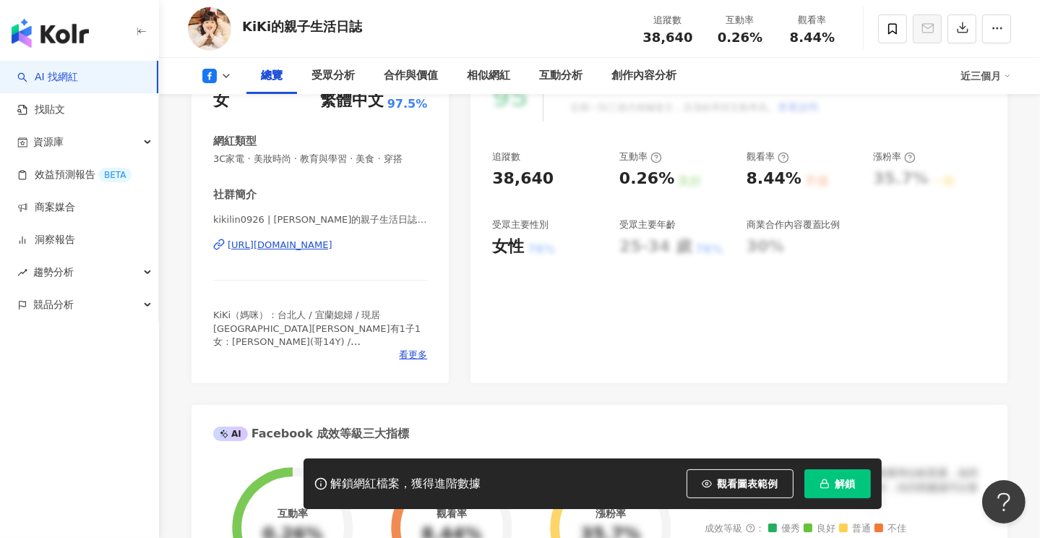
click at [333, 244] on div "https://www.facebook.com/317941648276353" at bounding box center [280, 245] width 105 height 13
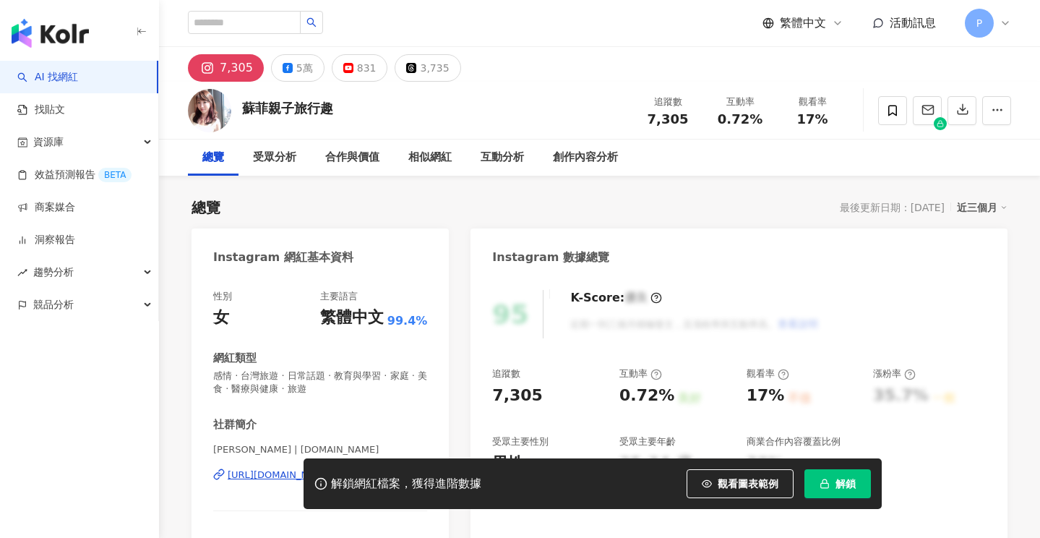
click at [324, 468] on div "[URL][DOMAIN_NAME][DOMAIN_NAME]" at bounding box center [319, 474] width 183 height 13
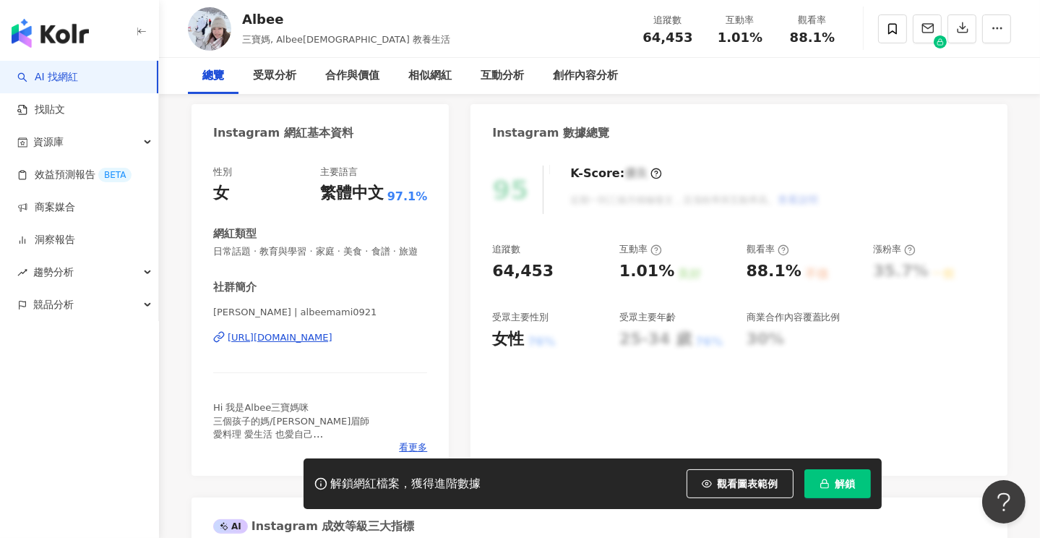
scroll to position [145, 0]
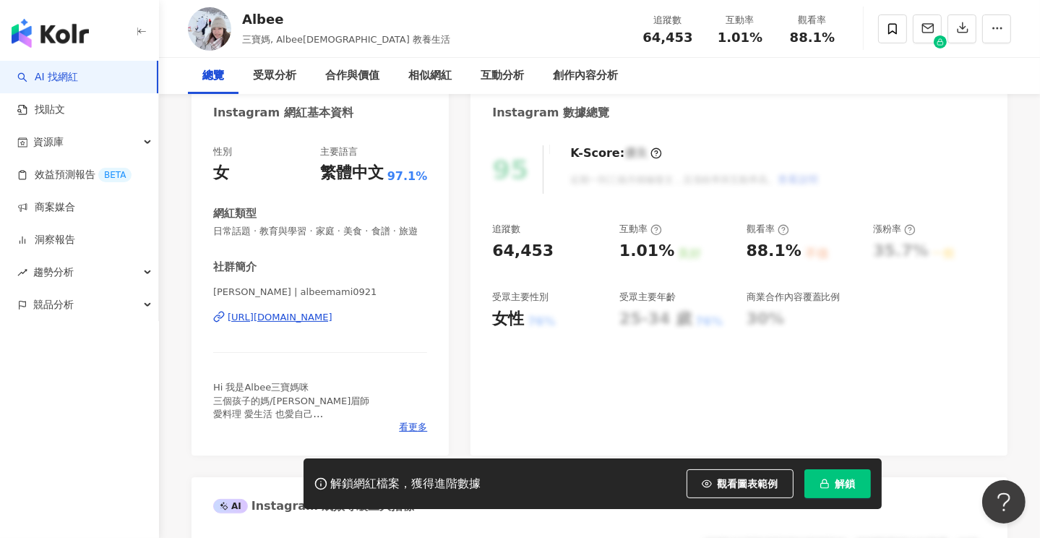
click at [317, 324] on div "[URL][DOMAIN_NAME]" at bounding box center [280, 317] width 105 height 13
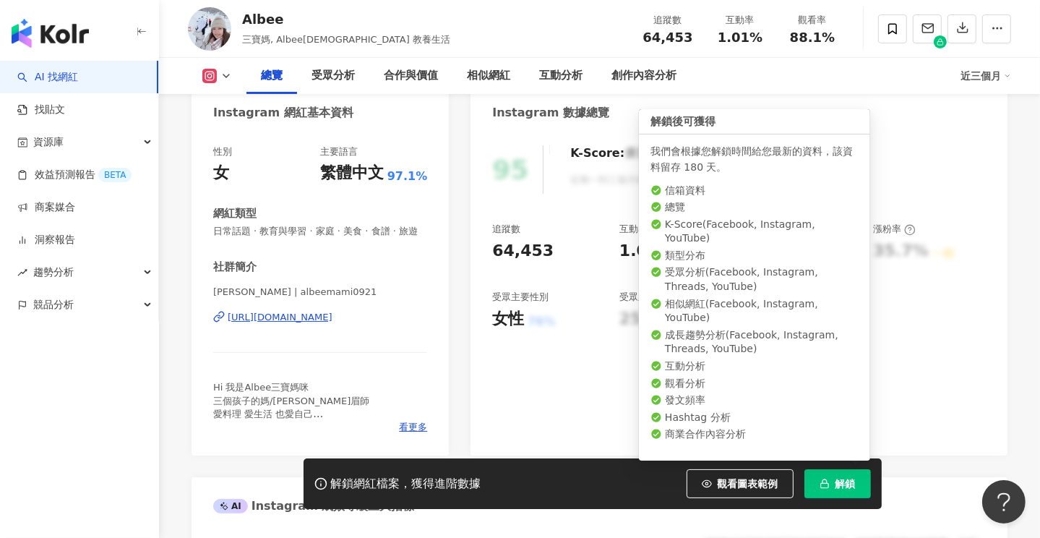
click at [839, 481] on span "解鎖" at bounding box center [846, 484] width 20 height 12
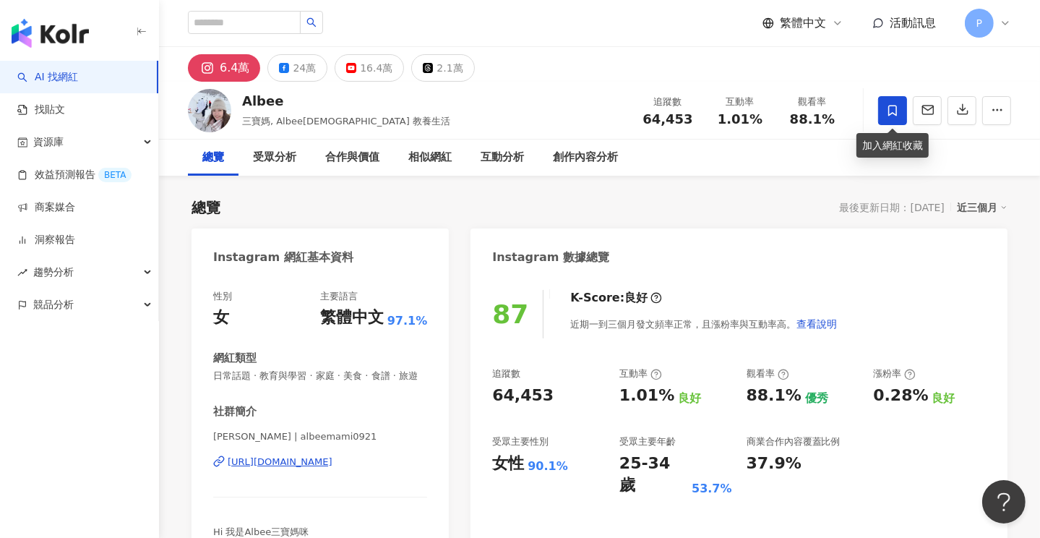
click at [891, 104] on icon at bounding box center [892, 110] width 13 height 13
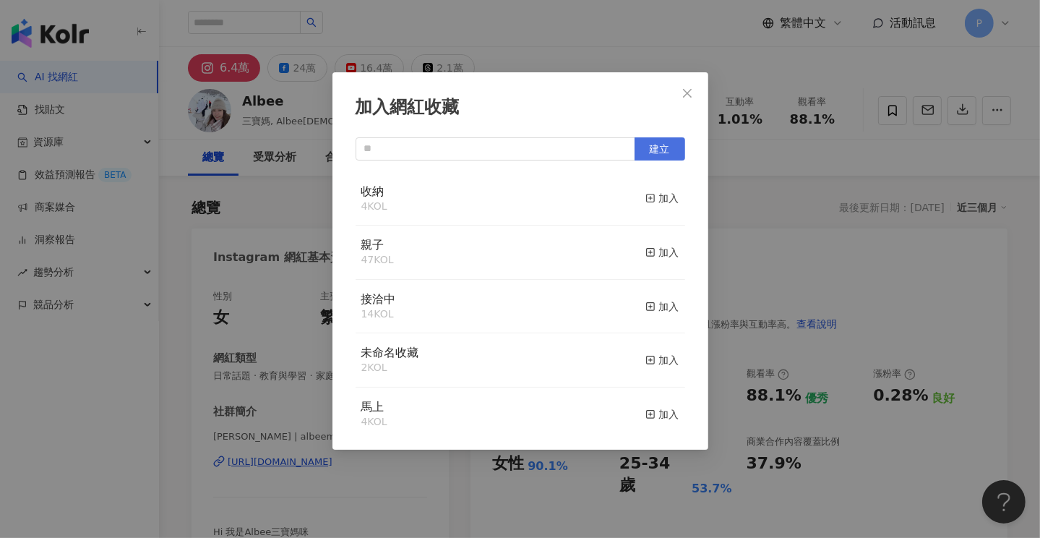
click at [659, 150] on span "建立" at bounding box center [660, 149] width 20 height 12
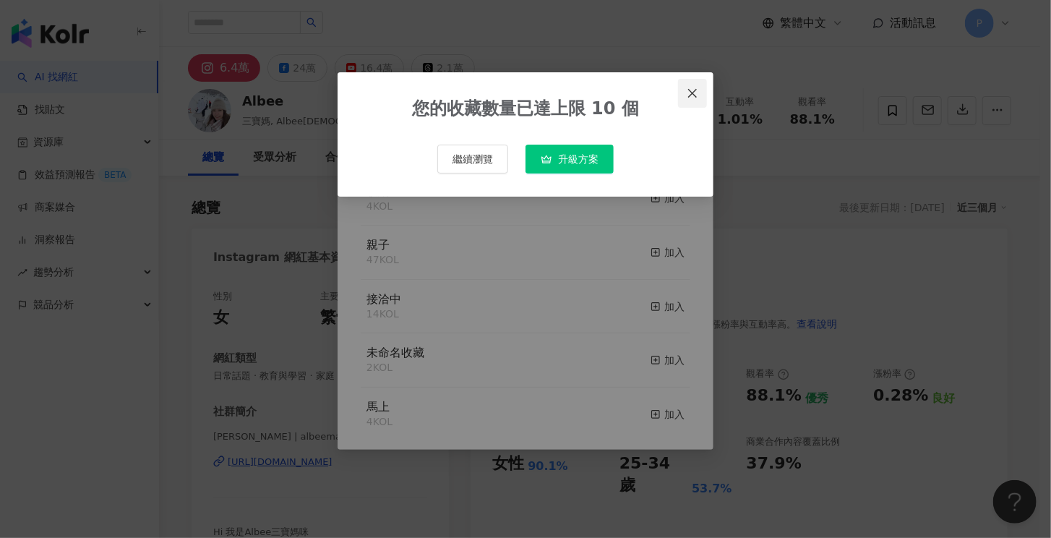
click at [691, 92] on icon "close" at bounding box center [692, 92] width 9 height 9
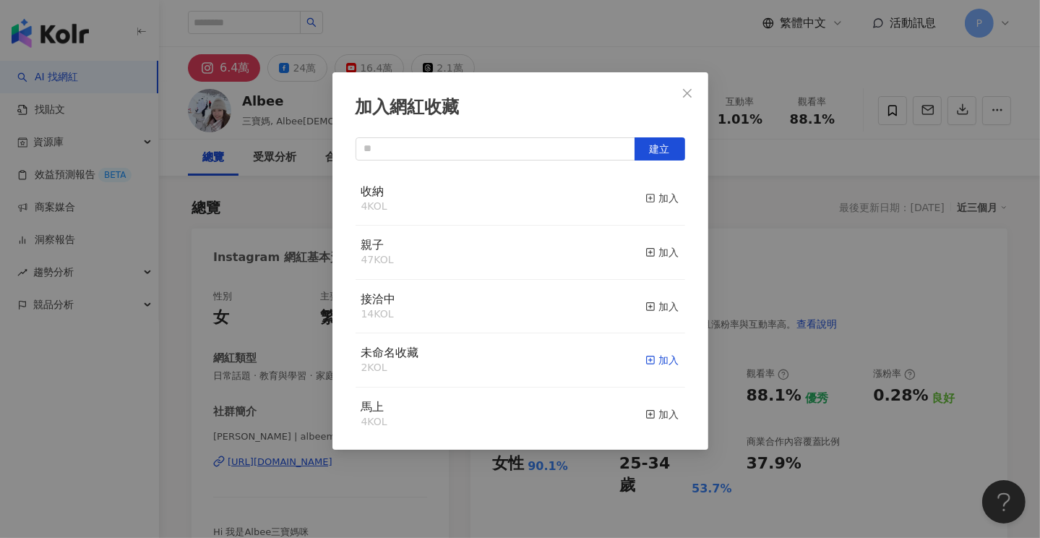
click at [651, 362] on div "加入" at bounding box center [663, 360] width 34 height 16
click at [560, 51] on div "加入網紅收藏 建立 未命名收藏 3 KOL 已加入 收納 4 KOL 加入 親子 47 KOL 加入 接洽中 14 KOL 加入 馬上 4 KOL 加入 合作…" at bounding box center [520, 269] width 1040 height 538
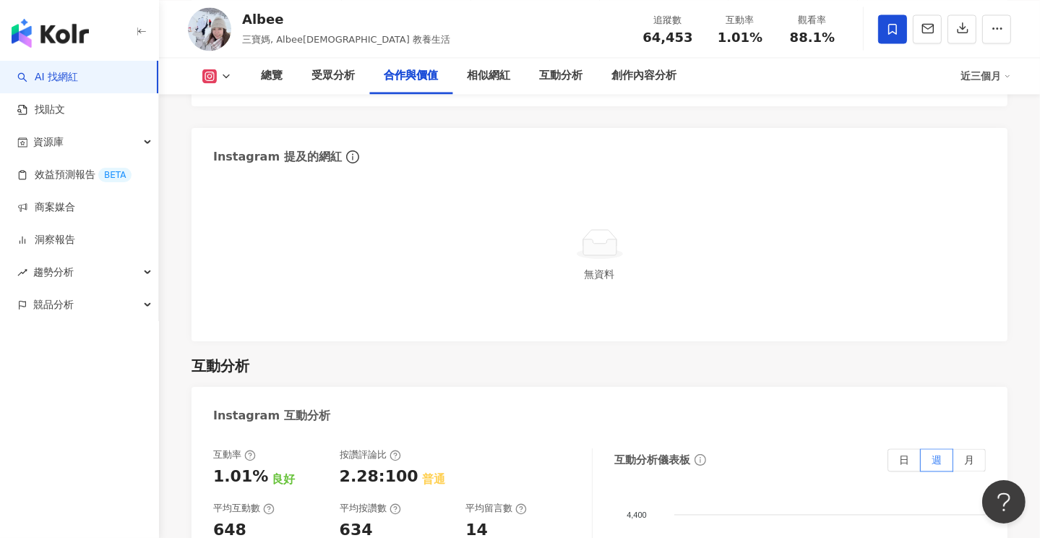
scroll to position [2227, 0]
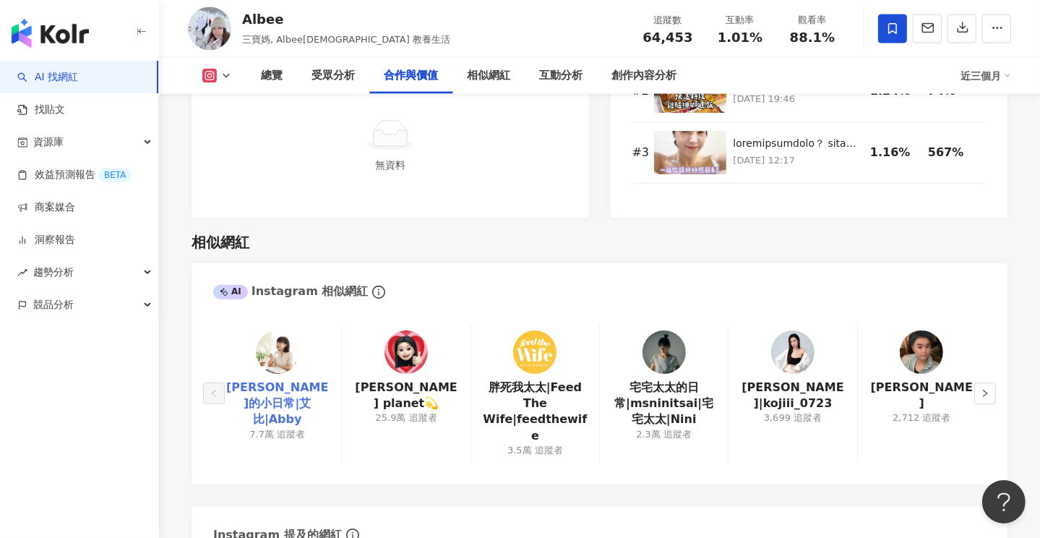
click at [287, 389] on link "艾比的小日常|艾比|Abby" at bounding box center [277, 404] width 105 height 48
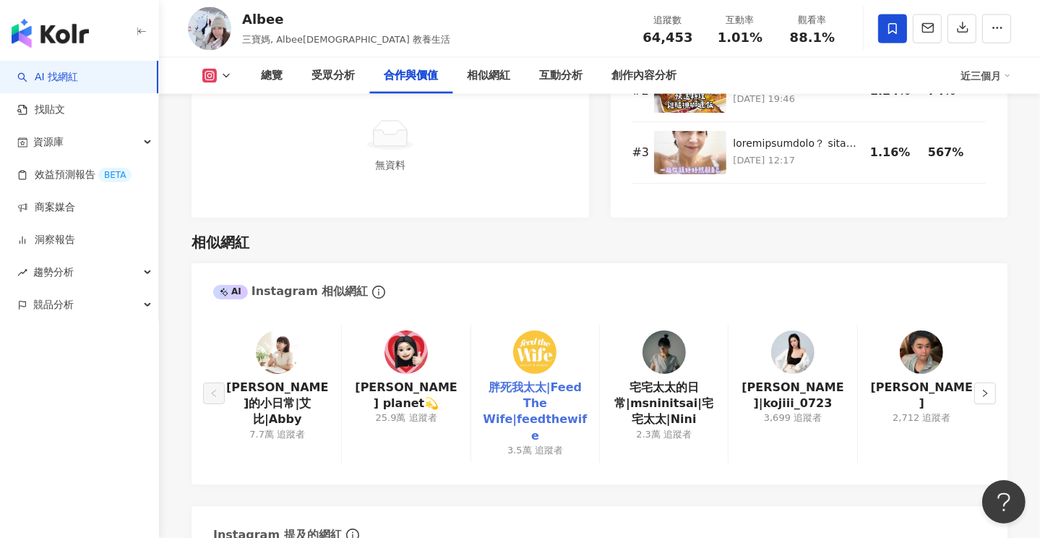
click at [533, 385] on link "胖死我太太|Feed The Wife|feedthewife" at bounding box center [535, 412] width 105 height 65
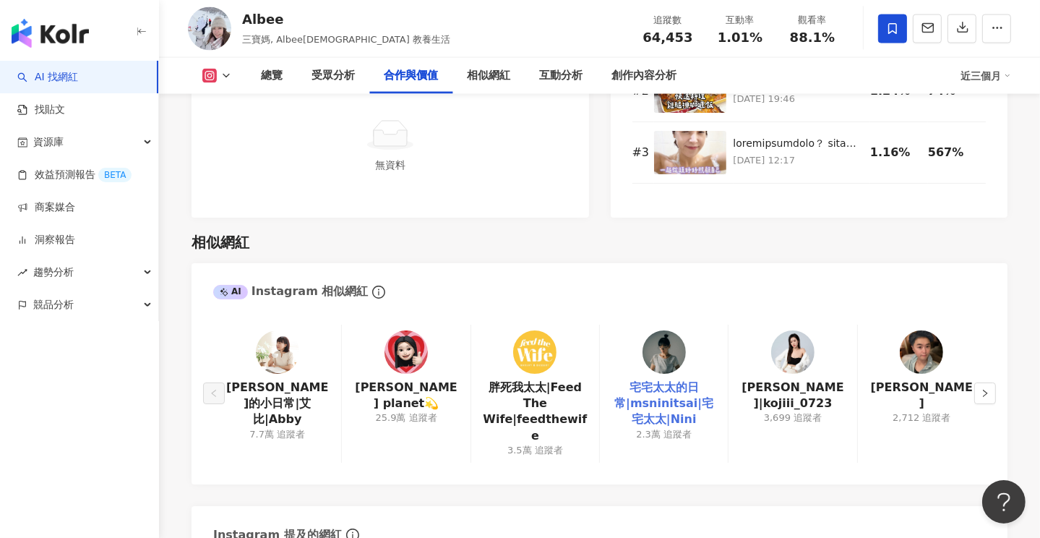
click at [656, 402] on link "宅宅太太的日常|msninitsai|宅宅太太|Nini" at bounding box center [664, 404] width 105 height 48
click at [998, 378] on div "艾比的小日常|艾比|Abby 7.7萬 追蹤者 李欣Lee’s planet💫 25.9萬 追蹤者 胖死我太太|Feed The Wife|feedthewi…" at bounding box center [600, 397] width 816 height 175
click at [993, 385] on button "button" at bounding box center [986, 393] width 22 height 22
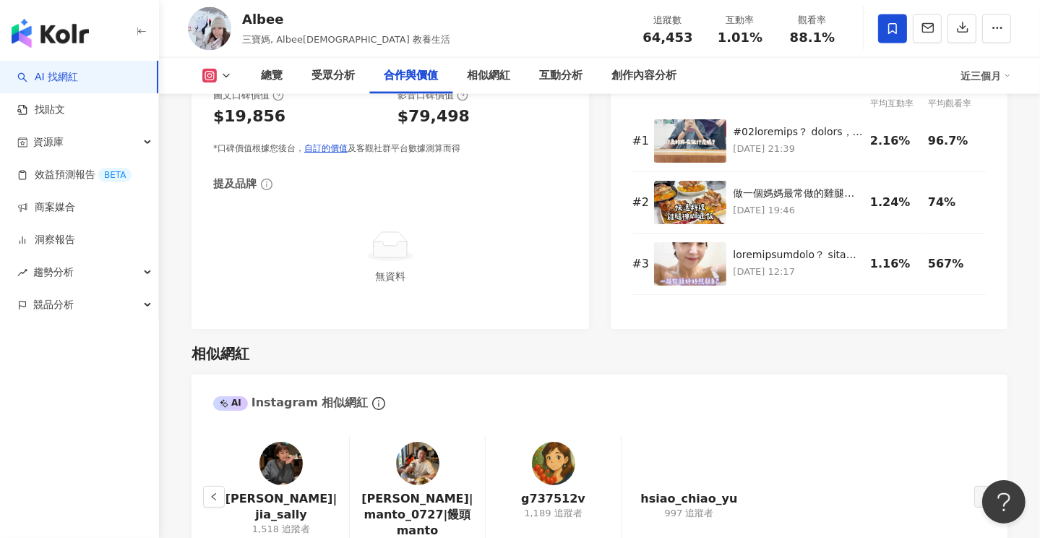
scroll to position [2083, 0]
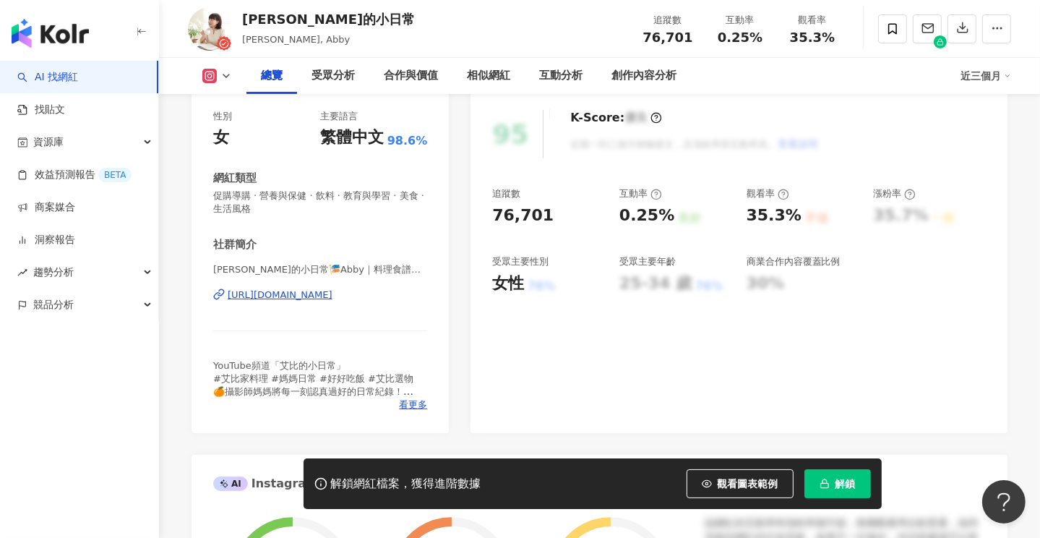
scroll to position [217, 0]
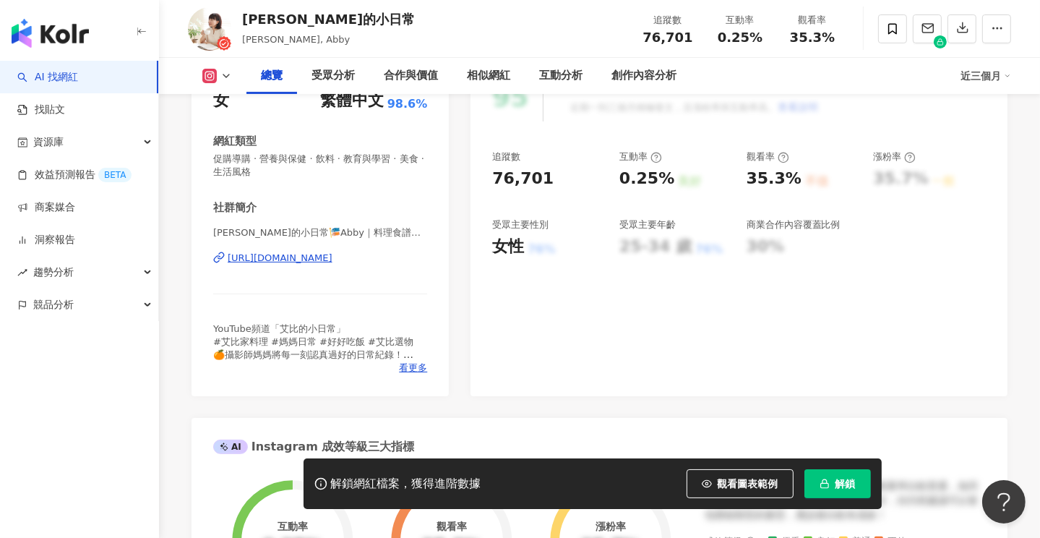
click at [333, 257] on div "[URL][DOMAIN_NAME]" at bounding box center [280, 258] width 105 height 13
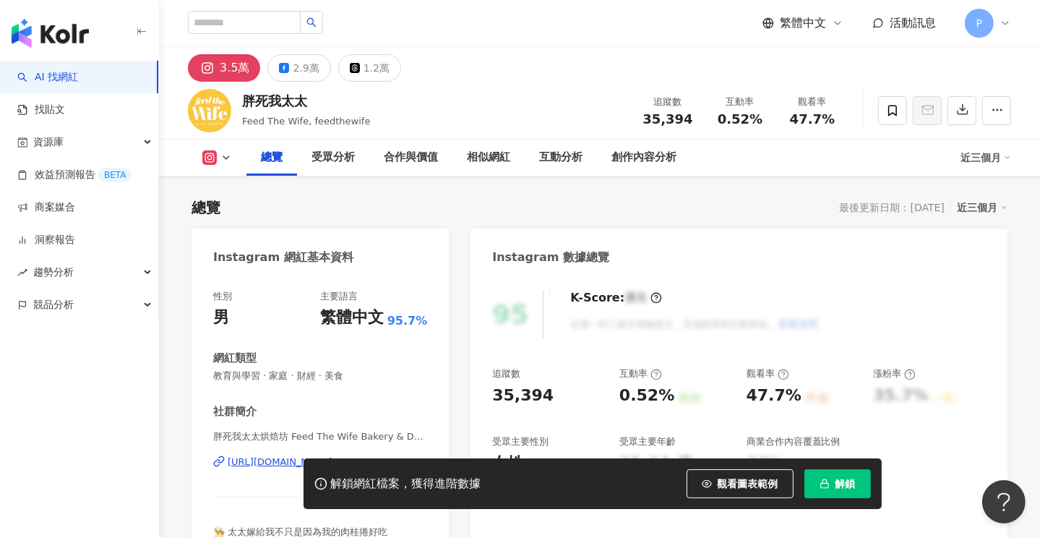
click at [333, 455] on div "[URL][DOMAIN_NAME]" at bounding box center [280, 461] width 105 height 13
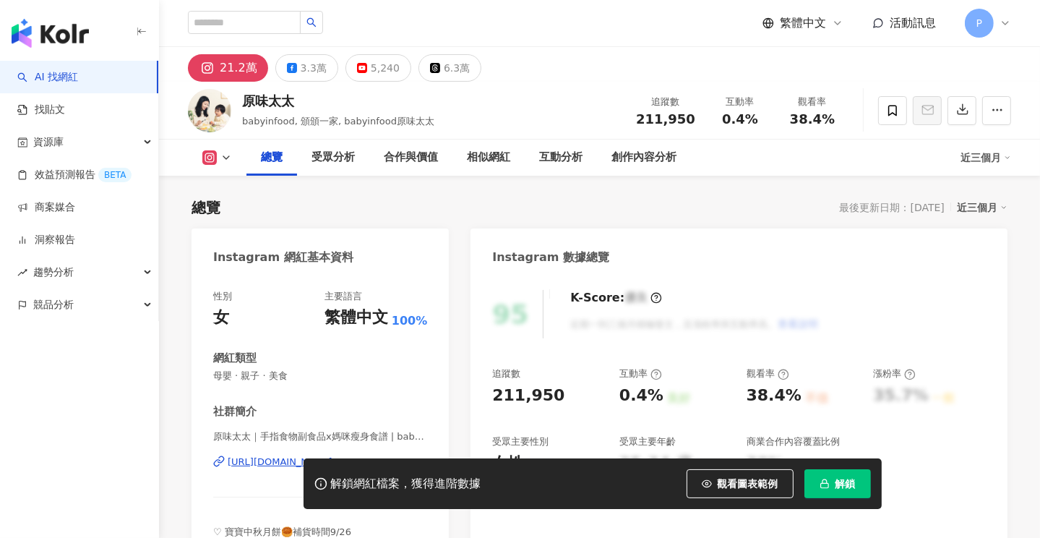
scroll to position [145, 0]
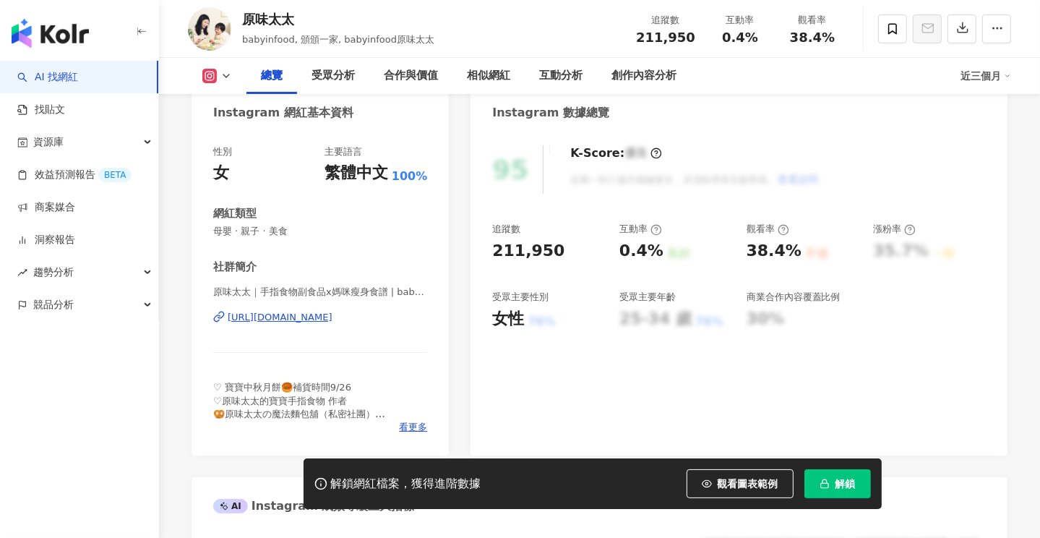
click at [333, 314] on div "https://www.instagram.com/babyinfood/" at bounding box center [280, 317] width 105 height 13
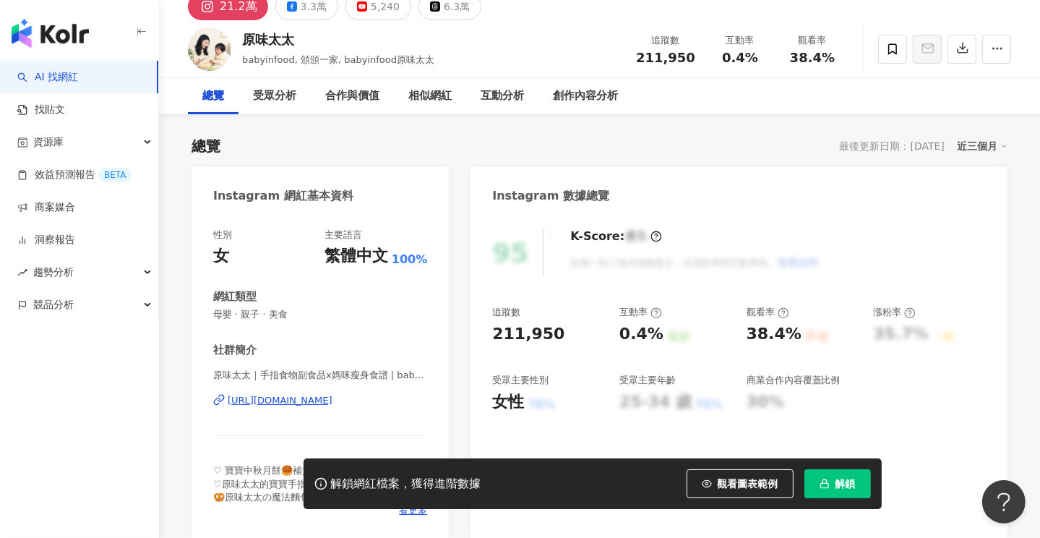
scroll to position [0, 0]
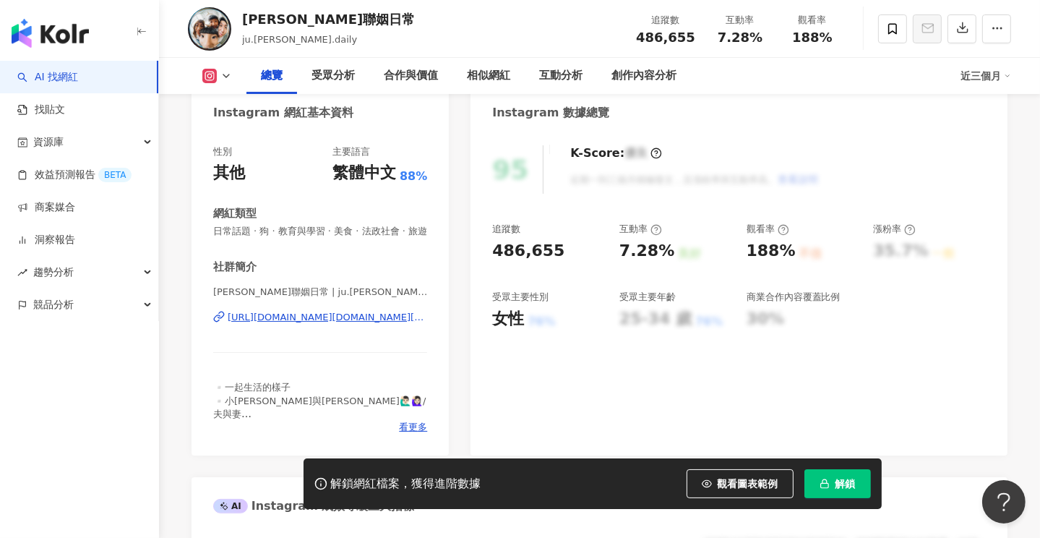
click at [352, 324] on div "[URL][DOMAIN_NAME][DOMAIN_NAME][PERSON_NAME]" at bounding box center [328, 317] width 200 height 13
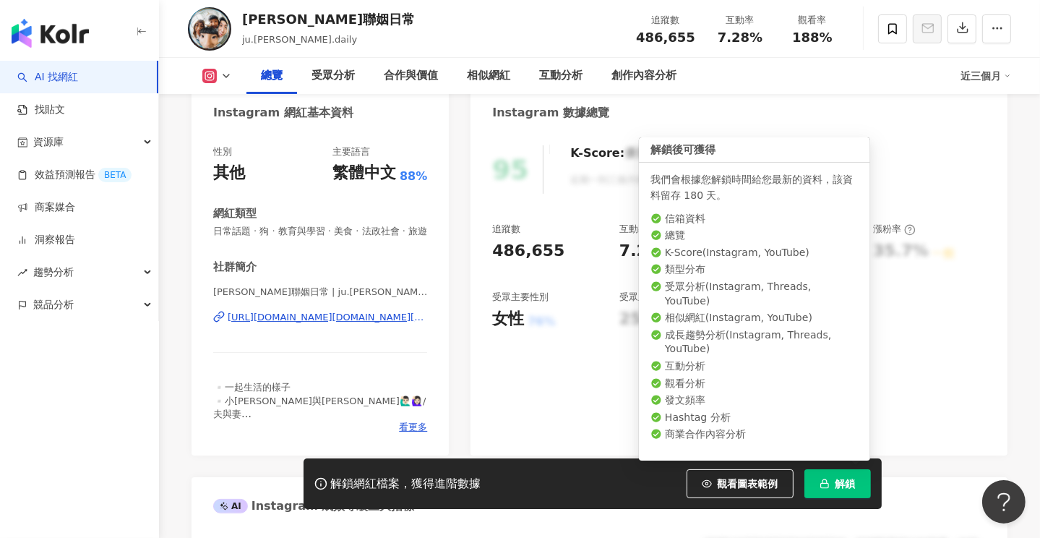
click at [839, 482] on span "解鎖" at bounding box center [846, 484] width 20 height 12
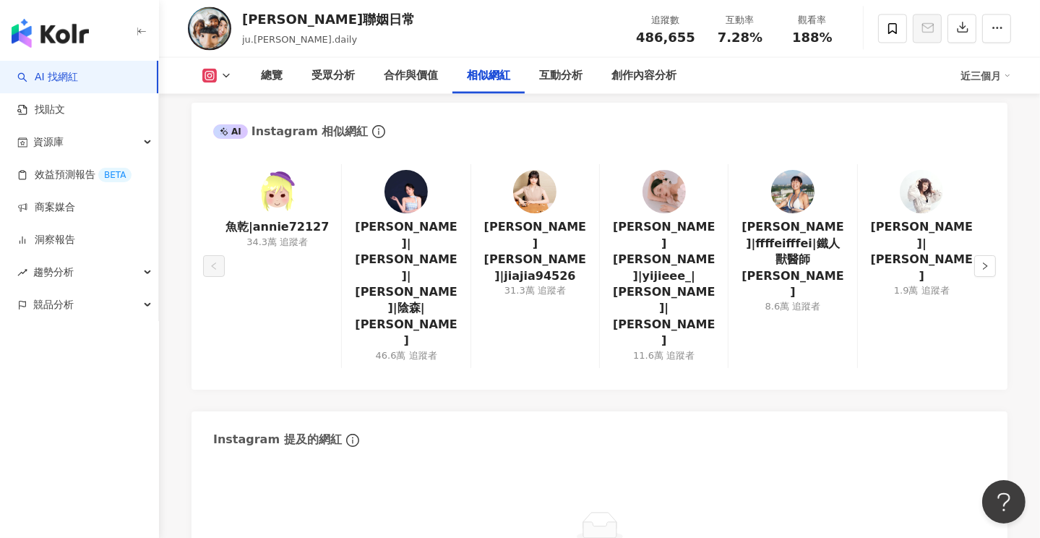
scroll to position [2353, 0]
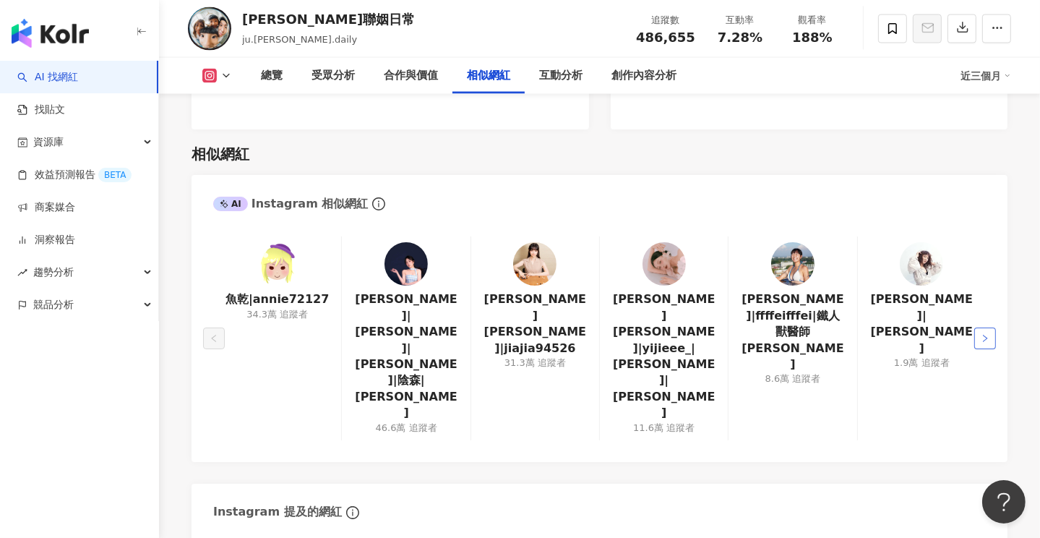
click at [989, 334] on icon "right" at bounding box center [985, 338] width 9 height 9
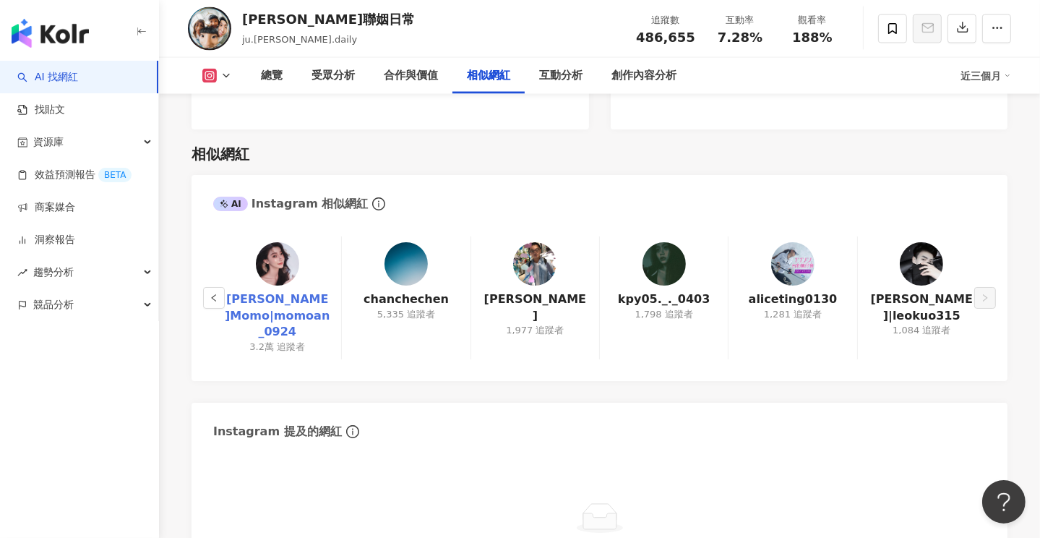
click at [225, 291] on link "蔡淳安|Momo|momoan_0924" at bounding box center [277, 315] width 105 height 48
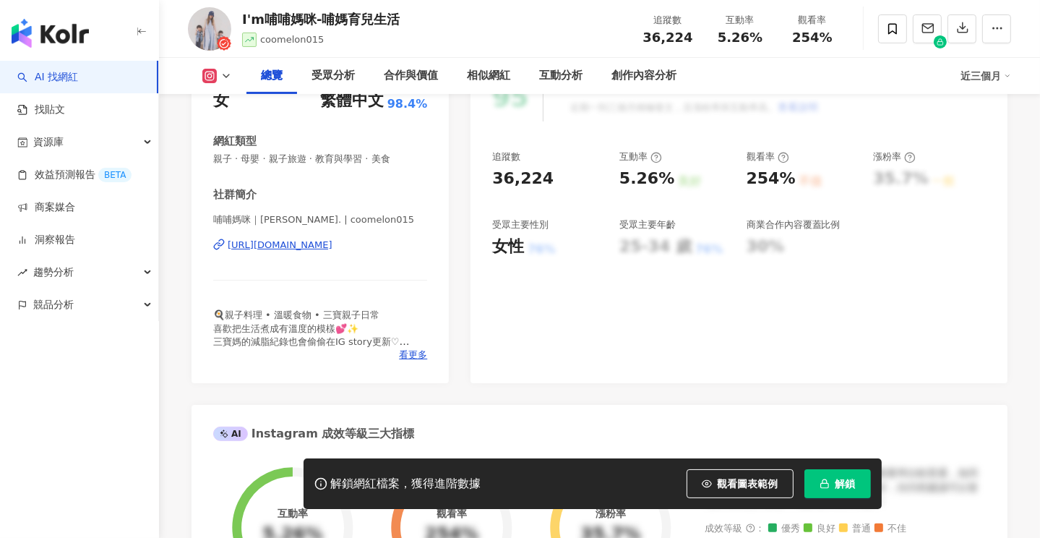
scroll to position [145, 0]
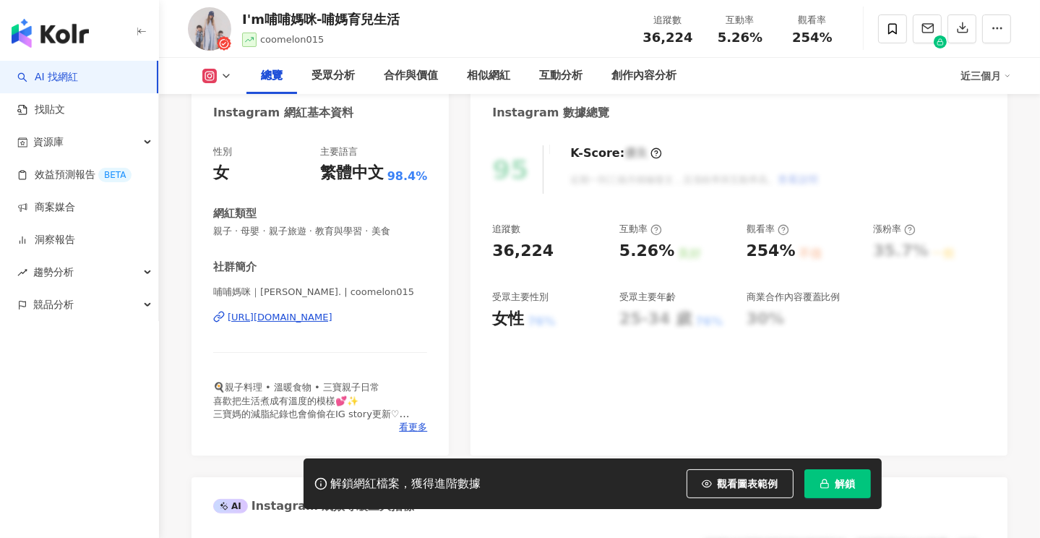
click at [333, 317] on div "https://www.instagram.com/coomelon015/" at bounding box center [280, 317] width 105 height 13
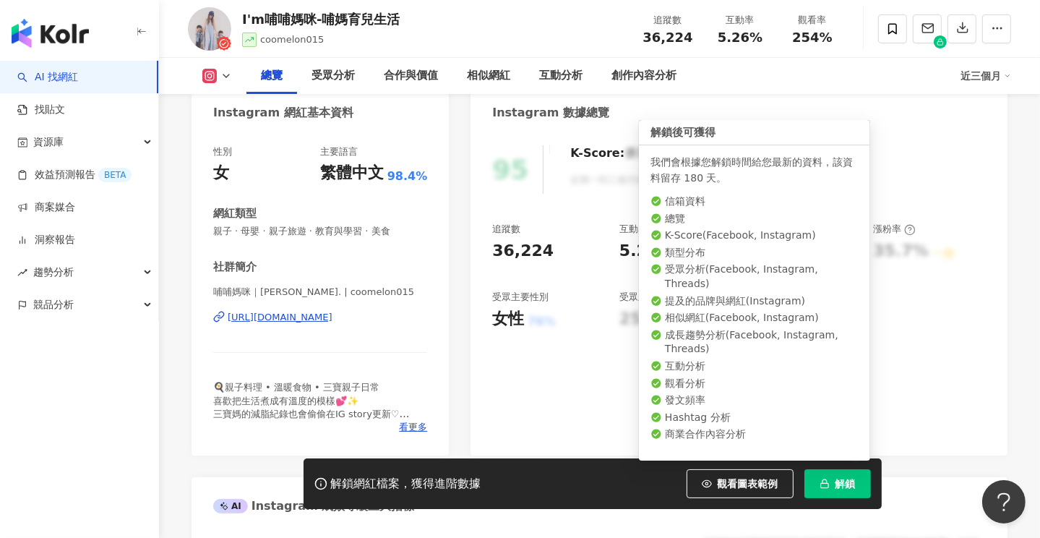
click at [862, 488] on button "解鎖" at bounding box center [838, 483] width 67 height 29
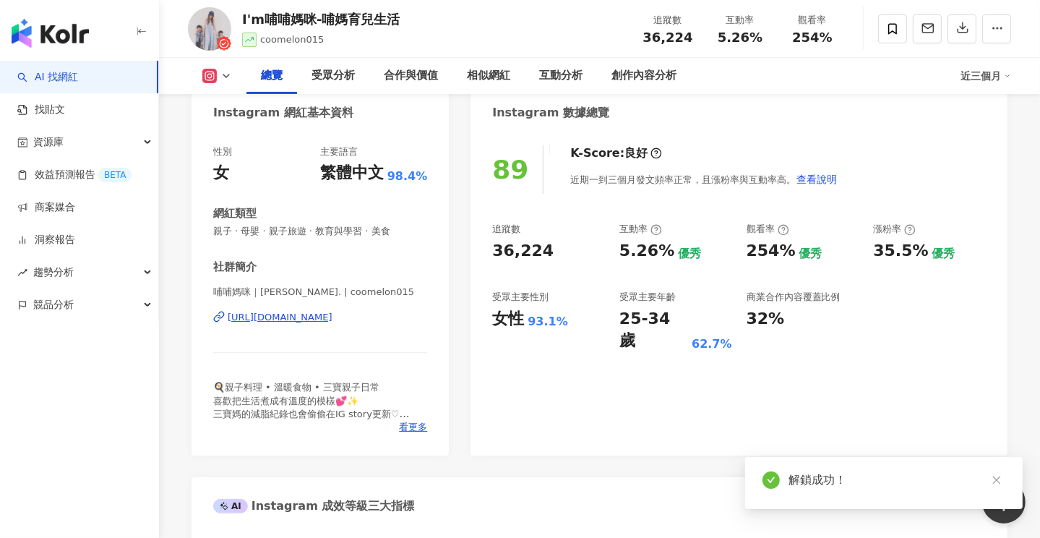
drag, startPoint x: 894, startPoint y: 25, endPoint x: 703, endPoint y: 165, distance: 237.0
click at [894, 25] on icon at bounding box center [892, 28] width 13 height 13
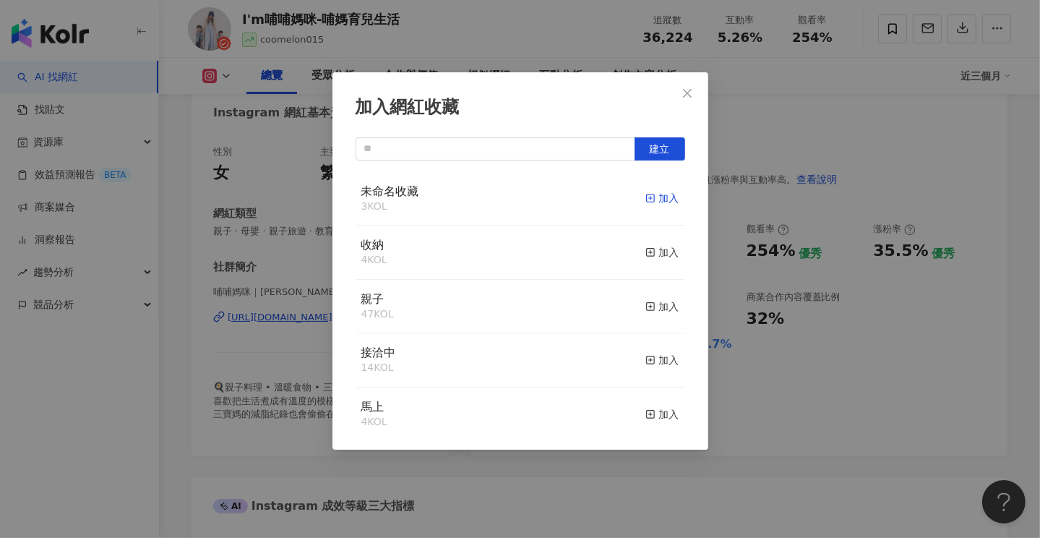
click at [662, 194] on div "加入" at bounding box center [663, 198] width 34 height 16
click at [928, 343] on div "加入網紅收藏 建立 未命名收藏 4 KOL 已加入 收納 4 KOL 加入 親子 47 KOL 加入 接洽中 14 KOL 加入 馬上 4 KOL 加入 合作…" at bounding box center [520, 269] width 1040 height 538
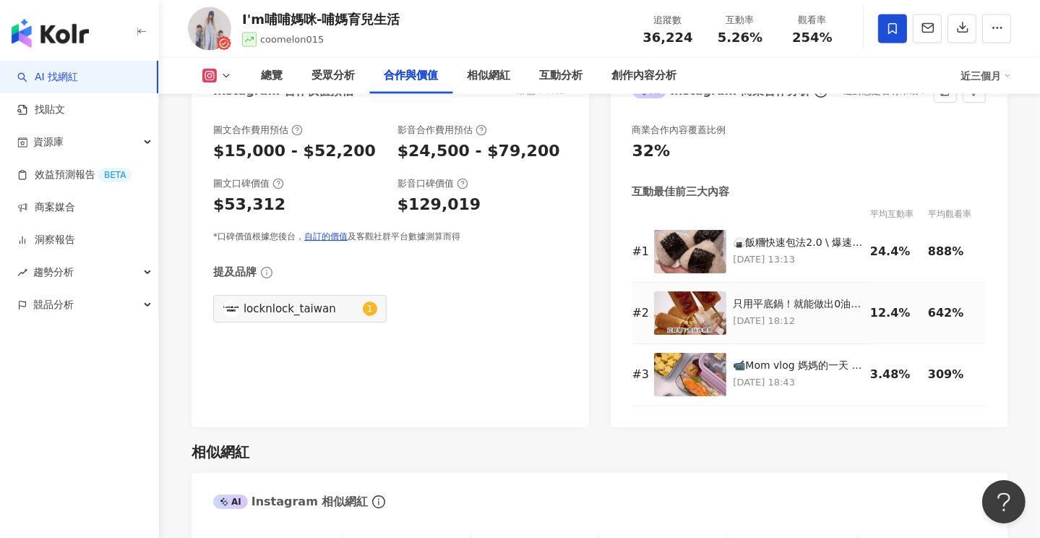
scroll to position [2169, 0]
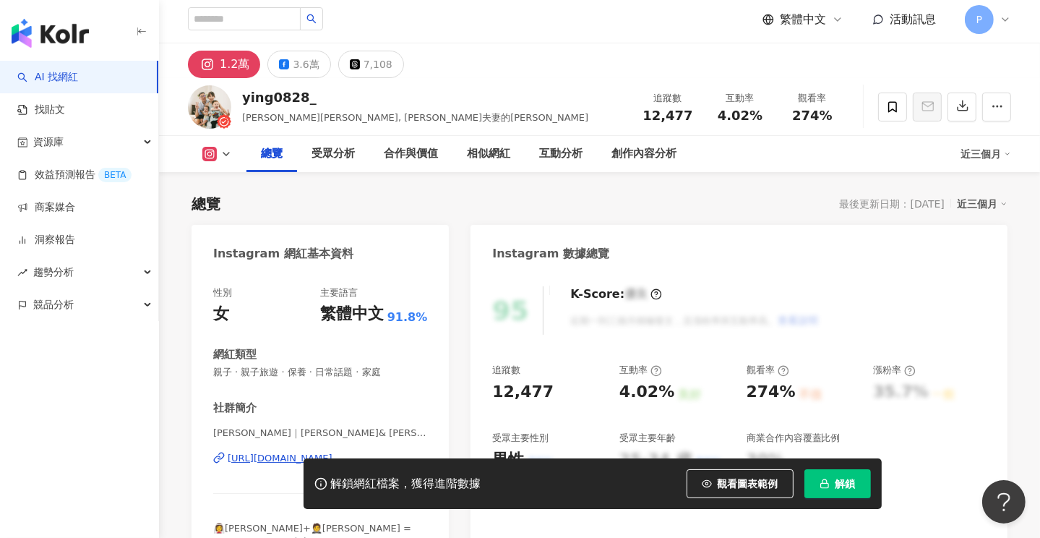
scroll to position [72, 0]
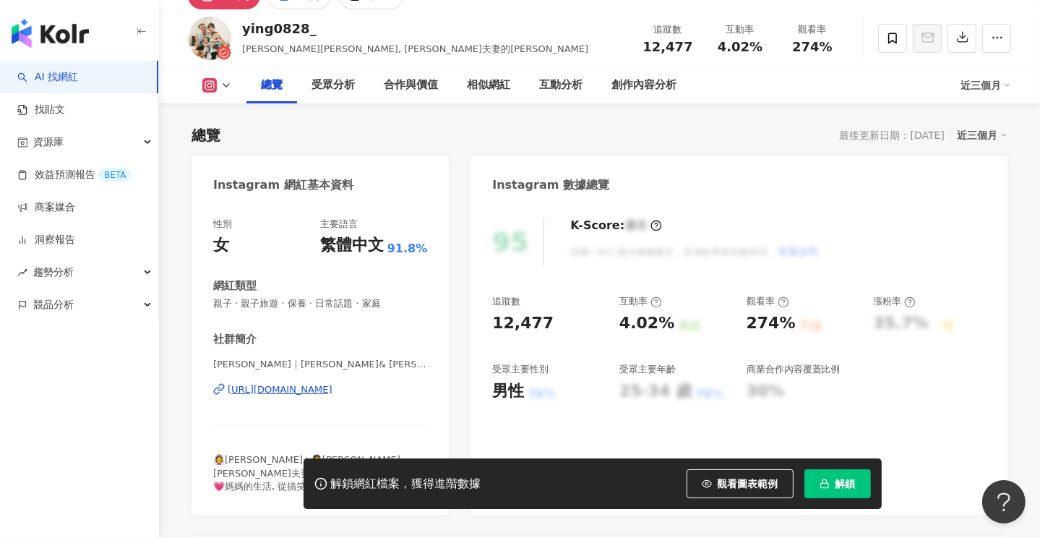
click at [838, 484] on span "解鎖" at bounding box center [846, 484] width 20 height 12
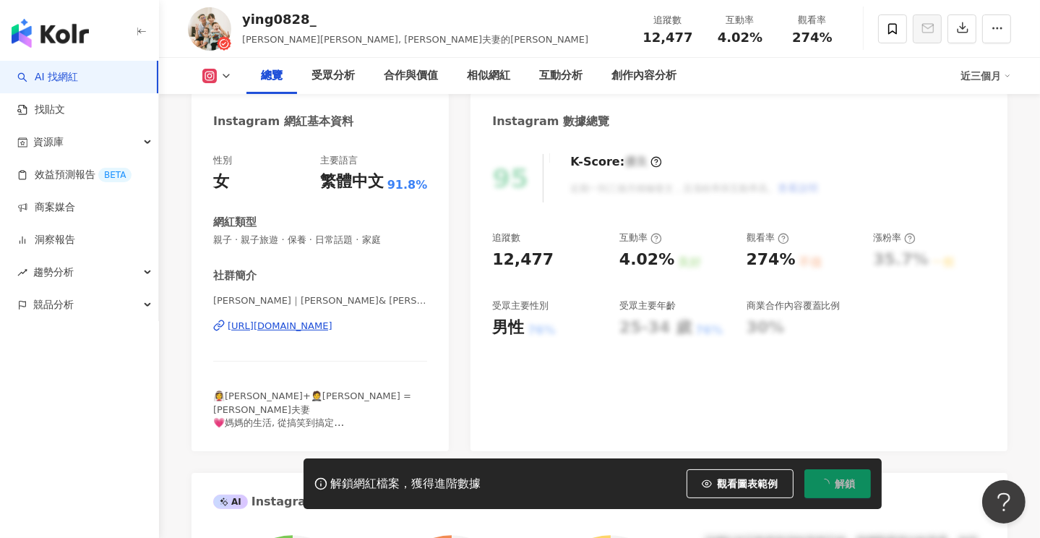
scroll to position [145, 0]
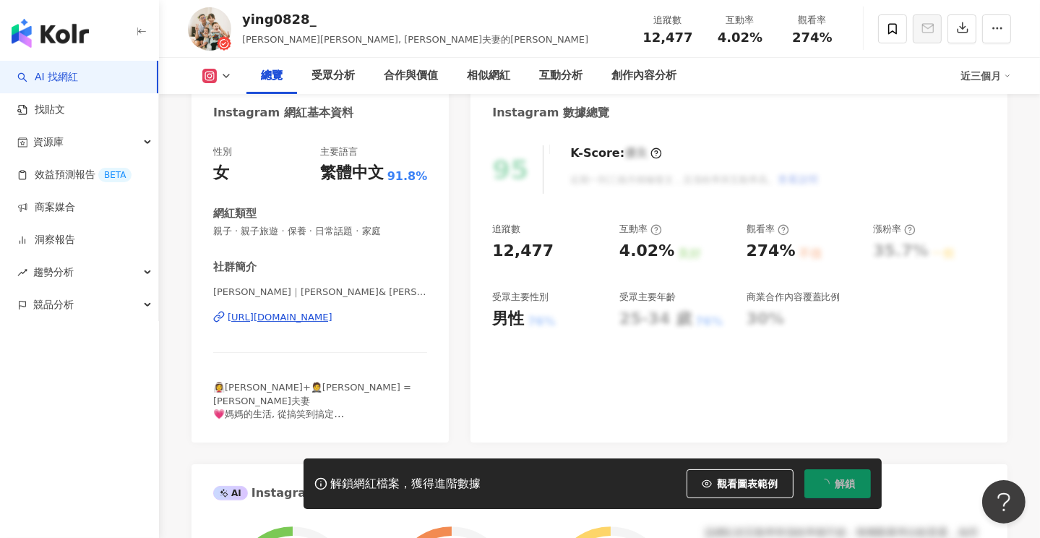
click at [333, 315] on div "https://www.instagram.com/ying0828_/" at bounding box center [280, 317] width 105 height 13
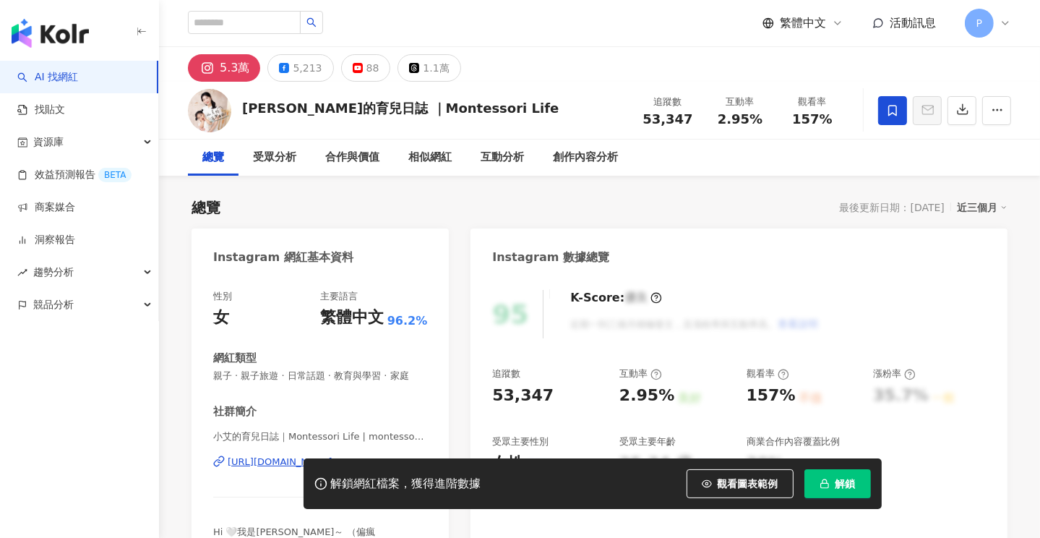
click at [843, 478] on span "解鎖" at bounding box center [846, 484] width 20 height 12
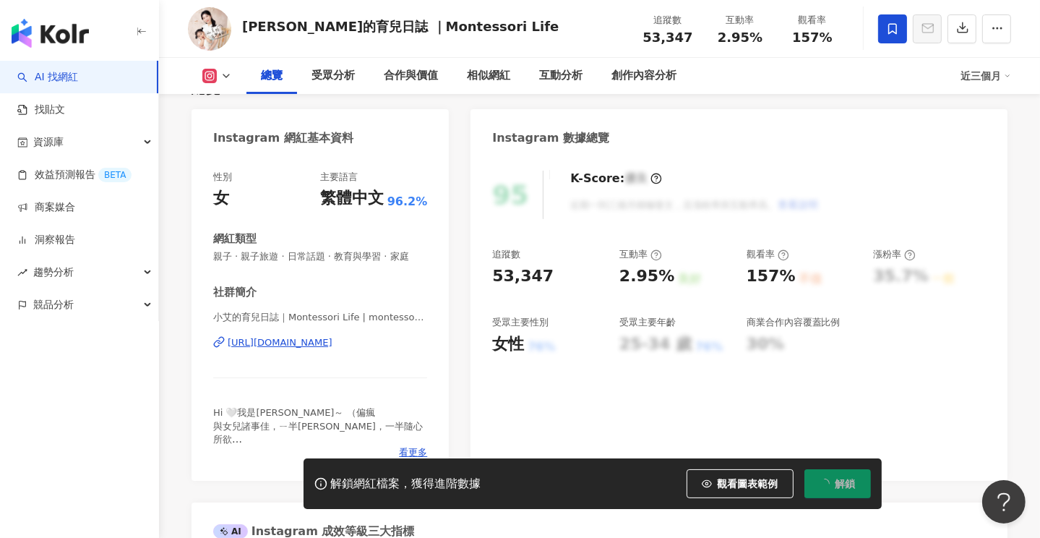
scroll to position [145, 0]
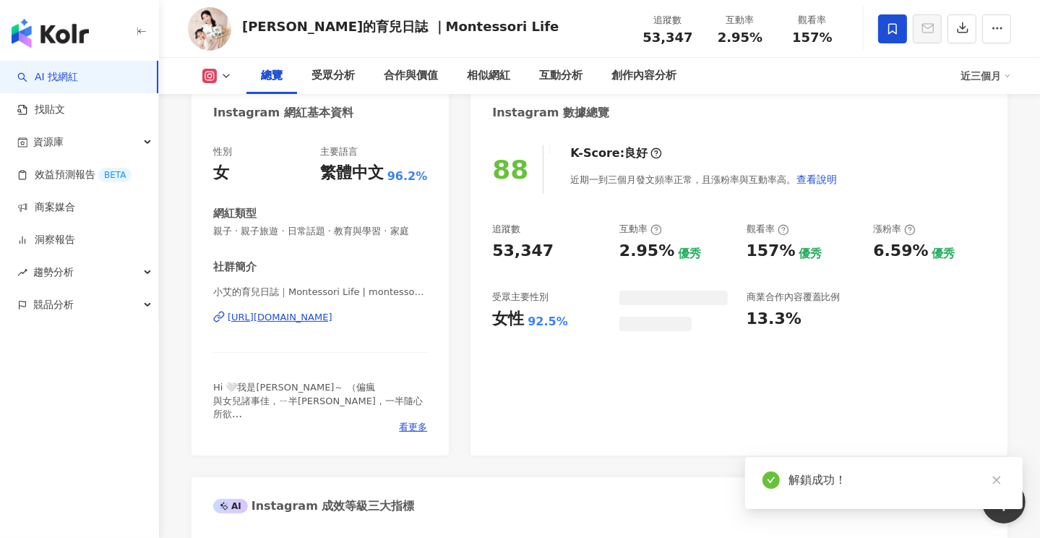
click at [333, 319] on div "https://www.instagram.com/montessorilifeda/" at bounding box center [280, 317] width 105 height 13
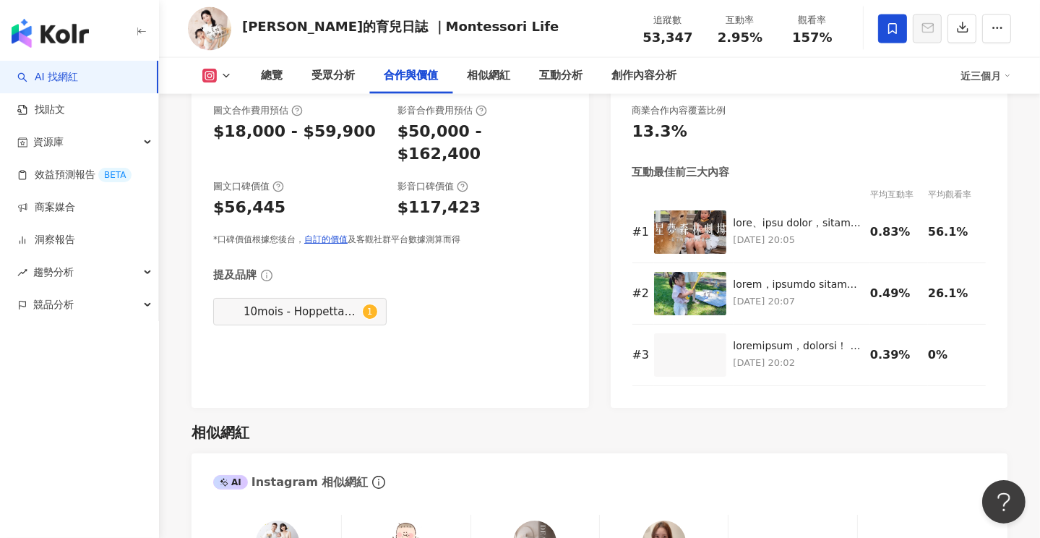
scroll to position [2169, 0]
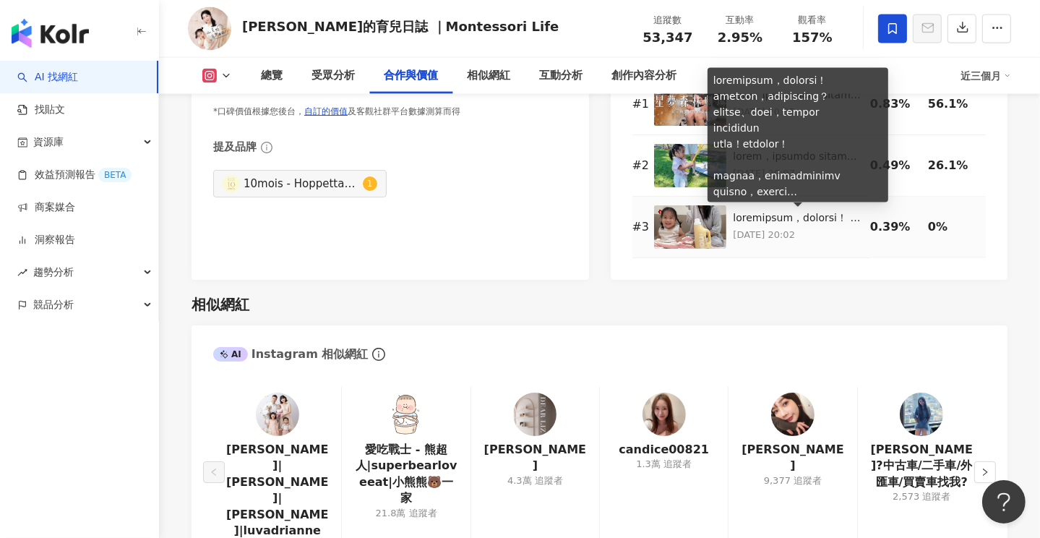
click at [759, 219] on div at bounding box center [799, 218] width 130 height 14
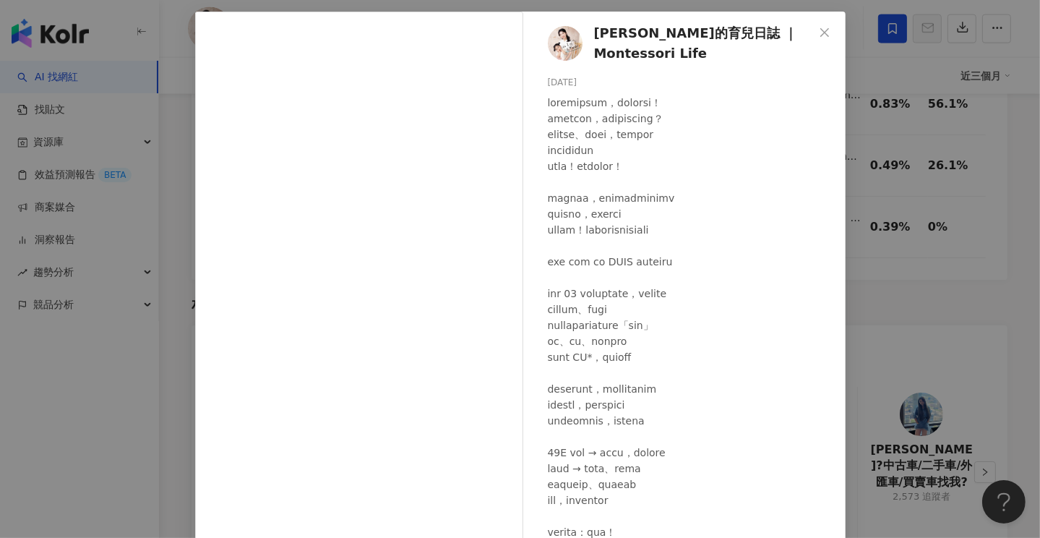
scroll to position [0, 0]
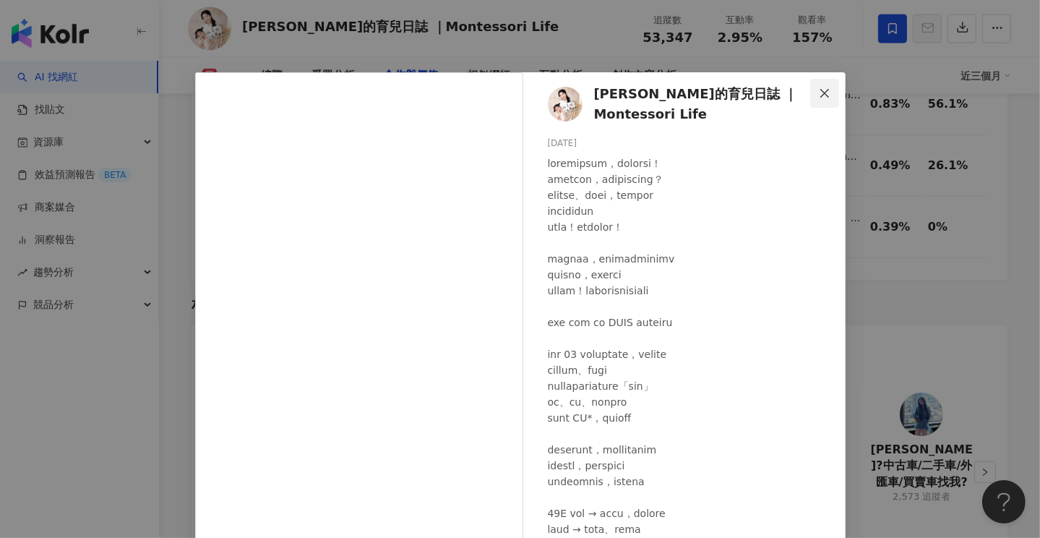
click at [821, 95] on icon "close" at bounding box center [825, 92] width 9 height 9
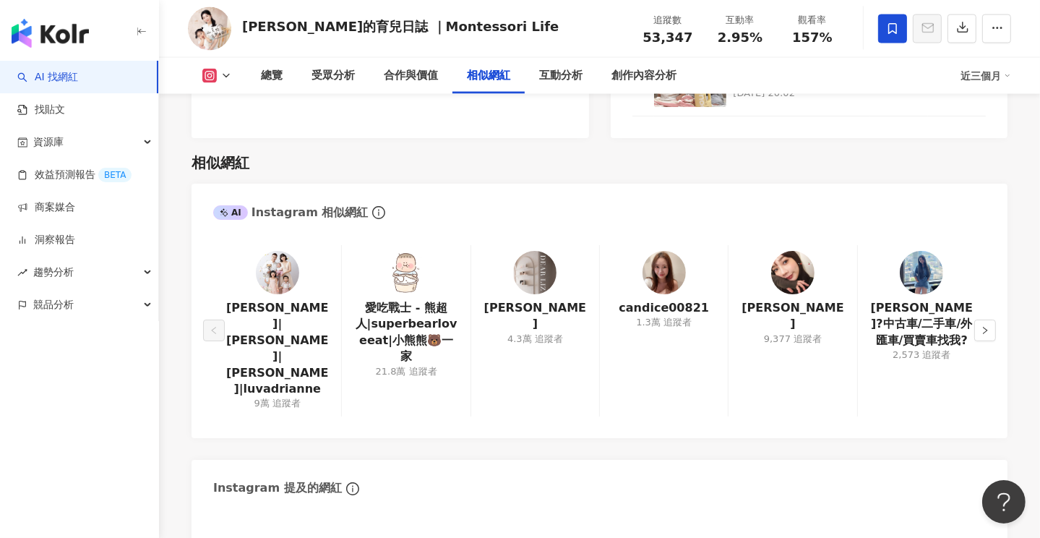
scroll to position [2386, 0]
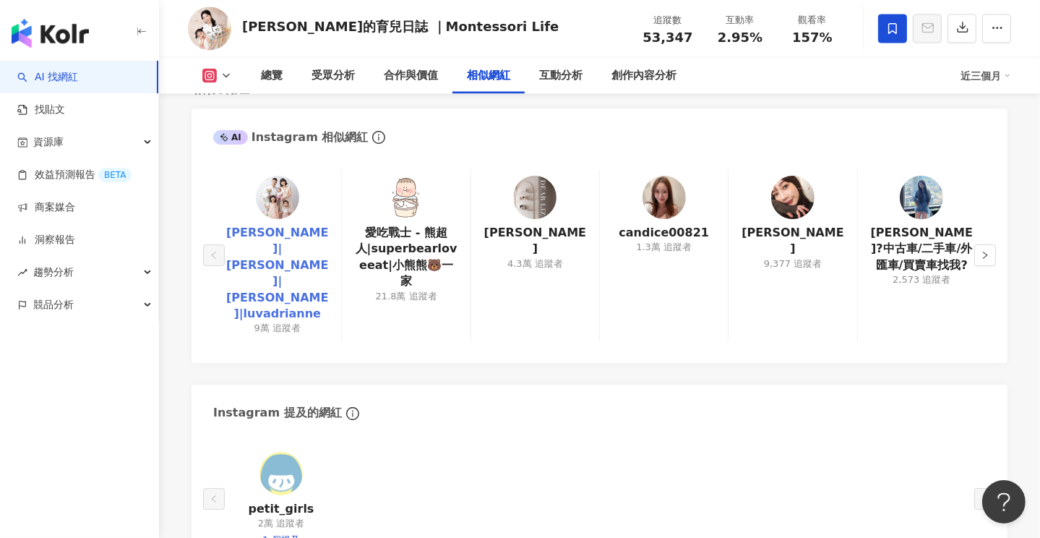
click at [283, 234] on link "倩兒|Adrianne Lu|Adrianne Lu 倩兒|luvadrianne" at bounding box center [277, 273] width 105 height 97
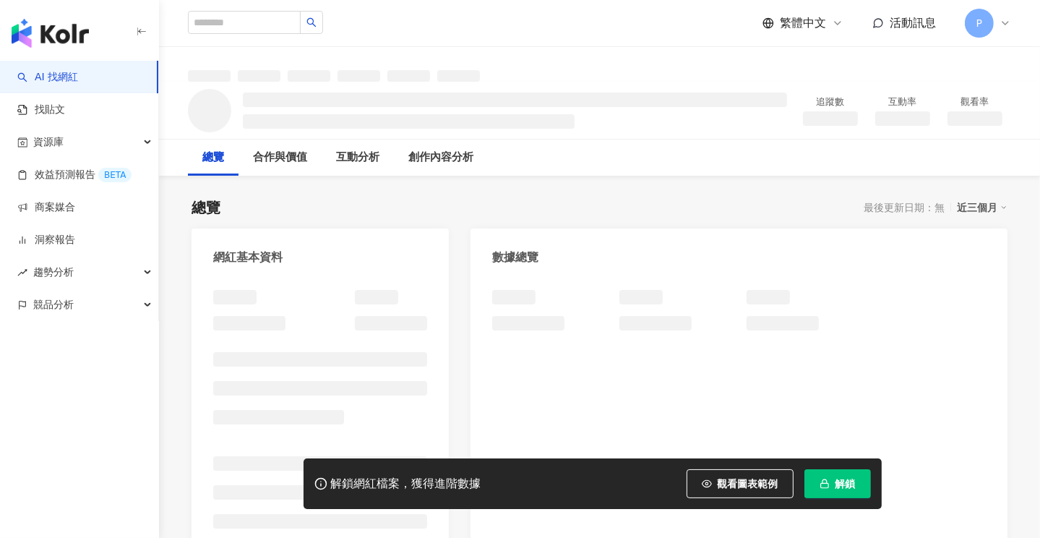
click at [844, 482] on span "解鎖" at bounding box center [846, 484] width 20 height 12
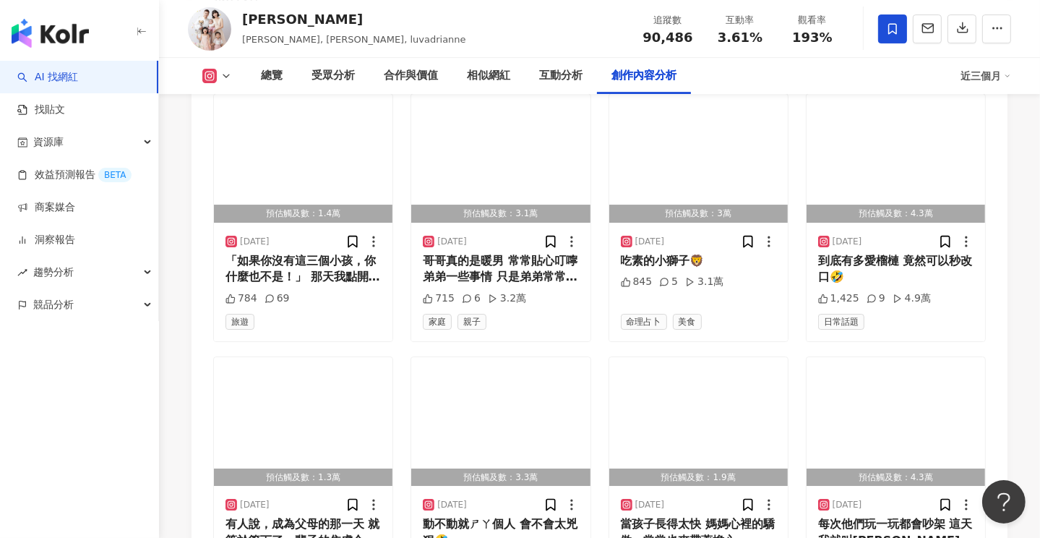
scroll to position [4988, 0]
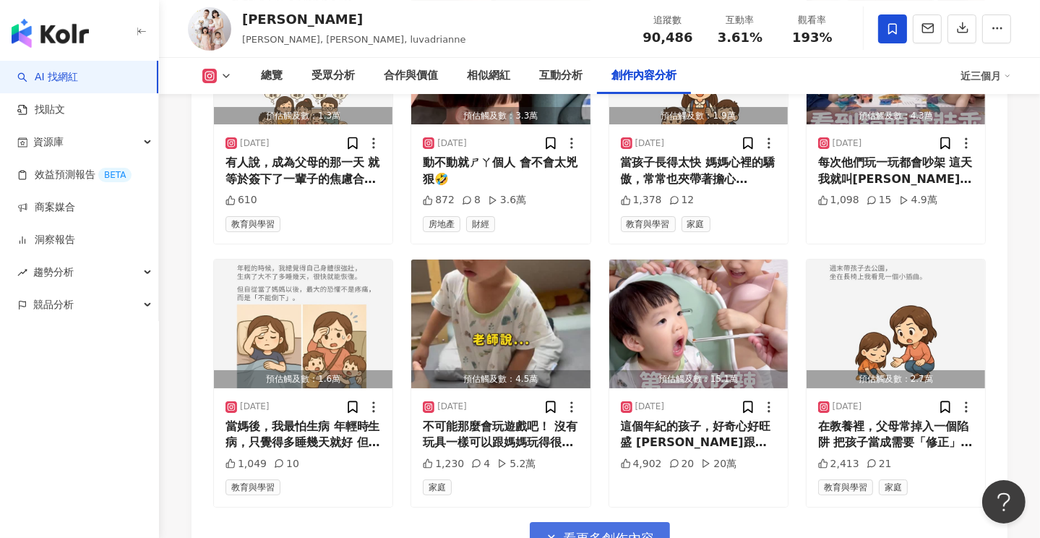
click at [578, 531] on span "看更多創作內容" at bounding box center [609, 539] width 91 height 16
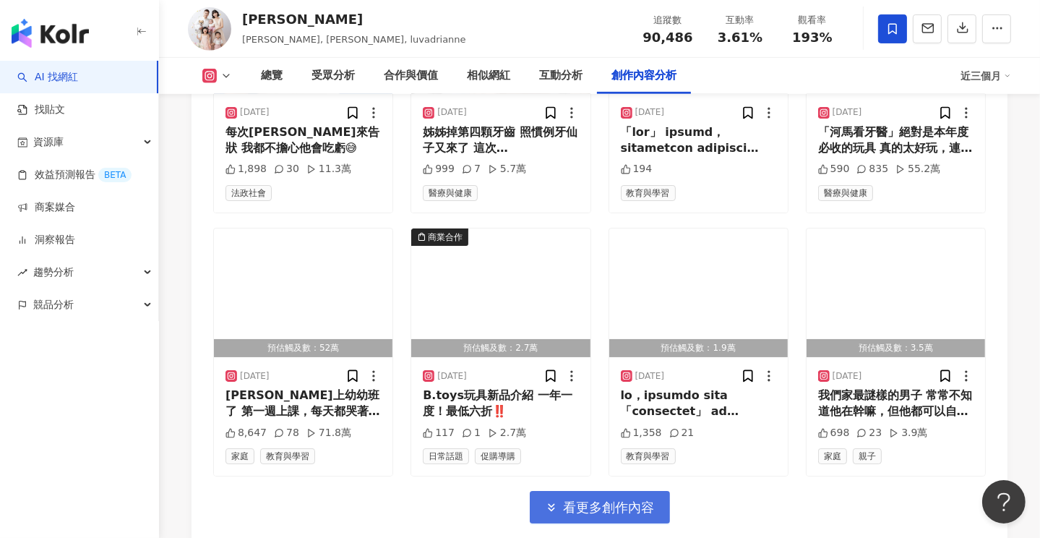
scroll to position [5940, 0]
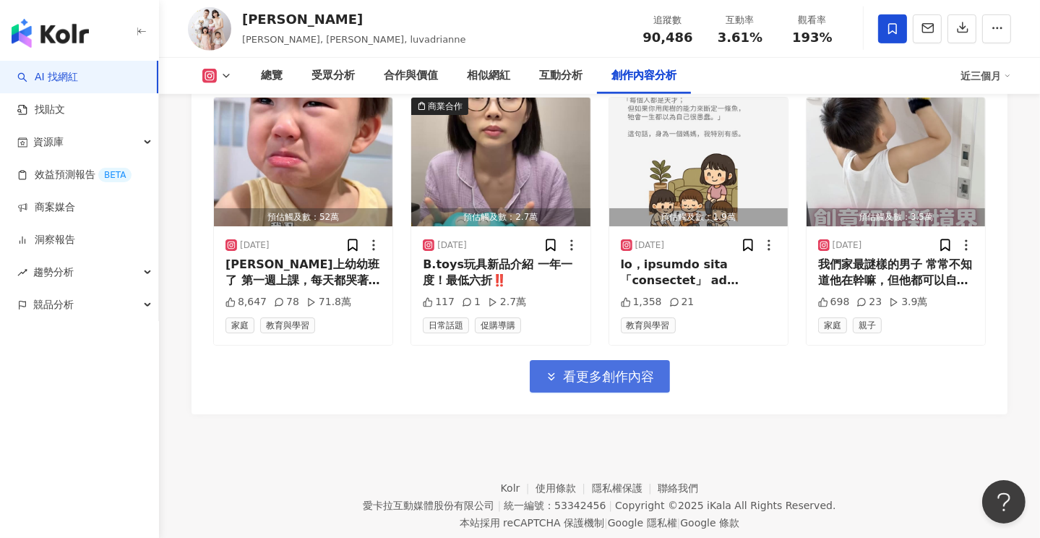
click at [614, 369] on span "看更多創作內容" at bounding box center [609, 377] width 91 height 16
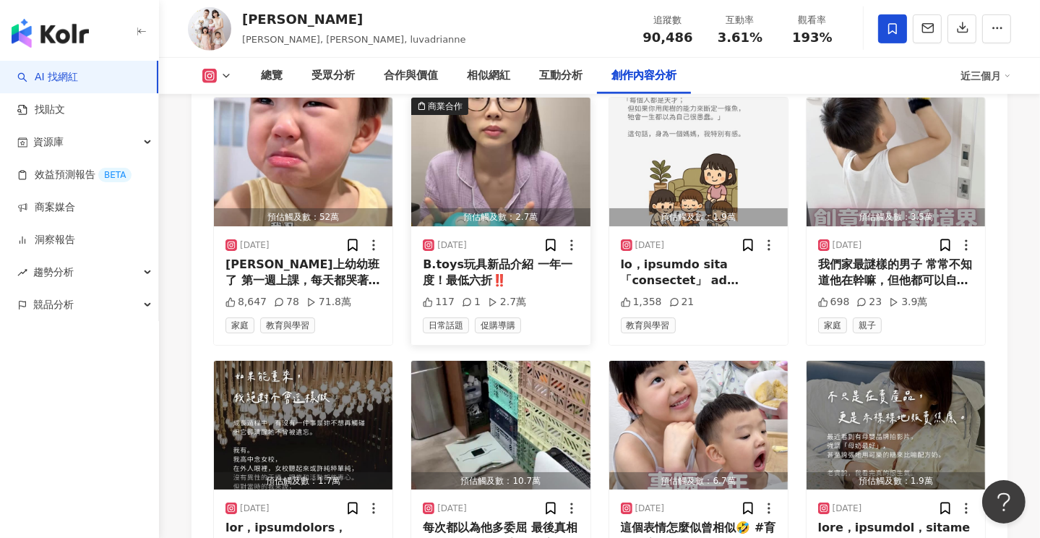
scroll to position [6013, 0]
